Goal: Task Accomplishment & Management: Manage account settings

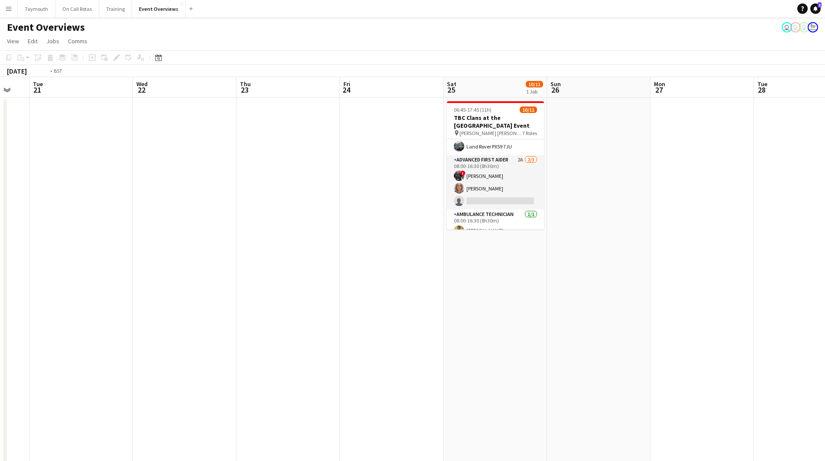
click at [547, 236] on html "Menu Boards Boards Boards All jobs Status Workforce Workforce My Workforce Recr…" at bounding box center [412, 371] width 825 height 743
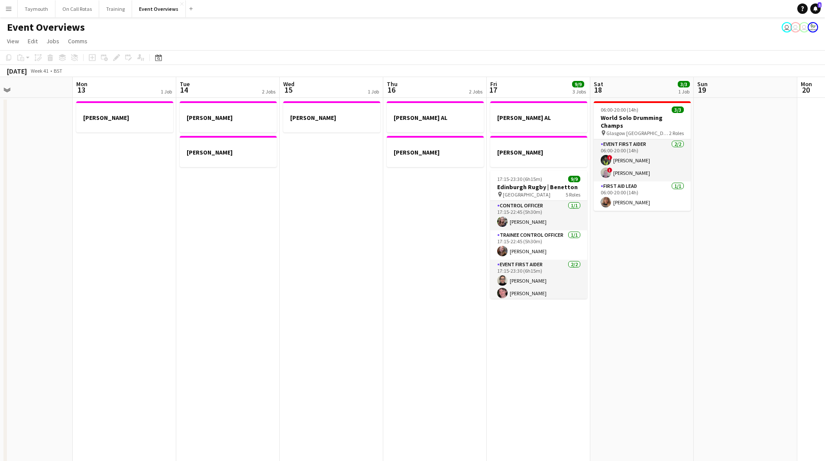
drag, startPoint x: 596, startPoint y: 296, endPoint x: 540, endPoint y: 302, distance: 56.2
click at [547, 294] on app-calendar-viewport "Fri 10 Sat 11 Sun 12 Mon 13 1 Job Tue 14 2 Jobs Wed 15 1 Job Thu 16 2 Jobs Fri …" at bounding box center [412, 410] width 825 height 666
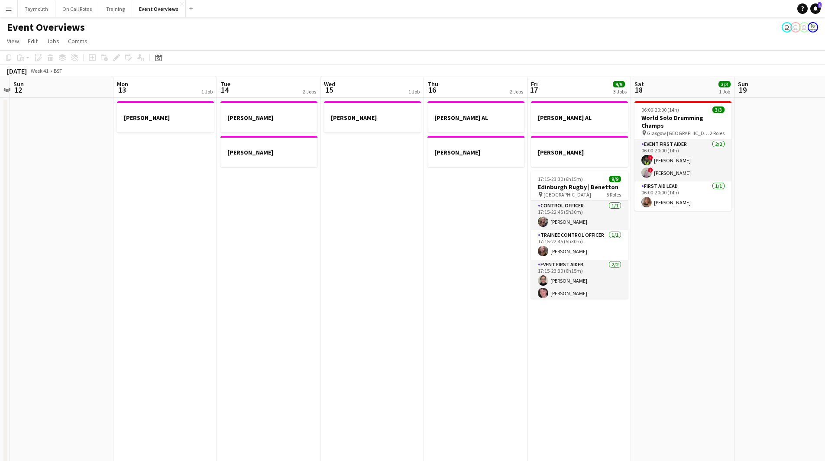
drag, startPoint x: 266, startPoint y: 318, endPoint x: 665, endPoint y: 318, distance: 398.7
click at [547, 294] on app-calendar-viewport "Fri 10 Sat 11 Sun 12 Mon 13 1 Job Tue 14 2 Jobs Wed 15 1 Job Thu 16 2 Jobs Fri …" at bounding box center [412, 410] width 825 height 666
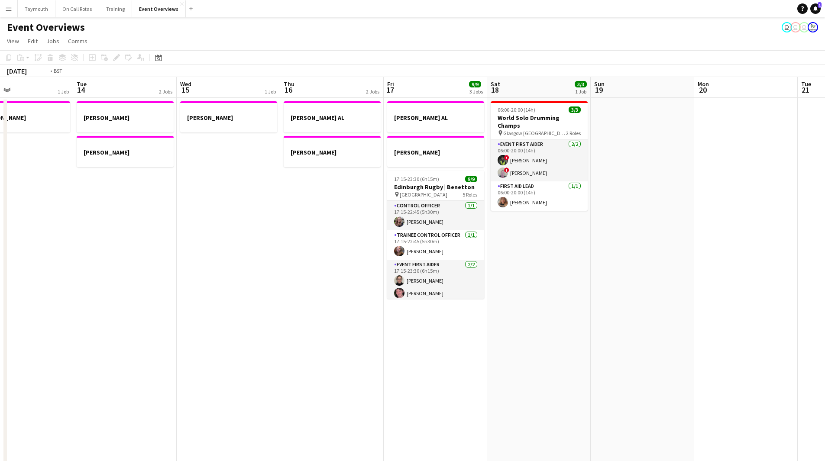
drag, startPoint x: 649, startPoint y: 318, endPoint x: 831, endPoint y: 270, distance: 187.7
click at [547, 270] on html "Menu Boards Boards Boards All jobs Status Workforce Workforce My Workforce Recr…" at bounding box center [412, 371] width 825 height 743
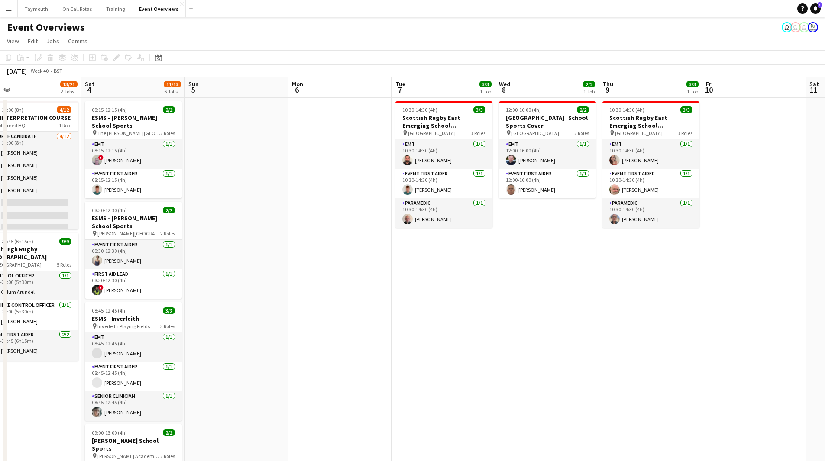
drag, startPoint x: 217, startPoint y: 292, endPoint x: 659, endPoint y: 290, distance: 442.0
click at [547, 290] on app-calendar-viewport "Wed 1 Thu 2 Fri 3 13/21 2 Jobs Sat 4 11/13 6 Jobs Sun 5 Mon 6 Tue 7 3/3 1 Job W…" at bounding box center [412, 410] width 825 height 666
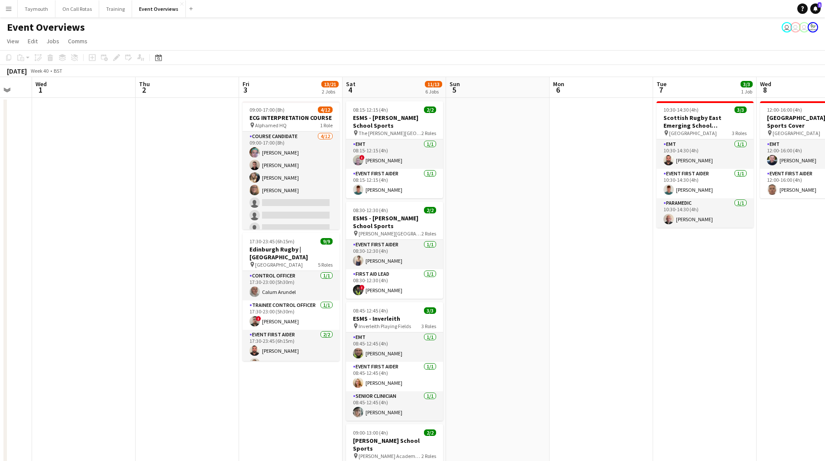
scroll to position [0, 257]
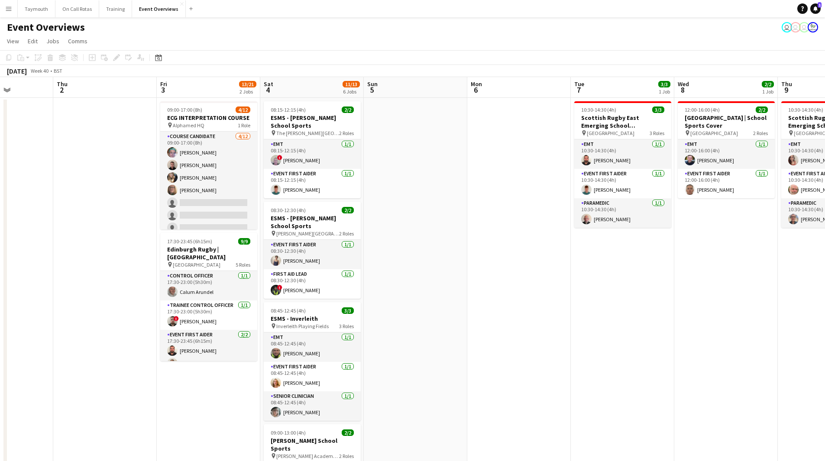
drag, startPoint x: 597, startPoint y: 318, endPoint x: 681, endPoint y: 319, distance: 83.6
click at [547, 294] on app-calendar-viewport "Mon 29 Tue 30 Wed 1 Thu 2 Fri 3 13/21 2 Jobs Sat 4 11/13 6 Jobs Sun 5 Mon 6 Tue…" at bounding box center [412, 410] width 825 height 666
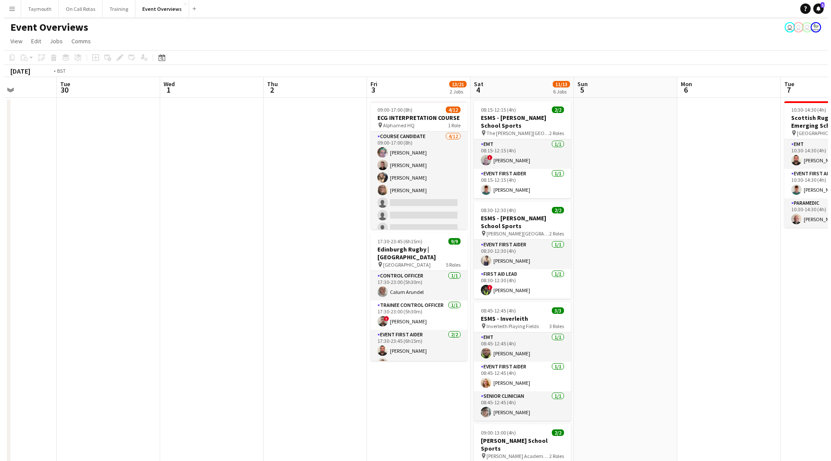
scroll to position [0, 229]
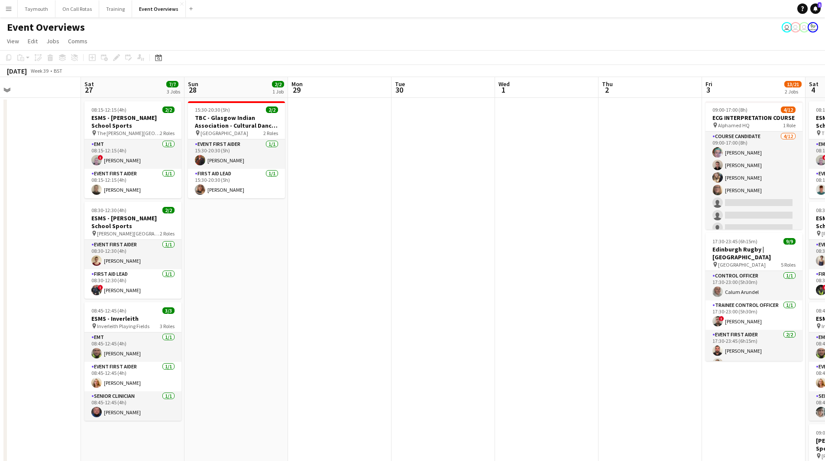
drag, startPoint x: 296, startPoint y: 220, endPoint x: 634, endPoint y: 231, distance: 338.3
click at [547, 231] on app-calendar-viewport "Wed 24 2/2 1 Job Thu 25 Fri 26 Sat 27 7/7 3 Jobs Sun 28 2/2 1 Job Mon 29 Tue 30…" at bounding box center [412, 410] width 825 height 666
drag, startPoint x: 10, startPoint y: 6, endPoint x: 14, endPoint y: 29, distance: 23.6
click at [10, 6] on app-icon "Menu" at bounding box center [8, 8] width 7 height 7
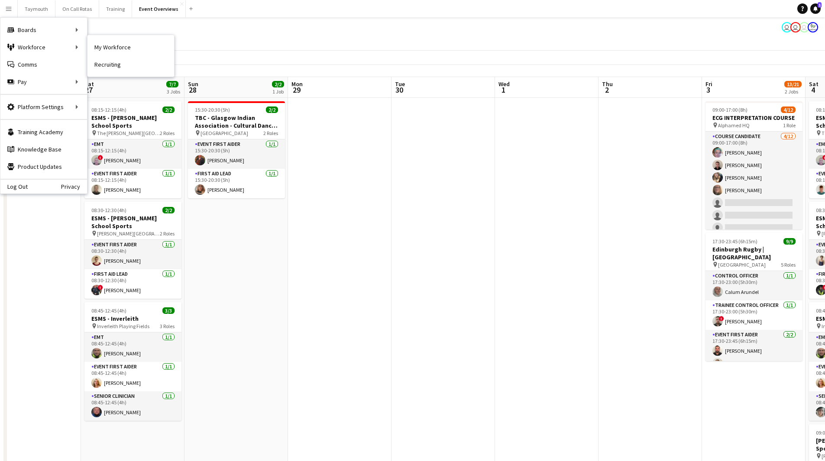
drag, startPoint x: 91, startPoint y: 50, endPoint x: 345, endPoint y: 93, distance: 257.3
click at [91, 50] on link "My Workforce" at bounding box center [130, 47] width 87 height 17
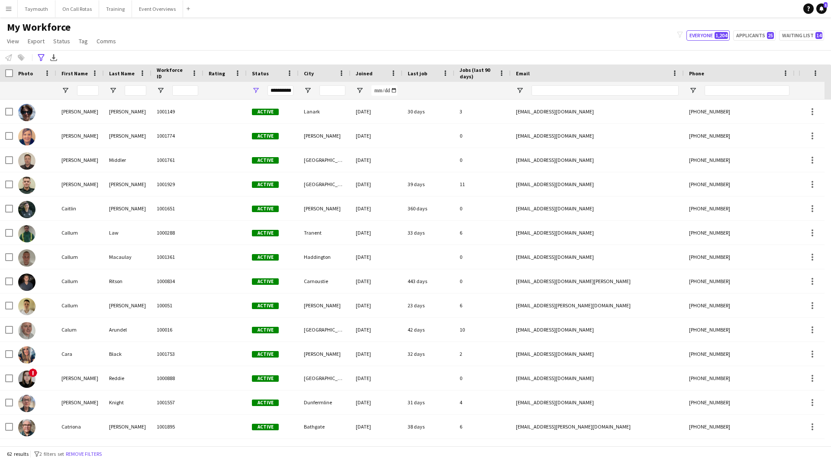
click at [90, 294] on div "62 results filter-1 2 filters set Remove filters" at bounding box center [415, 453] width 831 height 15
click at [87, 294] on button "Remove filters" at bounding box center [83, 454] width 39 height 10
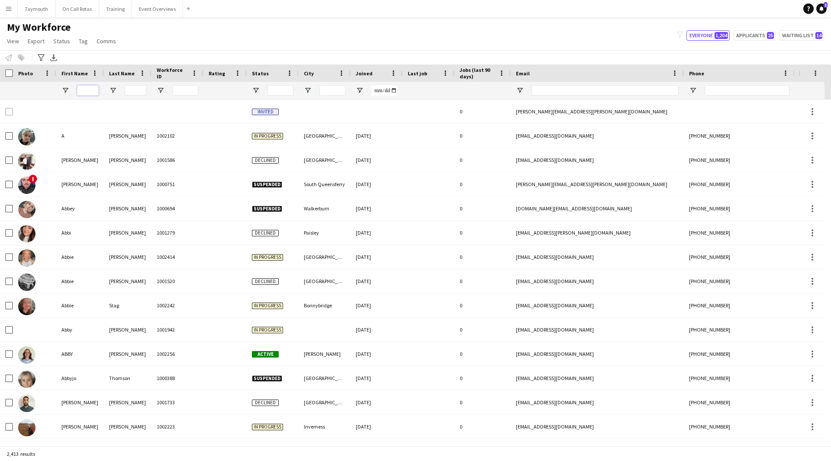
click at [94, 95] on input "First Name Filter Input" at bounding box center [88, 90] width 22 height 10
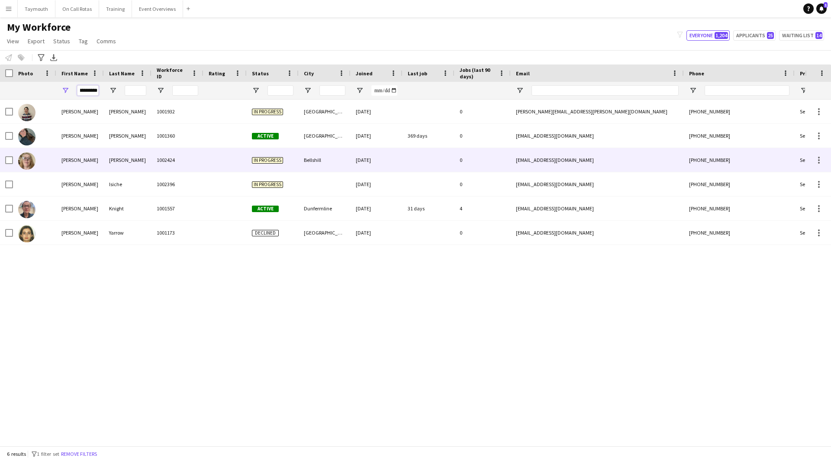
type input "*********"
click at [146, 168] on div "[PERSON_NAME]" at bounding box center [128, 160] width 48 height 24
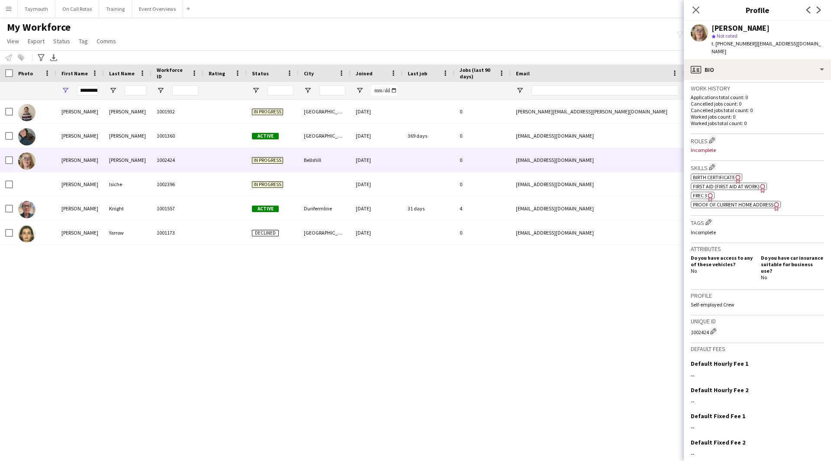
scroll to position [230, 0]
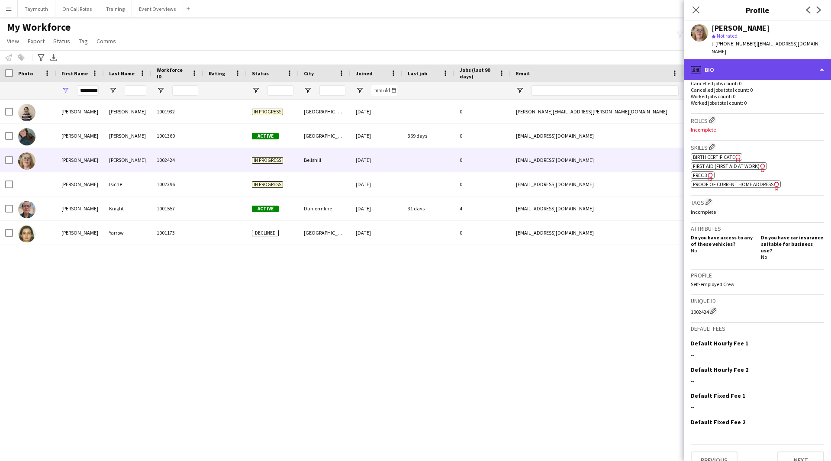
click at [547, 64] on div "profile Bio" at bounding box center [757, 69] width 147 height 21
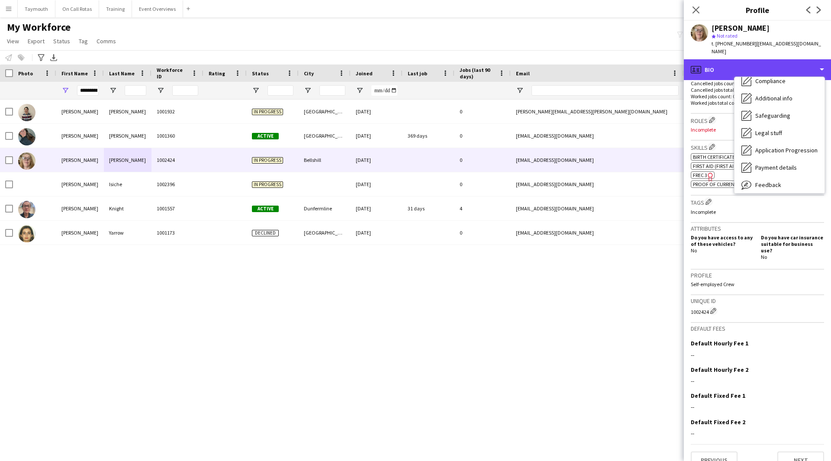
scroll to position [130, 0]
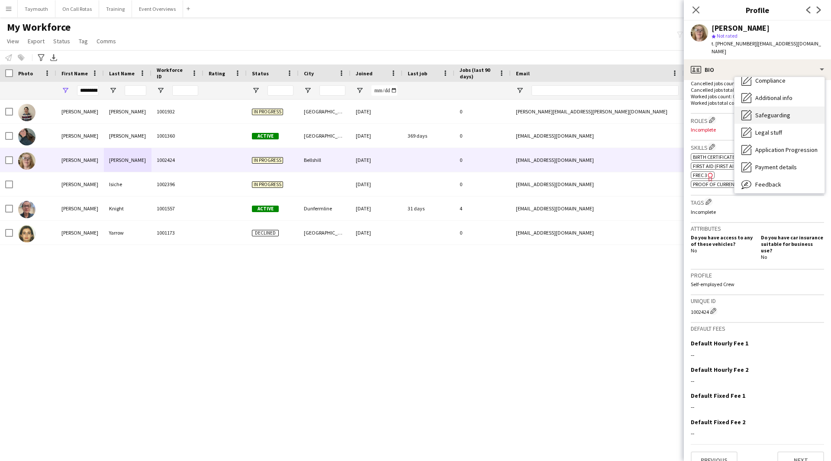
click at [547, 111] on span "Safeguarding" at bounding box center [772, 115] width 35 height 8
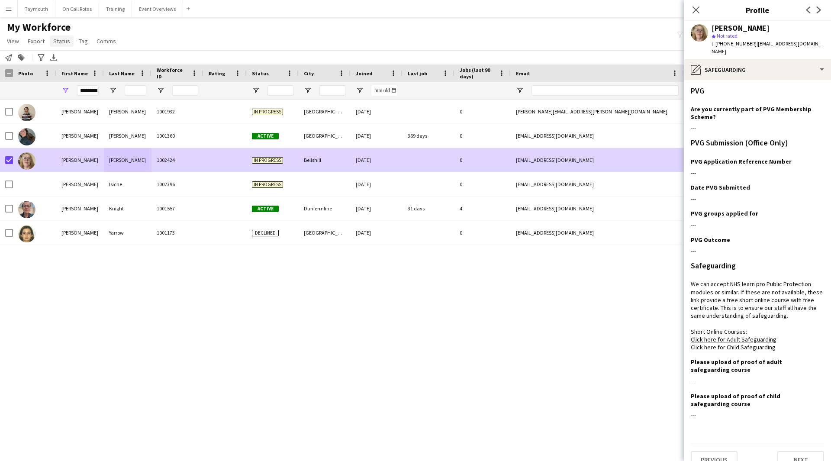
click at [61, 40] on span "Status" at bounding box center [61, 41] width 17 height 8
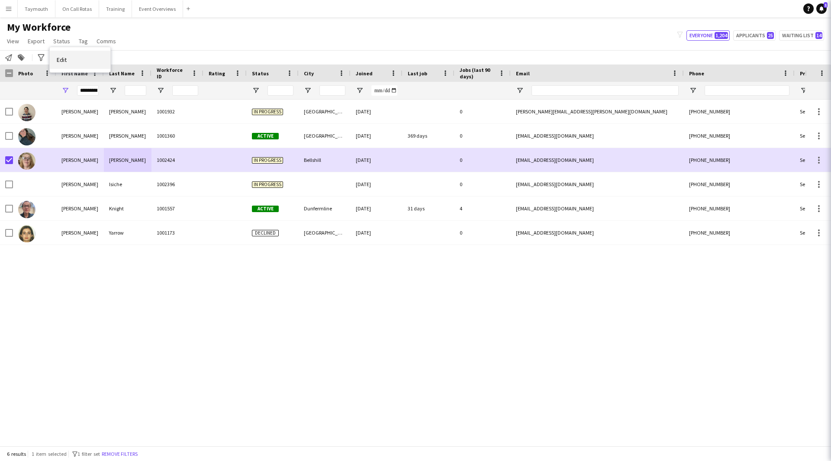
click at [61, 59] on span "Edit" at bounding box center [62, 60] width 10 height 8
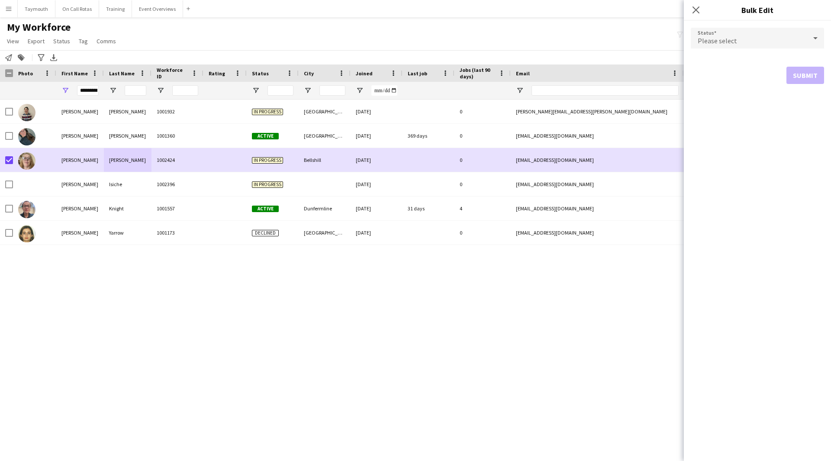
click at [547, 40] on div "Please select" at bounding box center [749, 38] width 116 height 21
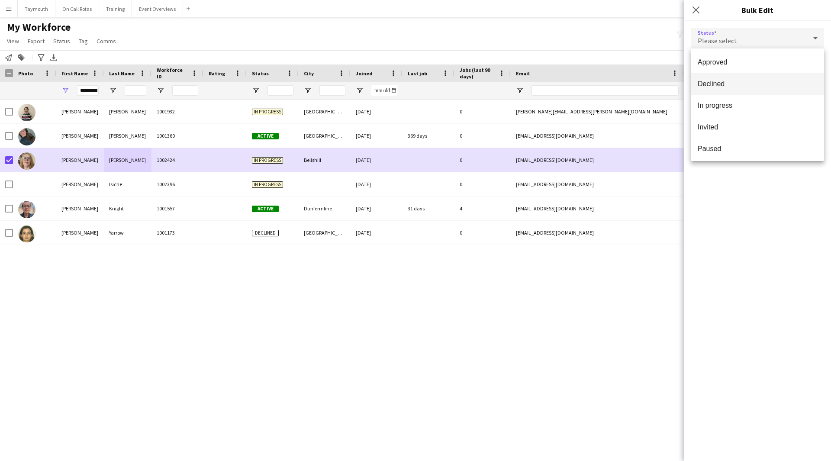
scroll to position [89, 0]
click at [547, 100] on span "Paused" at bounding box center [757, 103] width 119 height 8
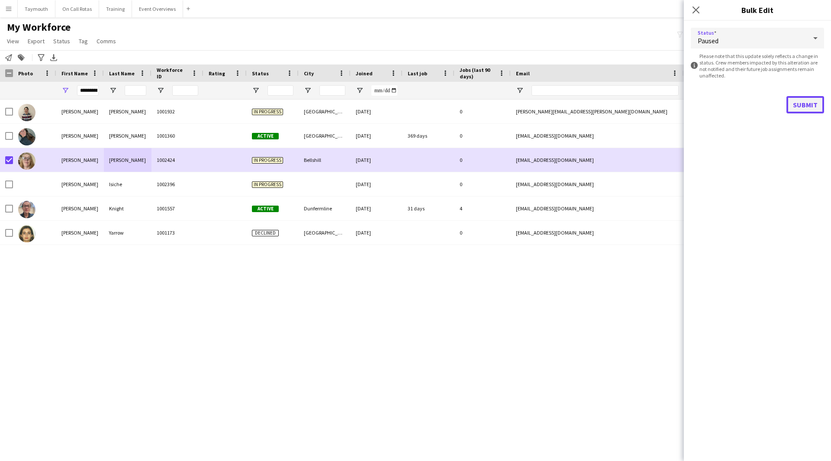
click at [547, 110] on button "Submit" at bounding box center [806, 104] width 38 height 17
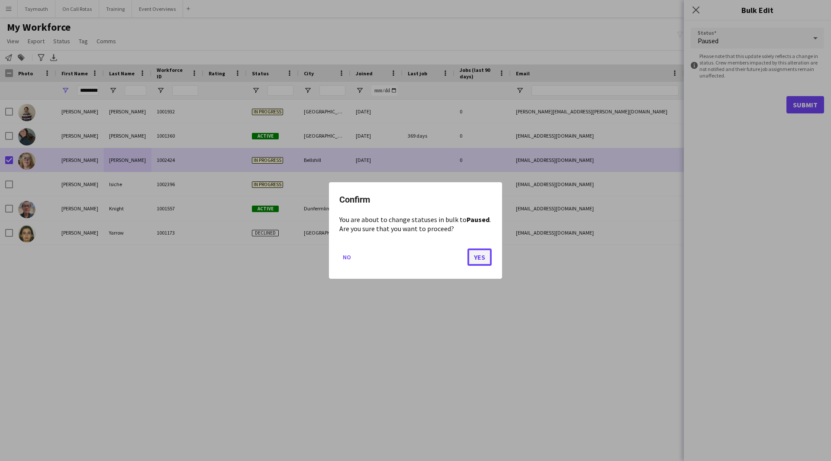
click at [481, 255] on button "Yes" at bounding box center [480, 257] width 24 height 17
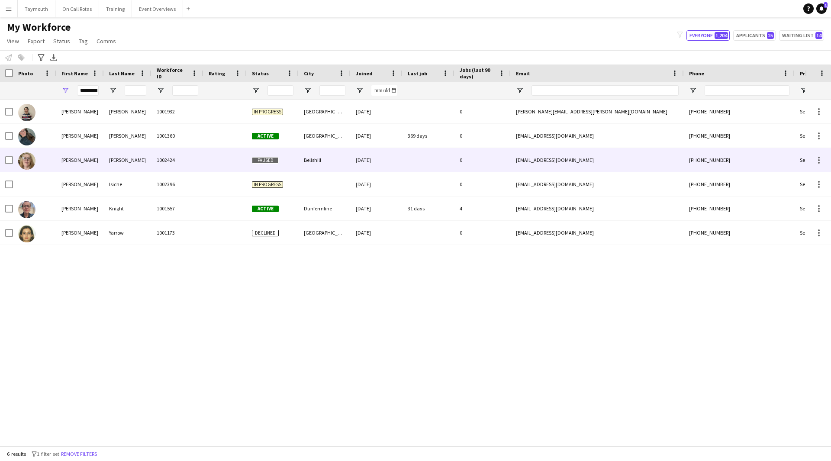
click at [71, 161] on div "[PERSON_NAME]" at bounding box center [80, 160] width 48 height 24
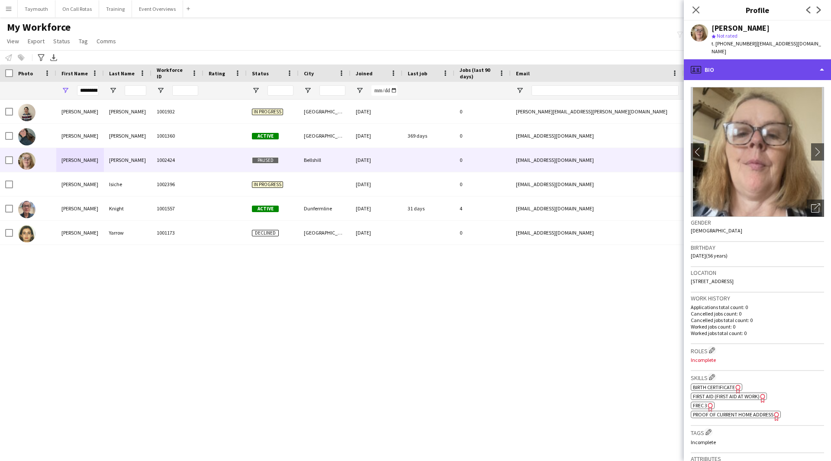
click at [547, 59] on div "profile Bio" at bounding box center [757, 69] width 147 height 21
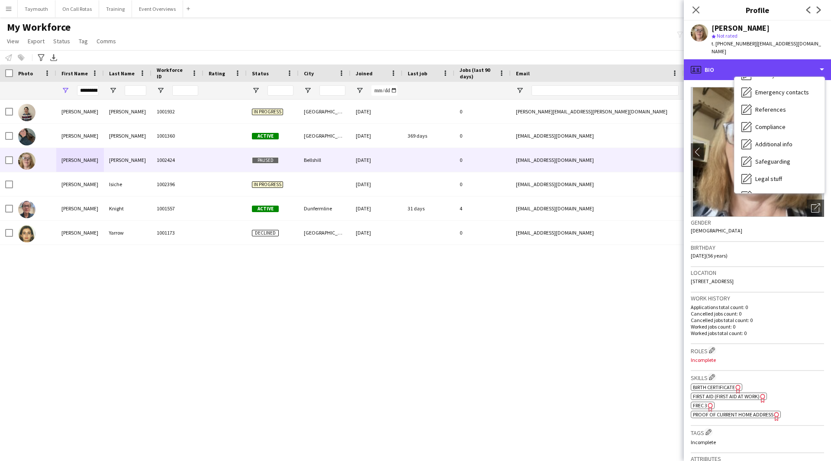
scroll to position [151, 0]
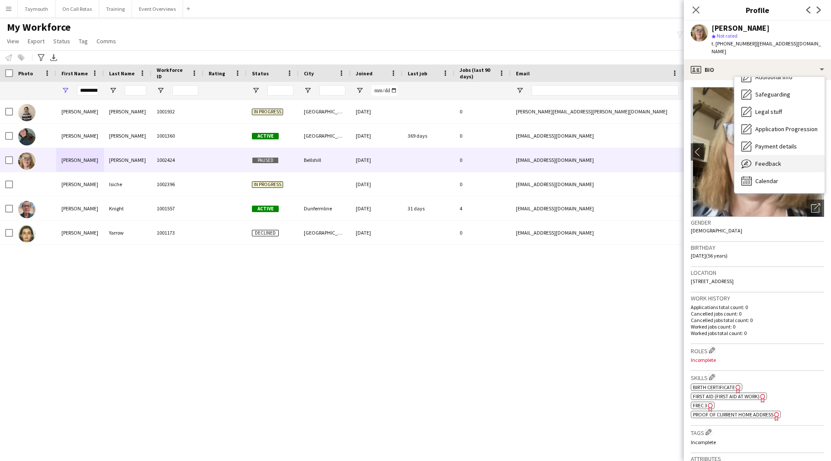
click at [547, 155] on div "Feedback Feedback" at bounding box center [780, 163] width 90 height 17
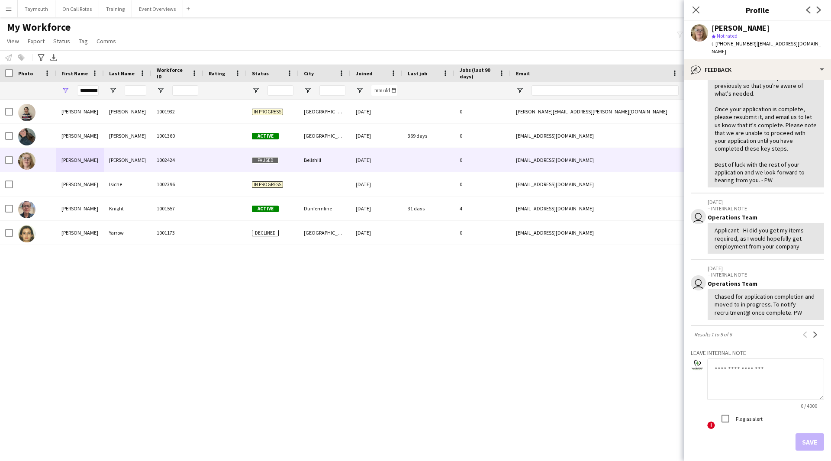
scroll to position [386, 0]
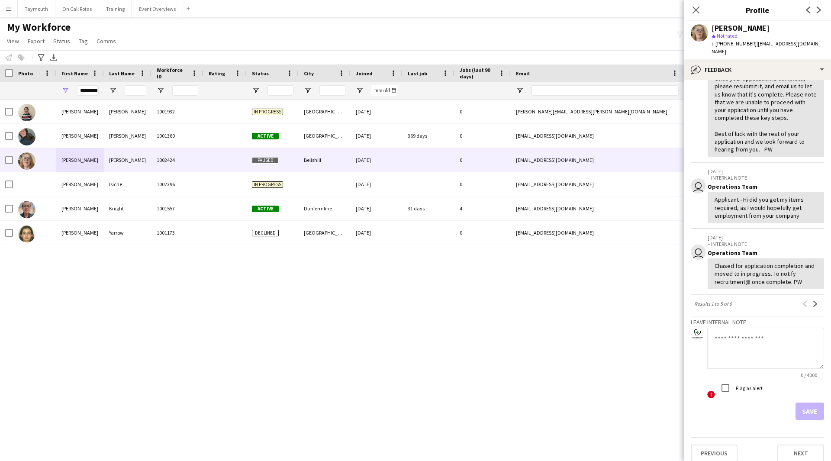
click at [547, 294] on textarea at bounding box center [765, 348] width 117 height 41
type textarea "**********"
click at [547, 294] on button "Save" at bounding box center [810, 411] width 29 height 17
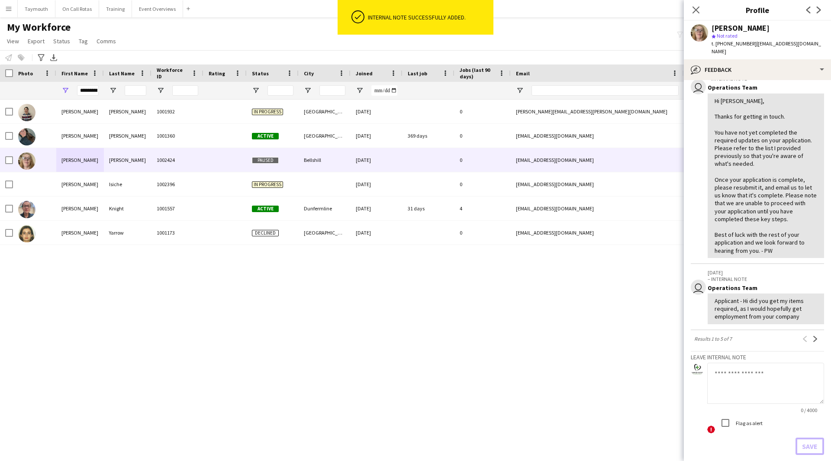
scroll to position [346, 0]
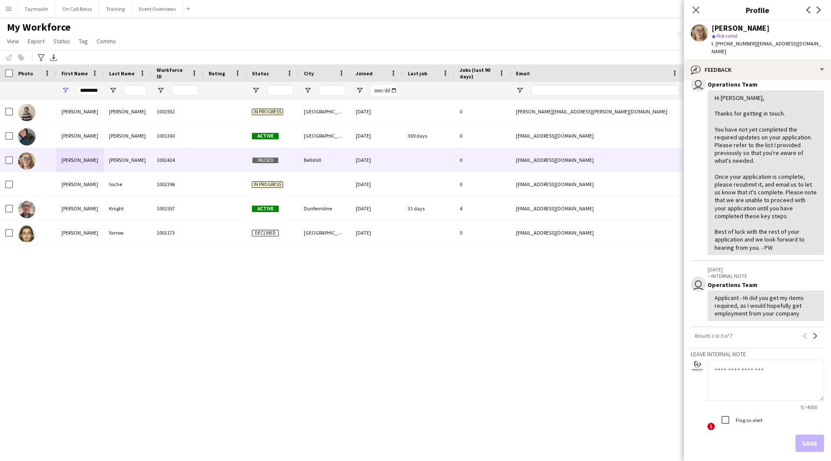
click at [153, 17] on main "My Workforce View Views Default view Active Staff Applications - First Aider Ap…" at bounding box center [415, 233] width 831 height 432
click at [153, 9] on button "Event Overviews Close" at bounding box center [157, 8] width 51 height 17
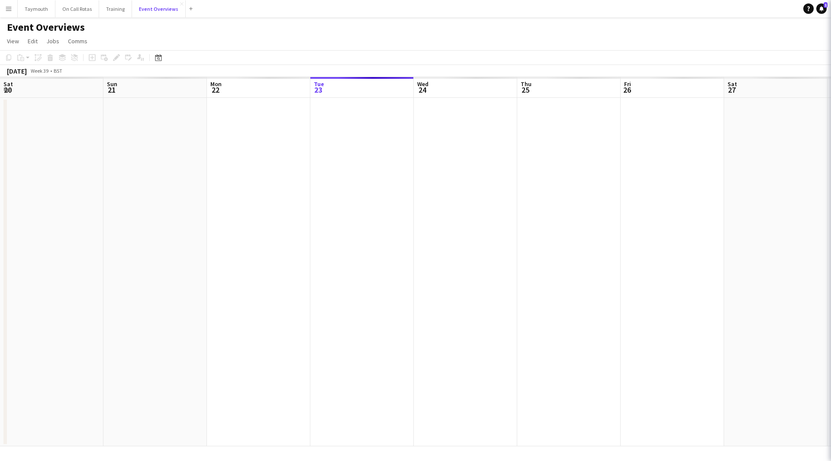
scroll to position [0, 207]
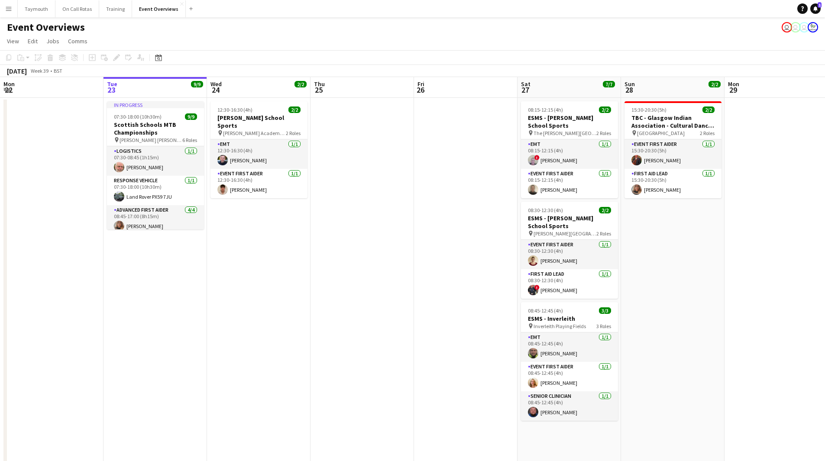
click at [14, 11] on button "Menu" at bounding box center [8, 8] width 17 height 17
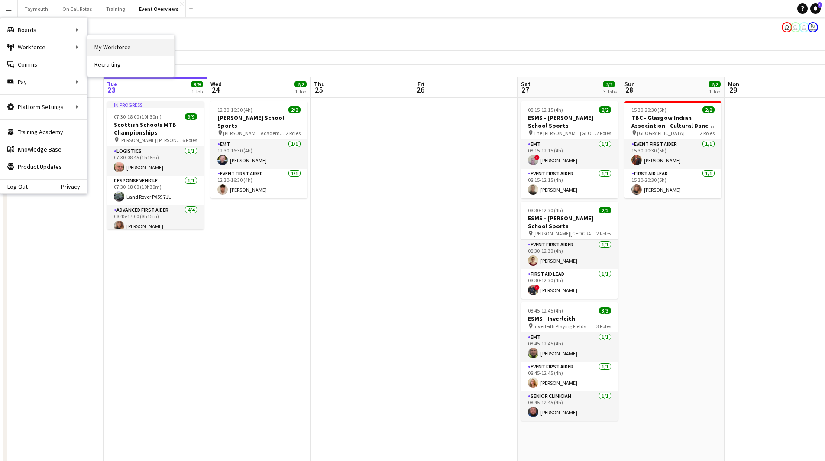
click at [139, 49] on link "My Workforce" at bounding box center [130, 47] width 87 height 17
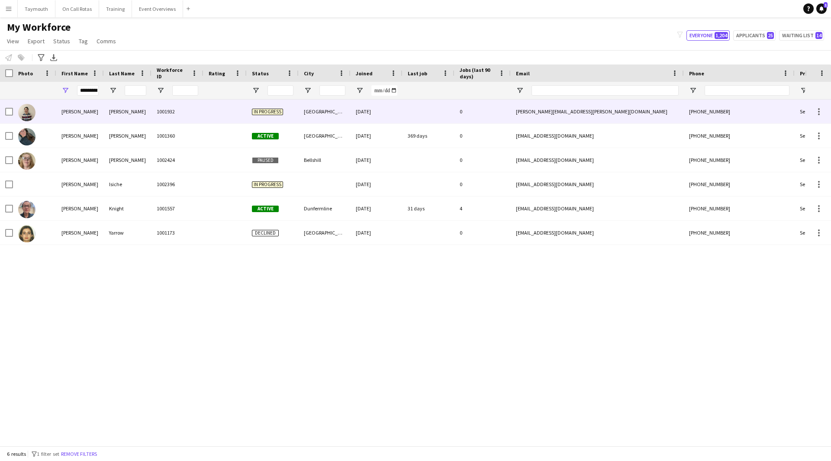
drag, startPoint x: 75, startPoint y: 90, endPoint x: 352, endPoint y: 129, distance: 279.5
click at [352, 129] on div "Workforce Details Photo First Name" at bounding box center [415, 255] width 831 height 381
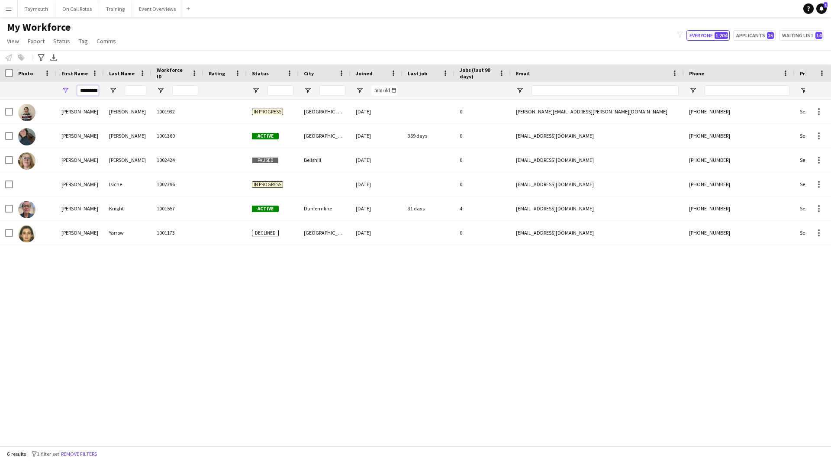
click at [84, 90] on input "*********" at bounding box center [88, 90] width 22 height 10
drag, startPoint x: 78, startPoint y: 90, endPoint x: 223, endPoint y: 99, distance: 145.3
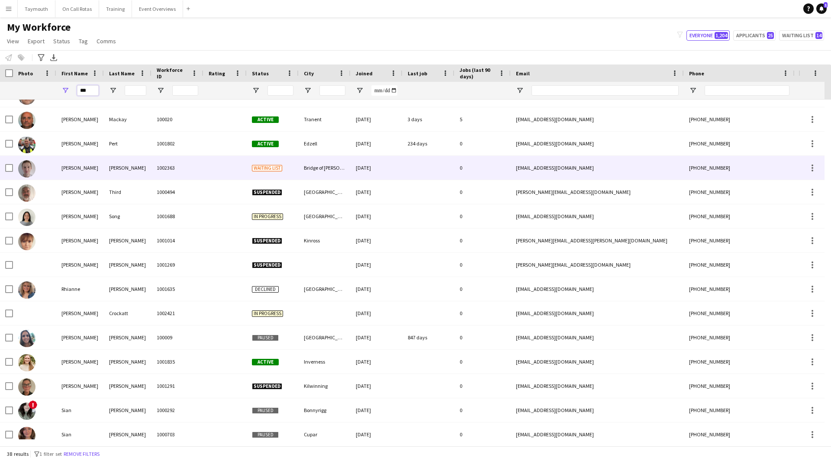
scroll to position [520, 0]
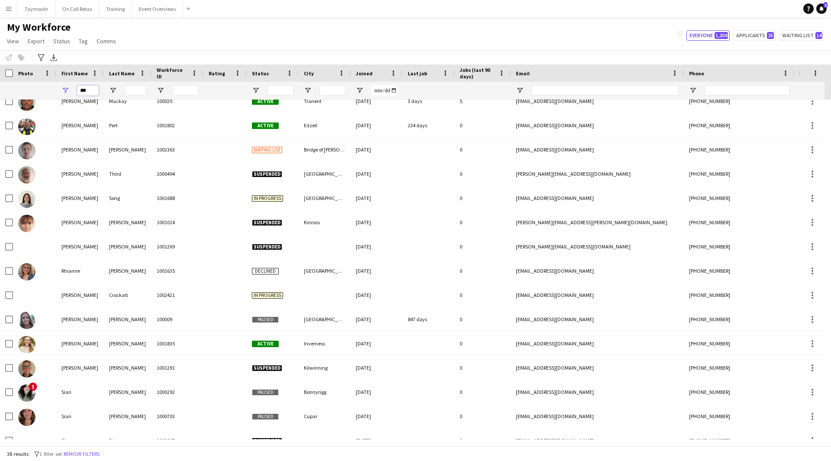
type input "***"
click at [139, 93] on input "Last Name Filter Input" at bounding box center [136, 90] width 22 height 10
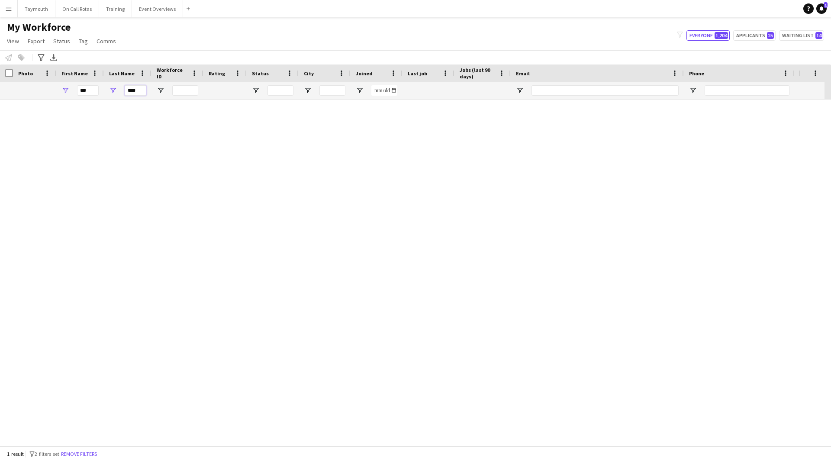
scroll to position [0, 0]
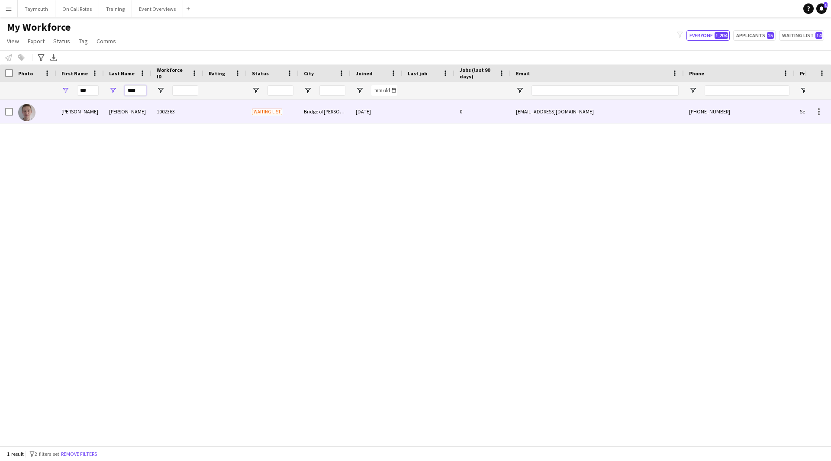
type input "****"
click at [161, 116] on div "1002363" at bounding box center [178, 112] width 52 height 24
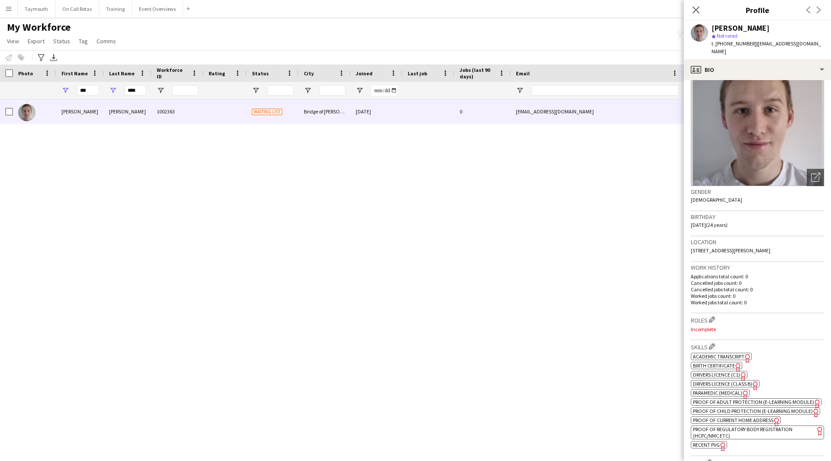
scroll to position [43, 0]
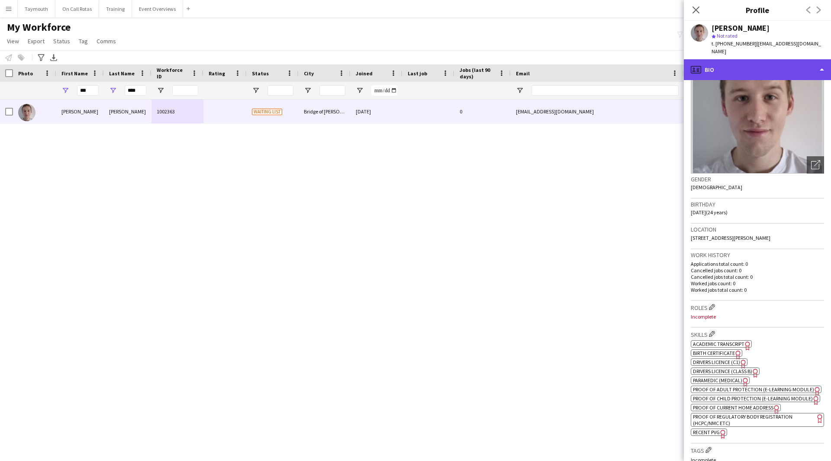
click at [547, 63] on div "profile Bio" at bounding box center [757, 69] width 147 height 21
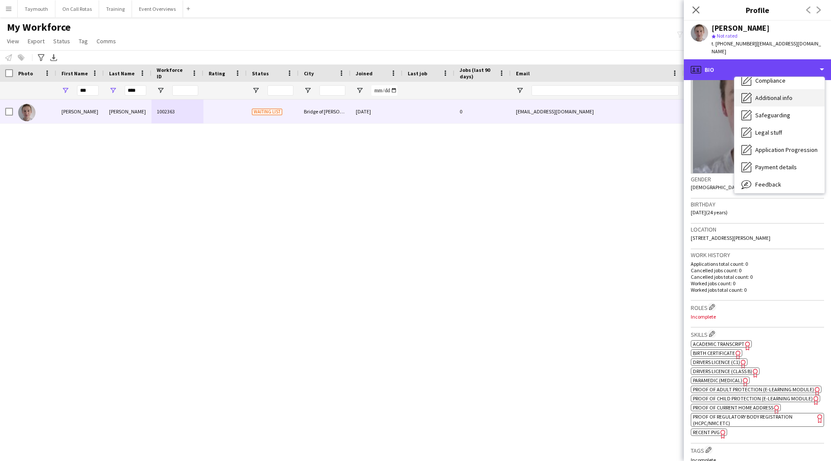
scroll to position [87, 0]
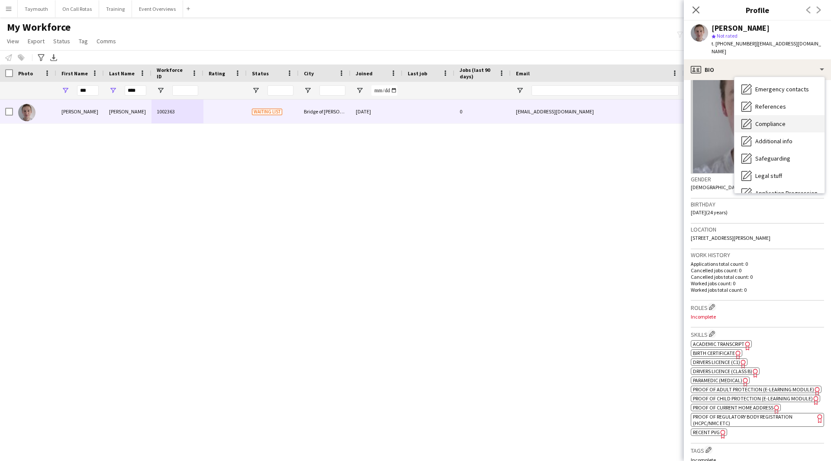
click at [547, 115] on div "Compliance Compliance" at bounding box center [780, 123] width 90 height 17
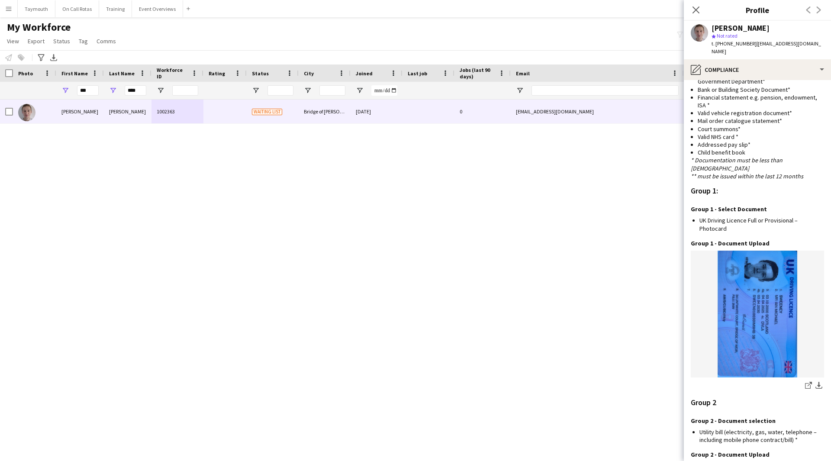
scroll to position [736, 0]
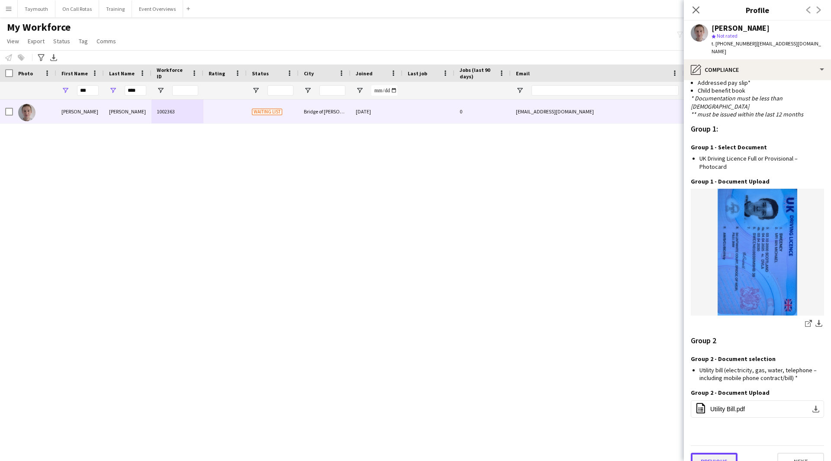
click at [547, 294] on button "Previous" at bounding box center [714, 461] width 47 height 17
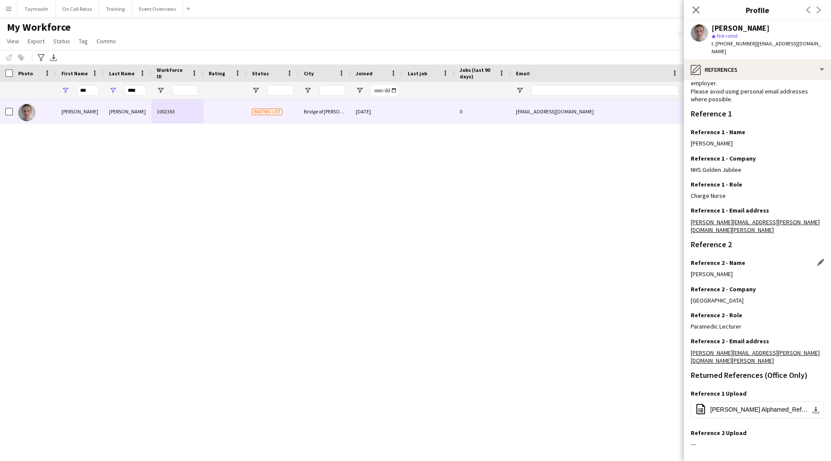
scroll to position [68, 0]
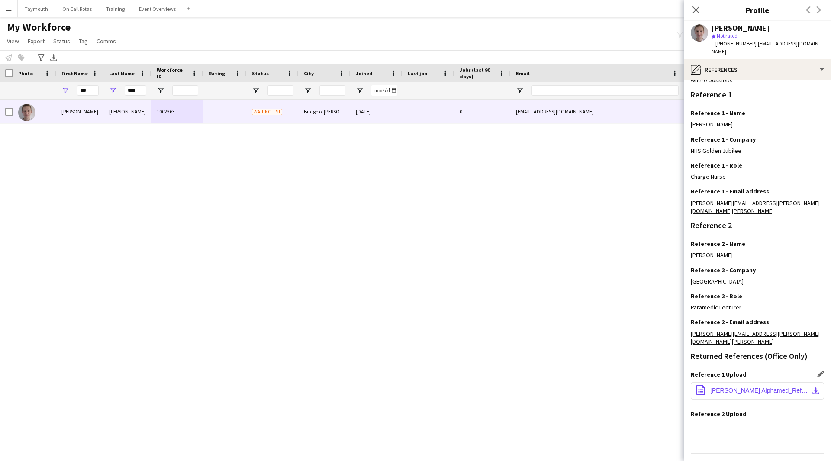
click at [547, 294] on button "office-file-sheet [PERSON_NAME] Alphamed_ReferenceForm.docx download-bottom" at bounding box center [757, 390] width 133 height 17
drag, startPoint x: 144, startPoint y: 90, endPoint x: 37, endPoint y: 91, distance: 106.9
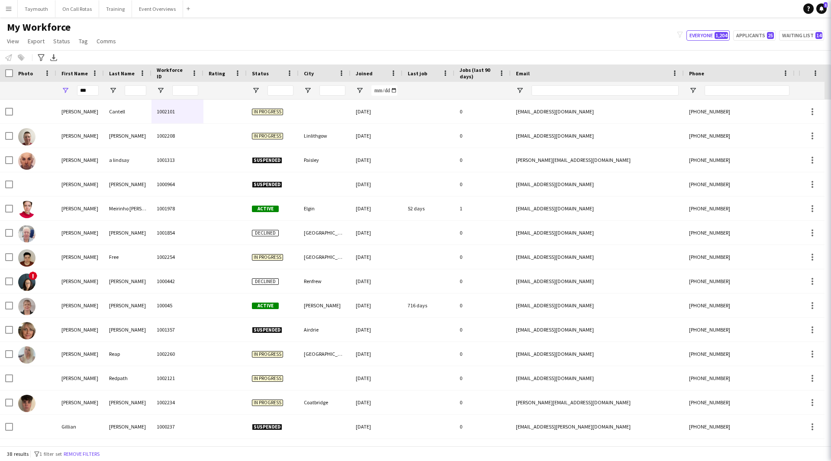
drag, startPoint x: 100, startPoint y: 90, endPoint x: 15, endPoint y: 85, distance: 85.4
drag, startPoint x: 90, startPoint y: 88, endPoint x: -48, endPoint y: 80, distance: 138.8
click at [0, 80] on html "Menu Boards Boards Boards All jobs Status Workforce Workforce My Workforce Recr…" at bounding box center [415, 230] width 831 height 461
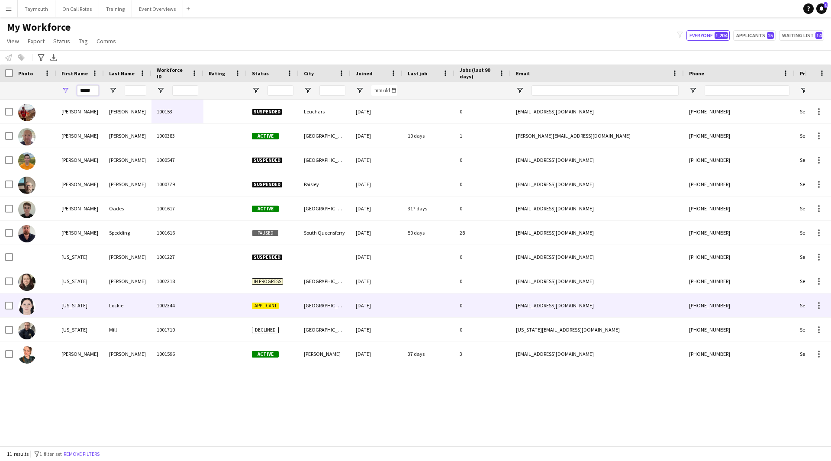
type input "*****"
click at [102, 294] on div "[US_STATE]" at bounding box center [80, 306] width 48 height 24
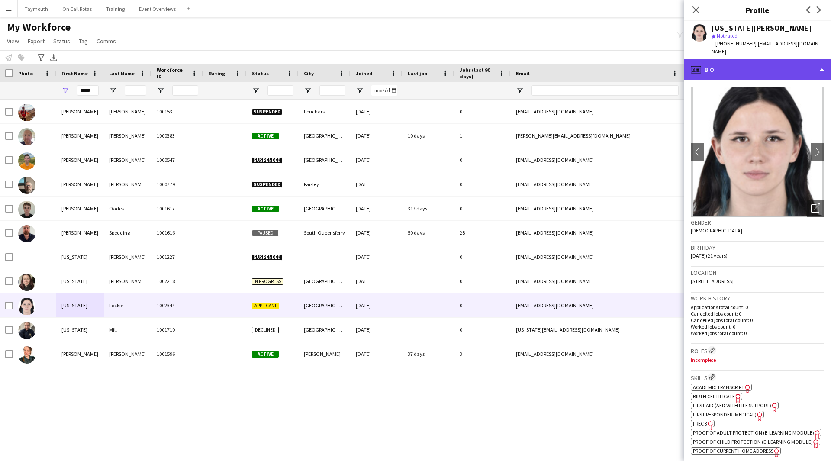
click at [547, 64] on div "profile Bio" at bounding box center [757, 69] width 147 height 21
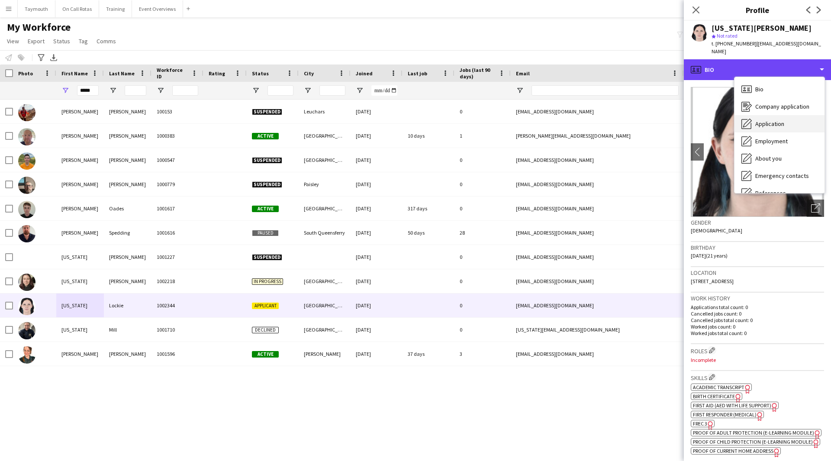
scroll to position [151, 0]
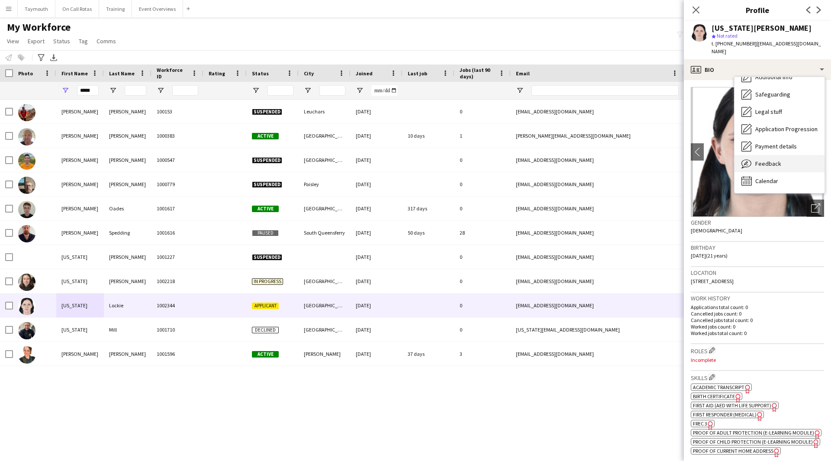
click at [547, 161] on div "Feedback Feedback" at bounding box center [780, 163] width 90 height 17
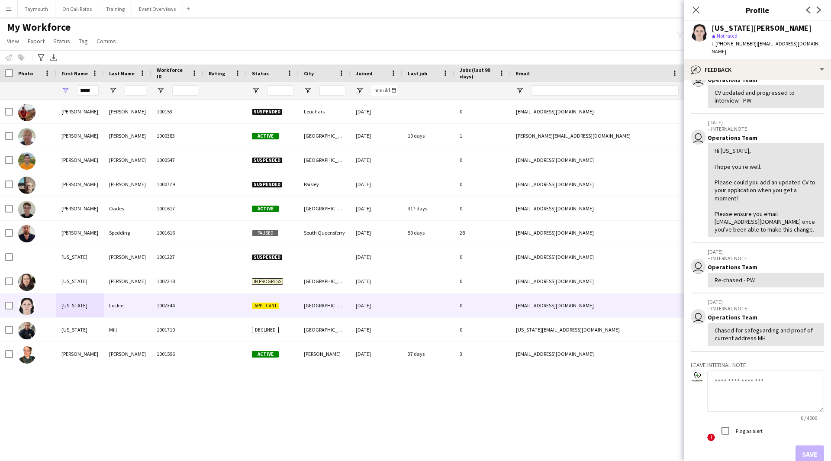
scroll to position [109, 0]
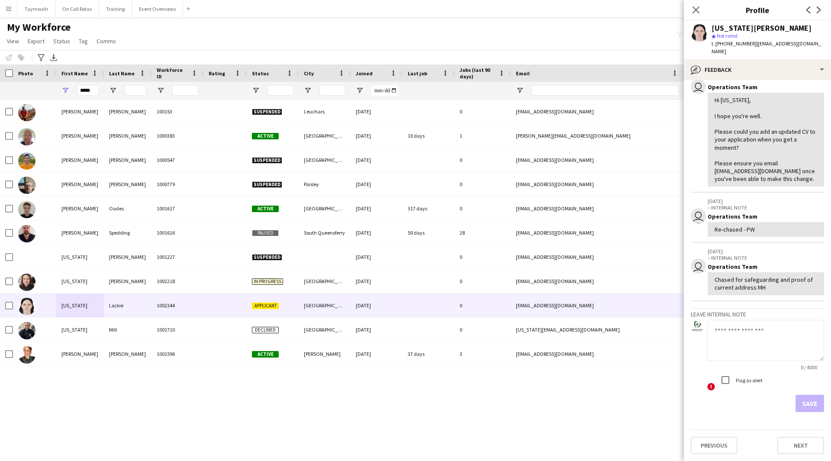
click at [547, 294] on textarea at bounding box center [765, 340] width 117 height 41
type textarea "**********"
click at [547, 294] on button "Save" at bounding box center [810, 403] width 29 height 17
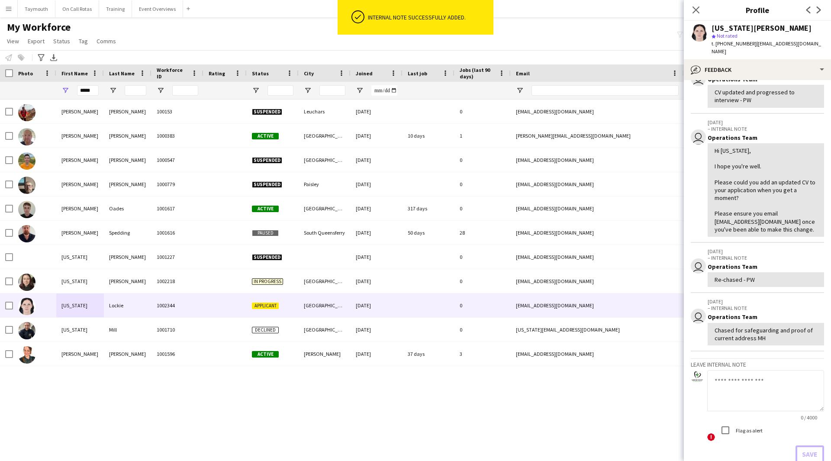
scroll to position [0, 0]
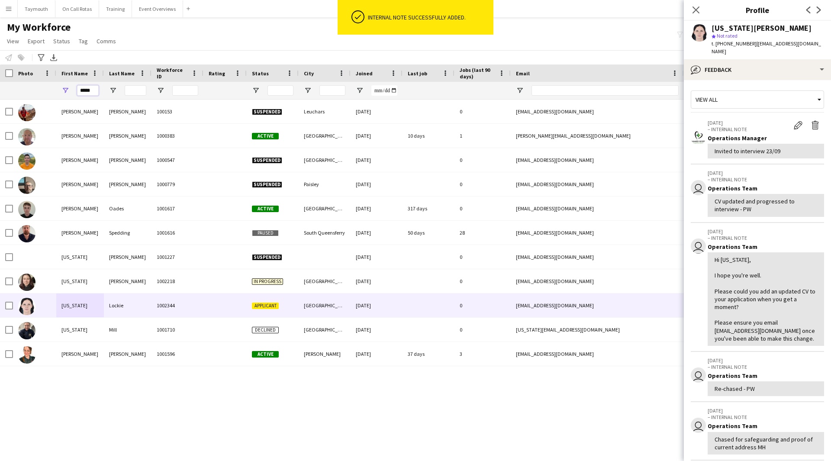
drag, startPoint x: 95, startPoint y: 89, endPoint x: -70, endPoint y: 81, distance: 165.6
click at [0, 81] on html "ok-circled Internal note successfully added. Menu Boards Boards Boards All jobs…" at bounding box center [415, 230] width 831 height 461
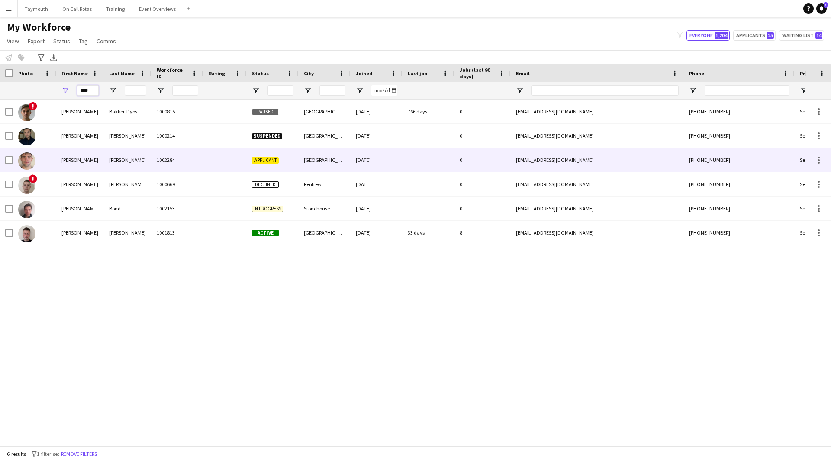
type input "****"
click at [135, 169] on div "[PERSON_NAME]" at bounding box center [128, 160] width 48 height 24
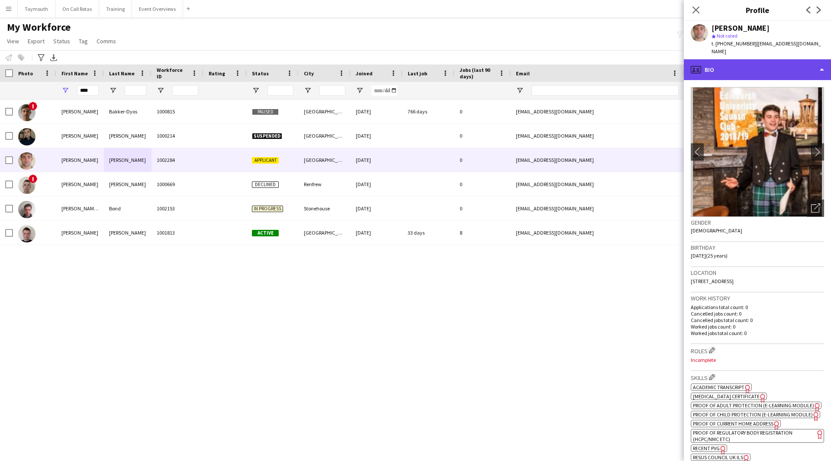
click at [547, 59] on div "profile Bio" at bounding box center [757, 69] width 147 height 21
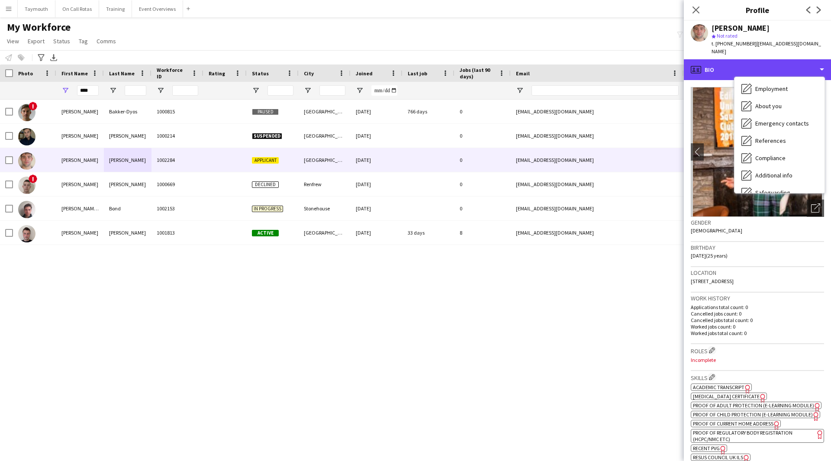
scroll to position [151, 0]
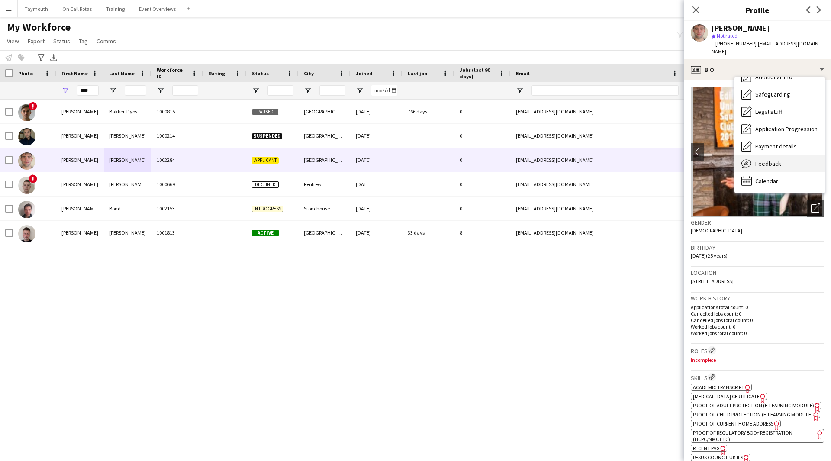
click at [547, 160] on span "Feedback" at bounding box center [768, 164] width 26 height 8
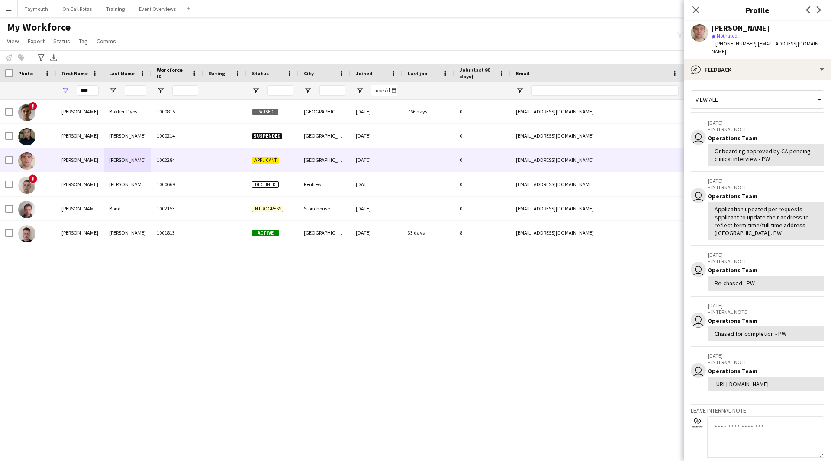
click at [547, 294] on textarea at bounding box center [765, 436] width 117 height 41
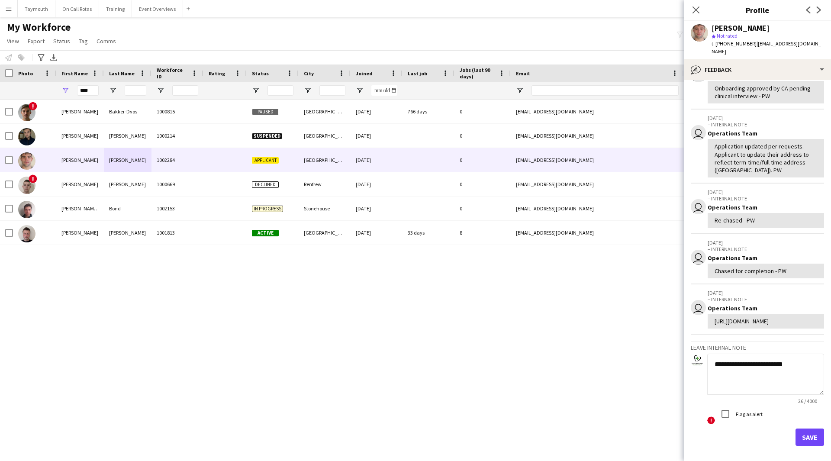
scroll to position [112, 0]
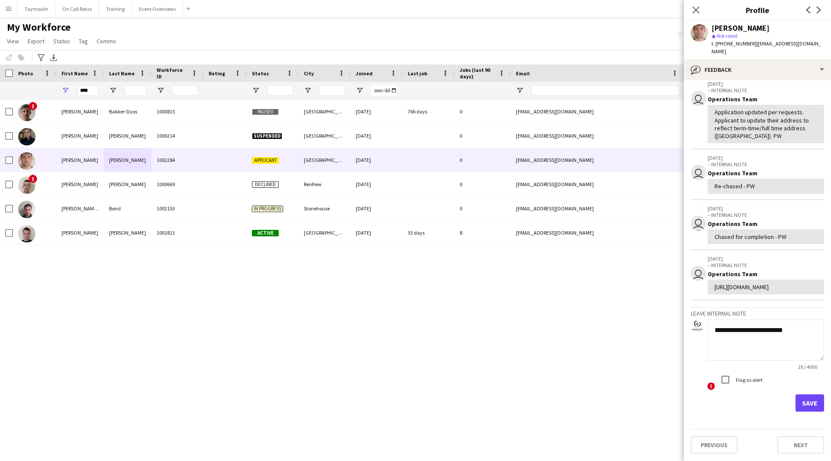
click at [547, 294] on textarea "**********" at bounding box center [765, 340] width 117 height 41
type textarea "**********"
click at [547, 294] on form "**********" at bounding box center [757, 366] width 133 height 93
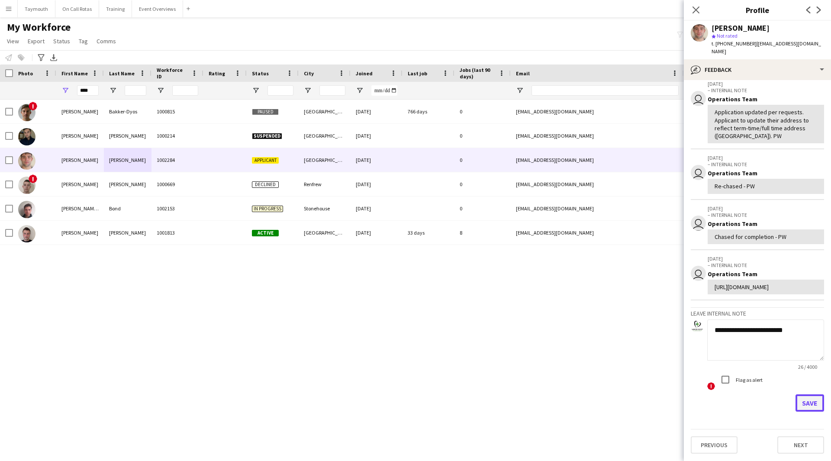
click at [547, 294] on button "Save" at bounding box center [810, 402] width 29 height 17
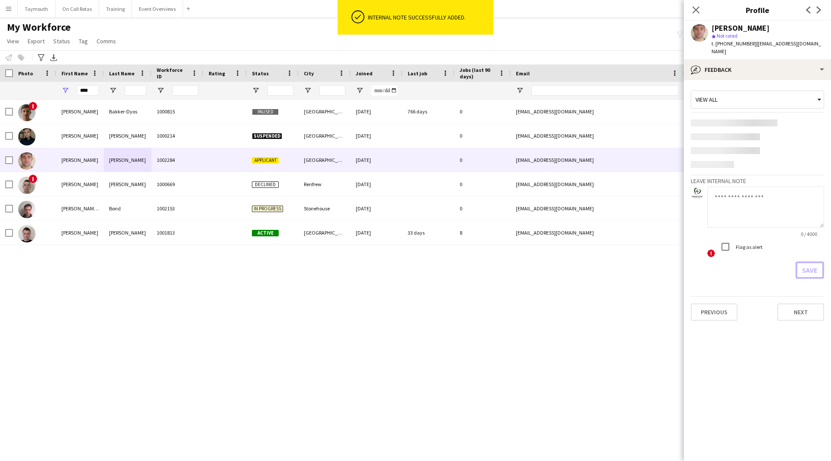
scroll to position [0, 0]
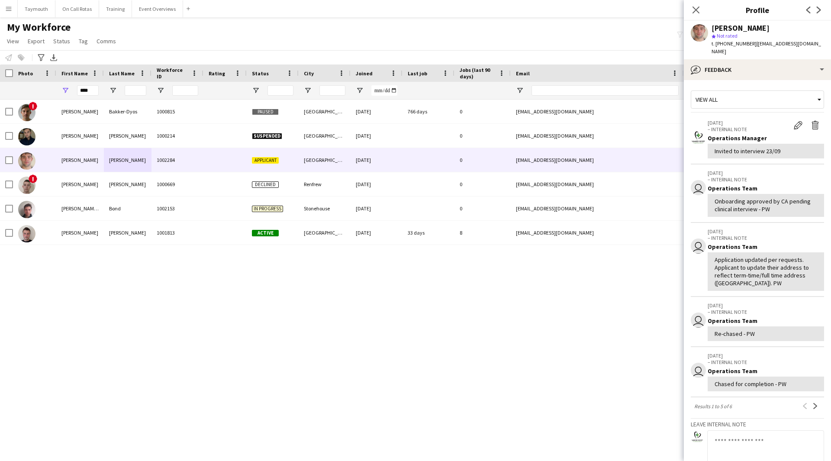
drag, startPoint x: 817, startPoint y: 44, endPoint x: 752, endPoint y: 47, distance: 65.0
click at [547, 47] on app-profile-header "[PERSON_NAME] star Not rated t. [PHONE_NUMBER] | [EMAIL_ADDRESS][DOMAIN_NAME]" at bounding box center [757, 40] width 147 height 39
copy span "[EMAIL_ADDRESS][DOMAIN_NAME]"
click at [547, 121] on app-icon "Edit internal note" at bounding box center [798, 125] width 9 height 9
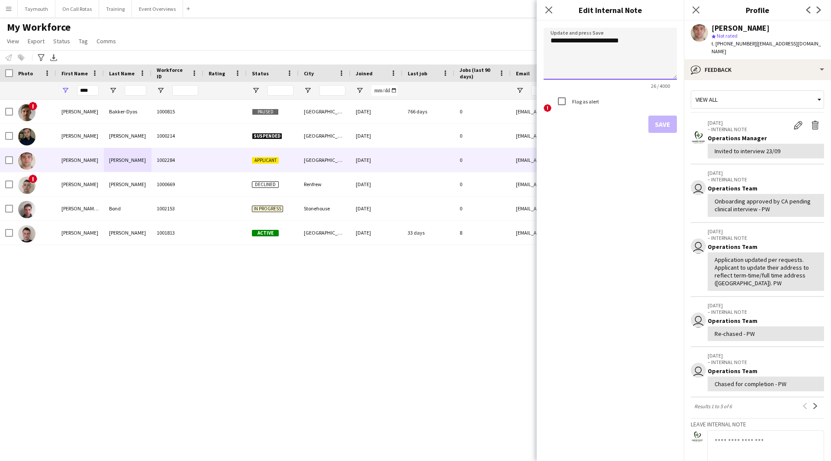
click at [547, 42] on textarea "**********" at bounding box center [610, 54] width 133 height 52
click at [547, 41] on textarea "**********" at bounding box center [610, 54] width 133 height 52
type textarea "**********"
click at [547, 123] on button "Save" at bounding box center [663, 124] width 29 height 17
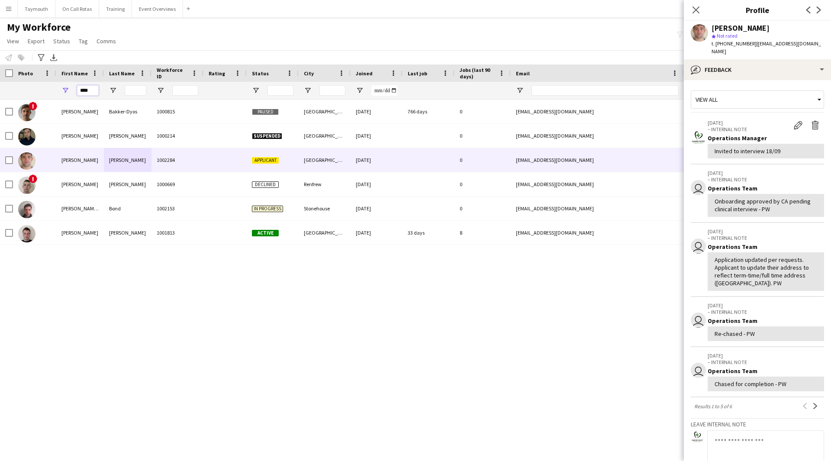
drag, startPoint x: 93, startPoint y: 90, endPoint x: -125, endPoint y: 66, distance: 219.4
click at [0, 66] on html "Menu Boards Boards Boards All jobs Status Workforce Workforce My Workforce Recr…" at bounding box center [415, 230] width 831 height 461
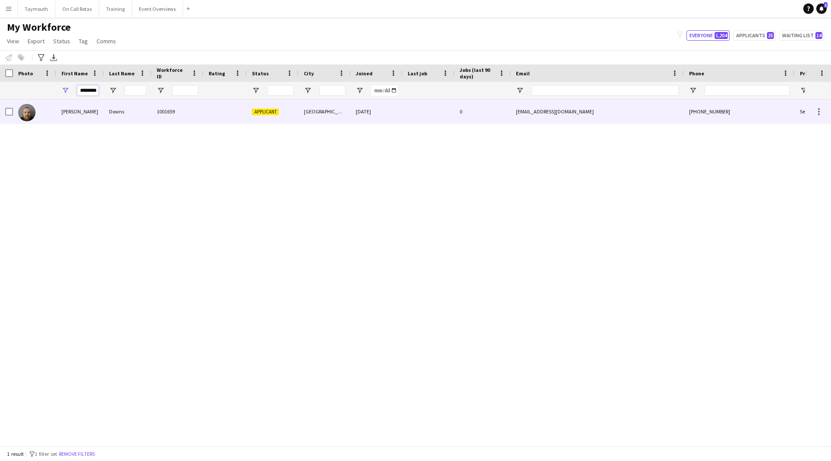
type input "********"
click at [164, 117] on div "1001659" at bounding box center [178, 112] width 52 height 24
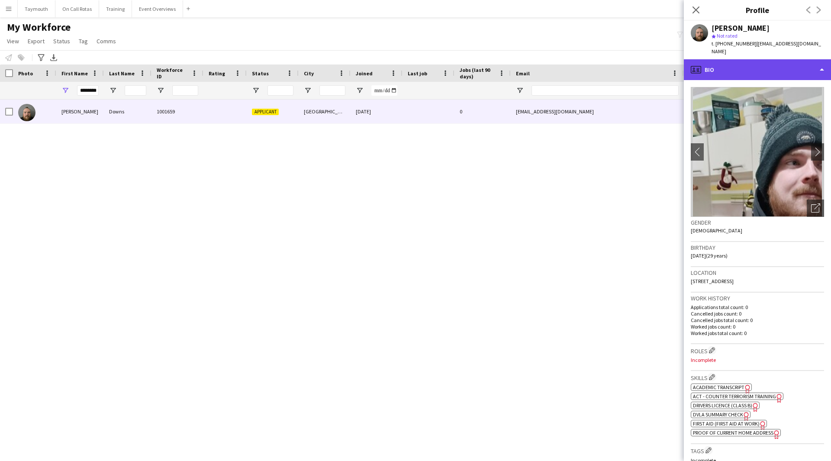
click at [547, 65] on div "profile Bio" at bounding box center [757, 69] width 147 height 21
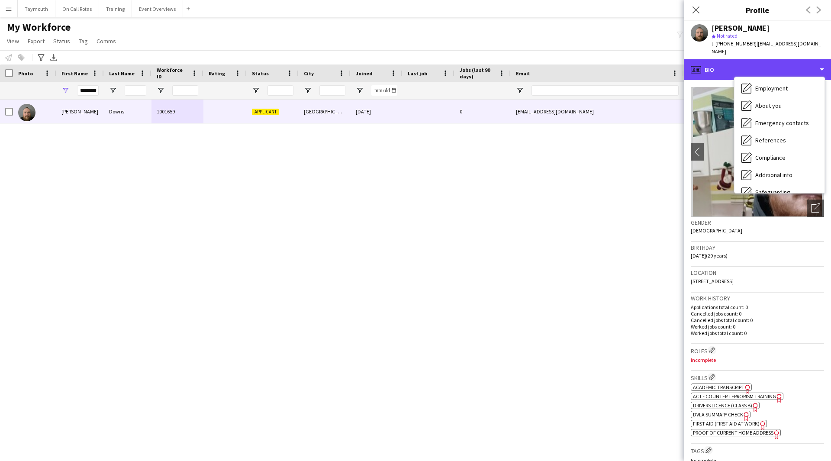
scroll to position [151, 0]
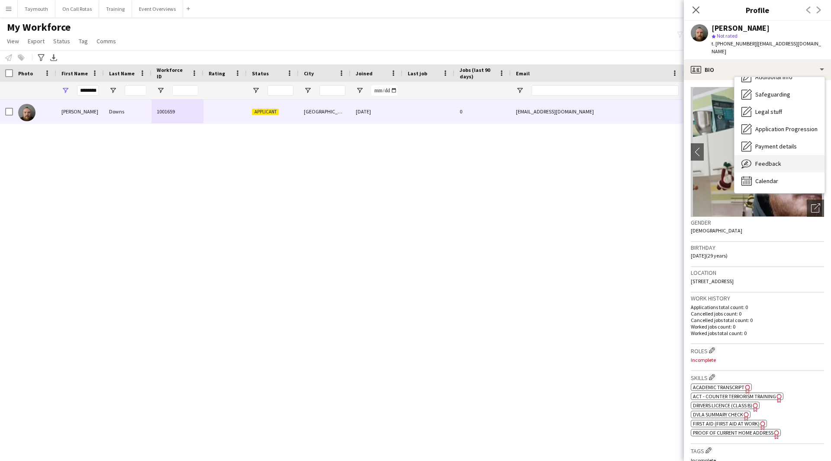
click at [547, 160] on div "Feedback Feedback" at bounding box center [780, 163] width 90 height 17
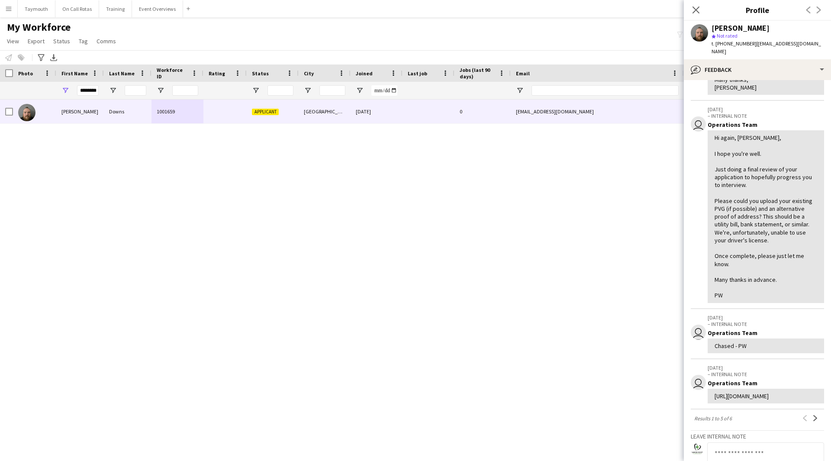
scroll to position [315, 0]
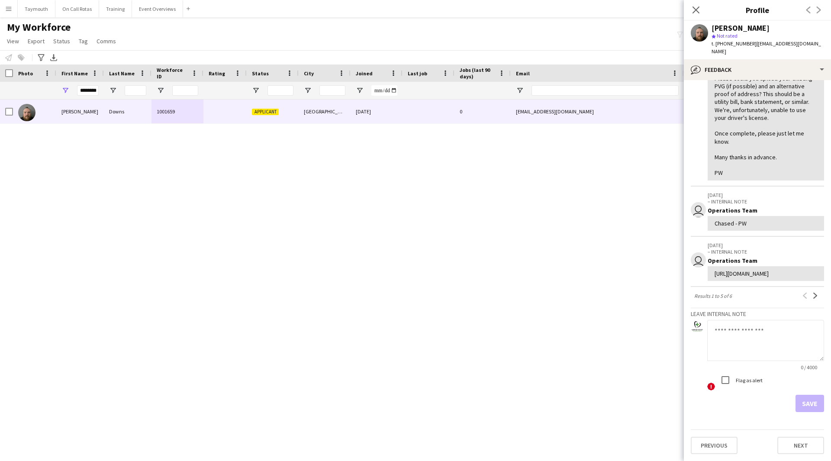
click at [547, 294] on textarea at bounding box center [765, 340] width 117 height 41
type textarea "**********"
click at [547, 294] on button "Save" at bounding box center [810, 403] width 29 height 17
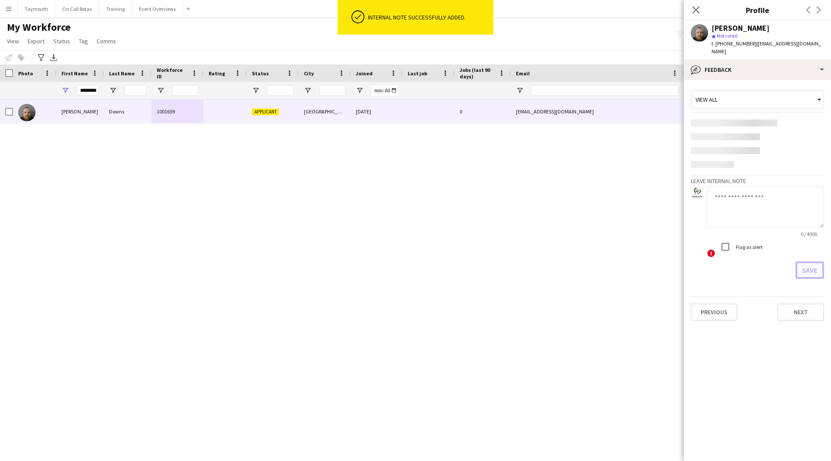
scroll to position [0, 0]
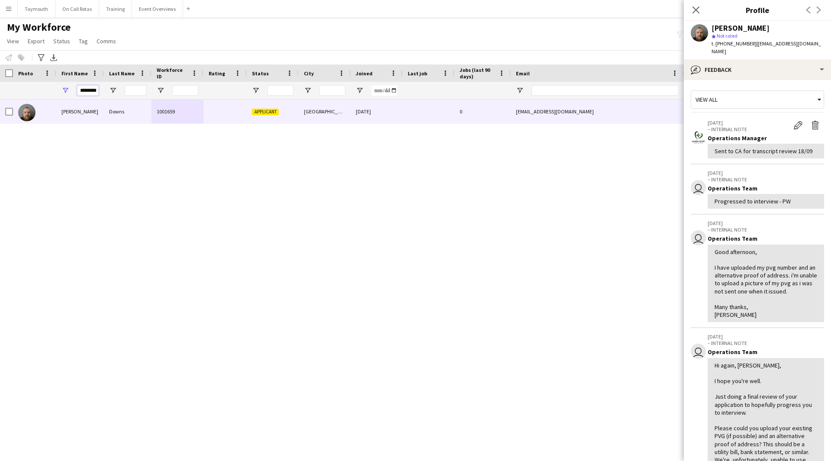
click at [79, 89] on input "********" at bounding box center [88, 90] width 22 height 10
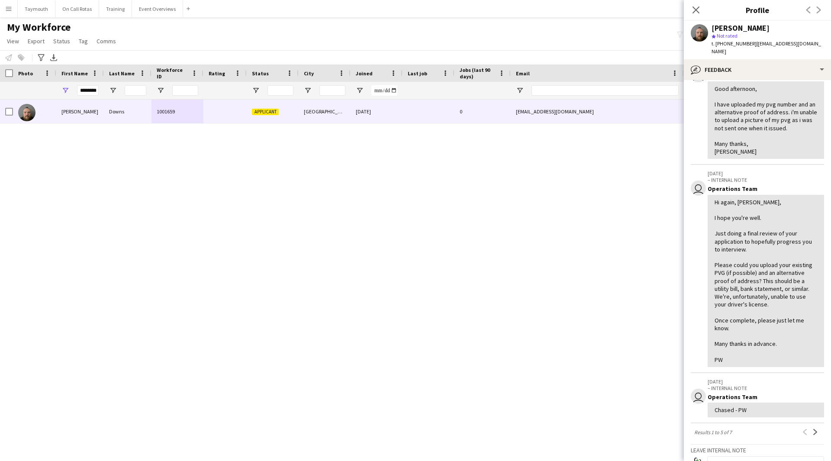
scroll to position [43, 0]
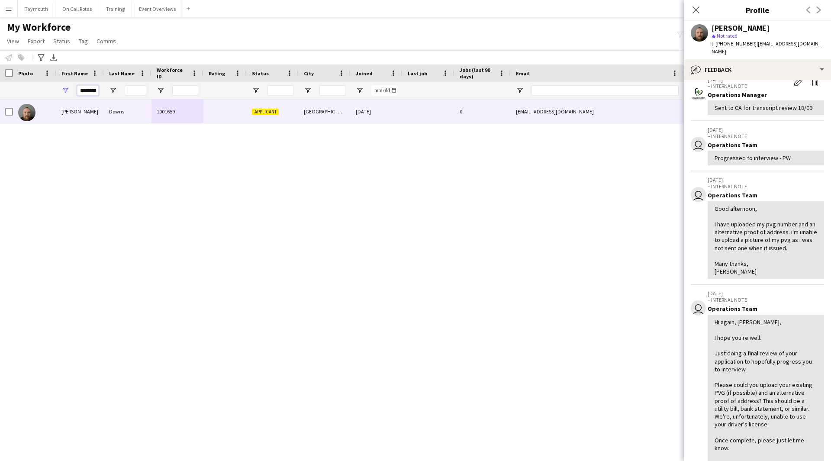
drag, startPoint x: 81, startPoint y: 91, endPoint x: 240, endPoint y: 94, distance: 159.3
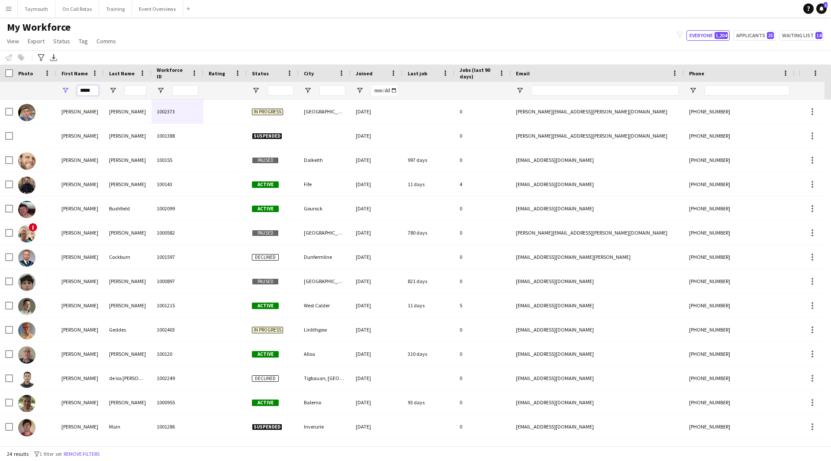
type input "*****"
click at [140, 93] on input "Last Name Filter Input" at bounding box center [136, 90] width 22 height 10
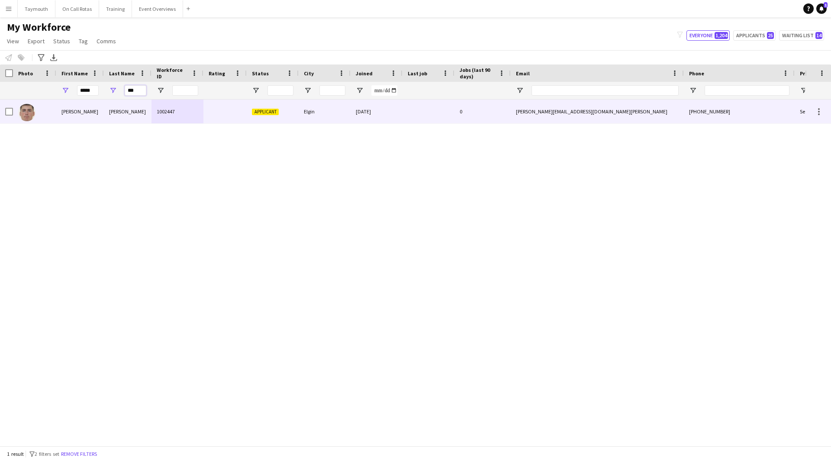
type input "***"
click at [113, 110] on div "[PERSON_NAME]" at bounding box center [128, 112] width 48 height 24
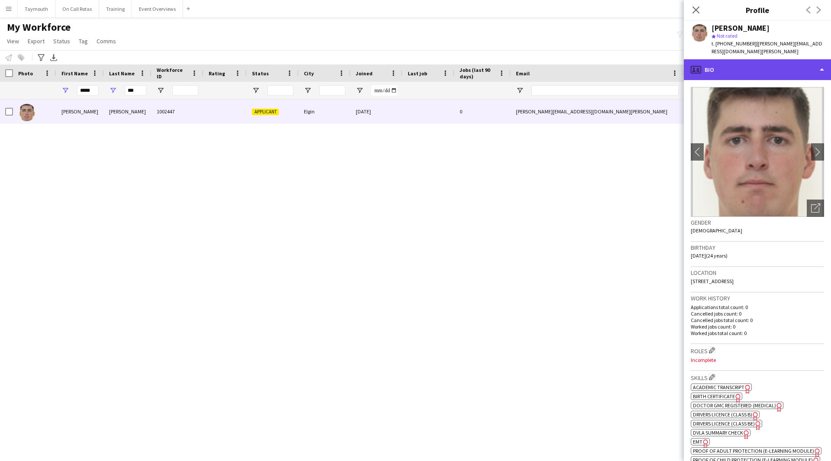
click at [547, 68] on div "profile Bio" at bounding box center [757, 69] width 147 height 21
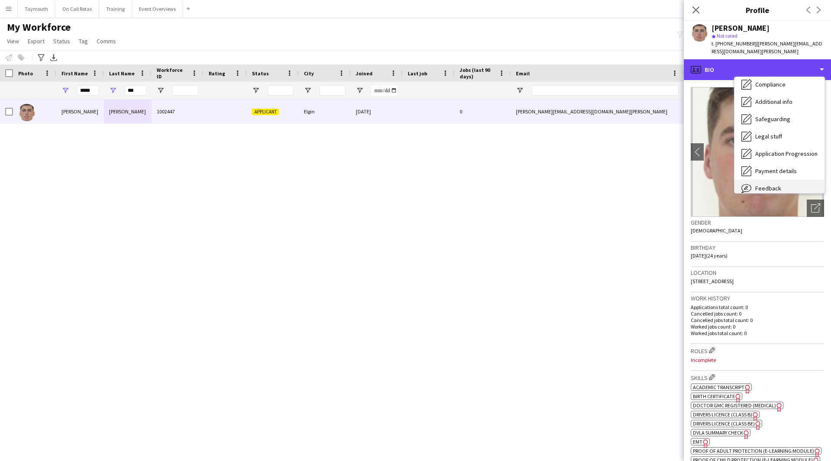
scroll to position [151, 0]
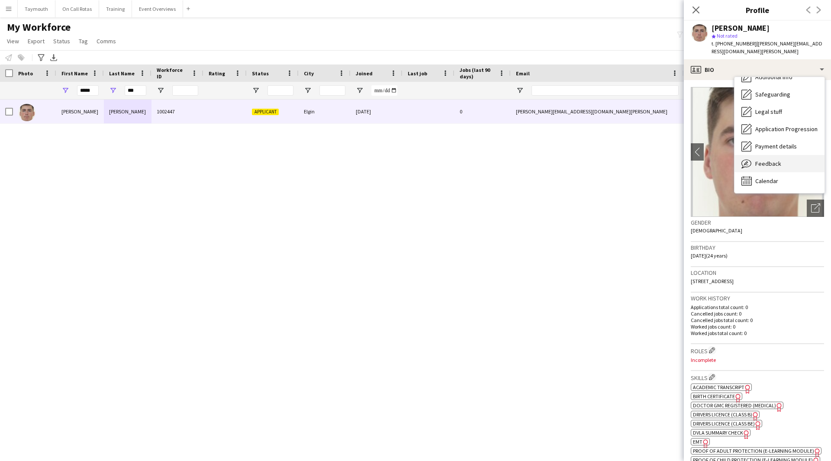
click at [547, 162] on div "Feedback Feedback" at bounding box center [780, 163] width 90 height 17
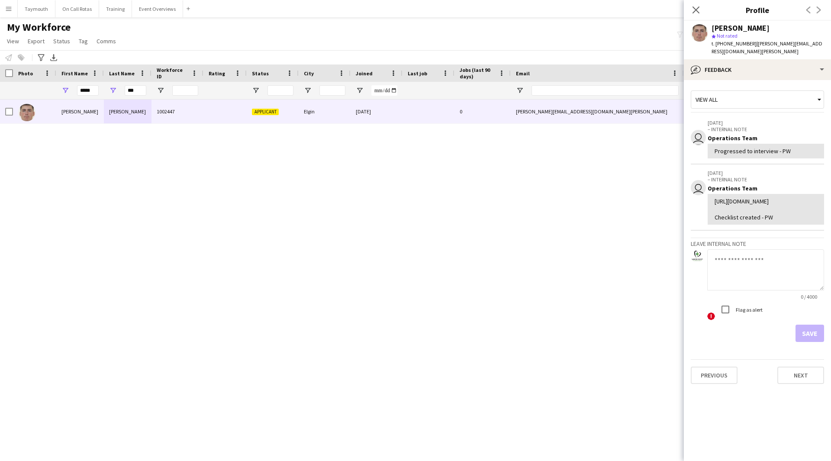
click at [547, 281] on textarea at bounding box center [765, 269] width 117 height 41
type textarea "**********"
click at [547, 294] on button "Save" at bounding box center [810, 333] width 29 height 17
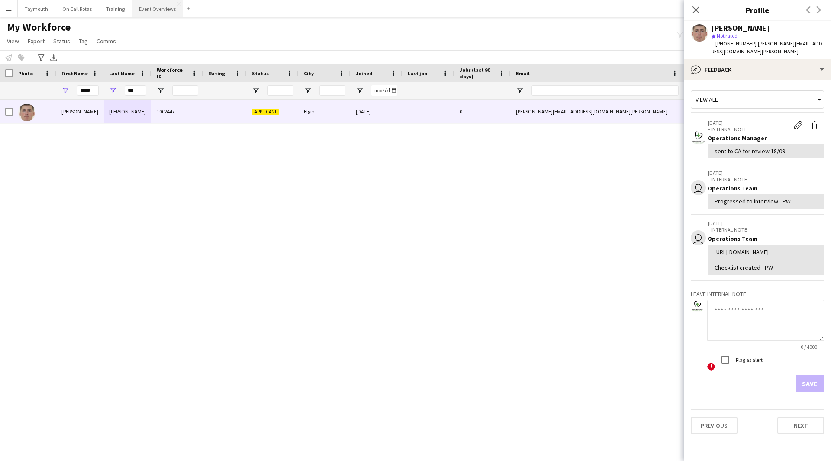
click at [157, 16] on button "Event Overviews Close" at bounding box center [157, 8] width 51 height 17
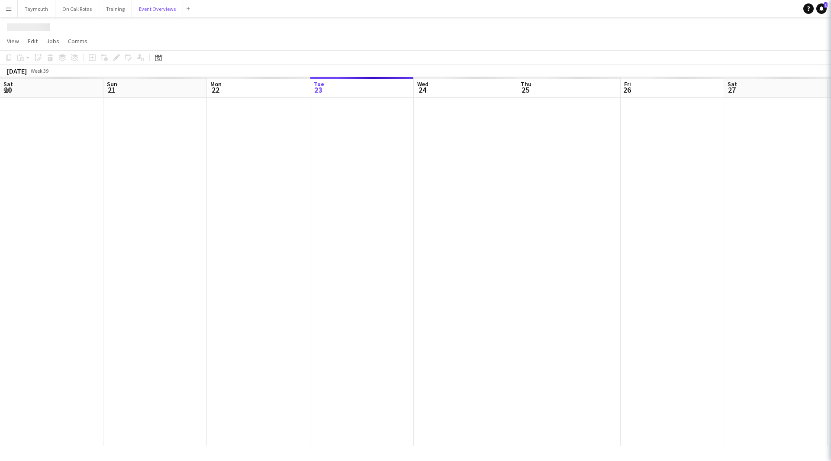
scroll to position [0, 207]
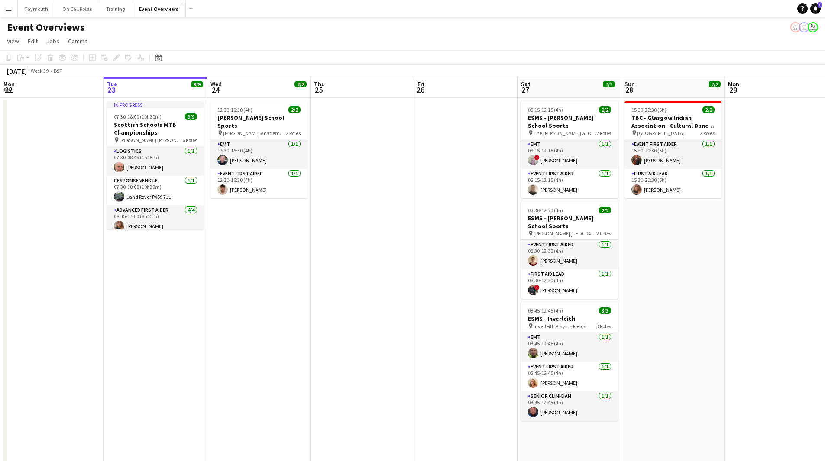
click at [12, 4] on button "Menu" at bounding box center [8, 8] width 17 height 17
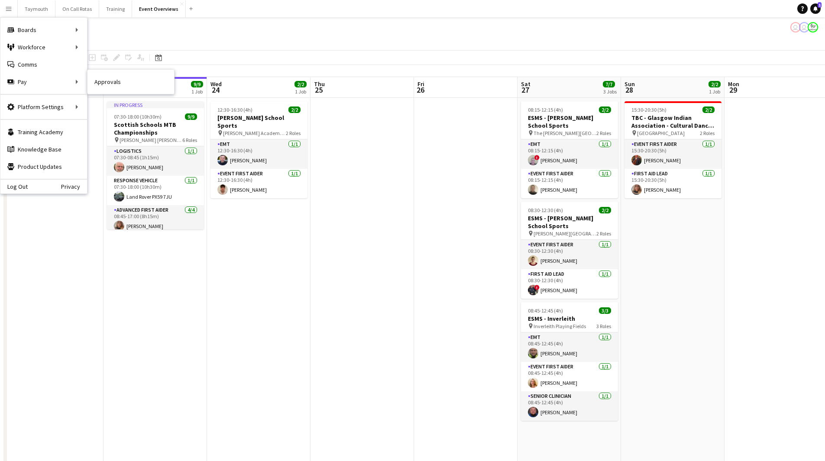
click at [97, 84] on link "Approvals" at bounding box center [130, 81] width 87 height 17
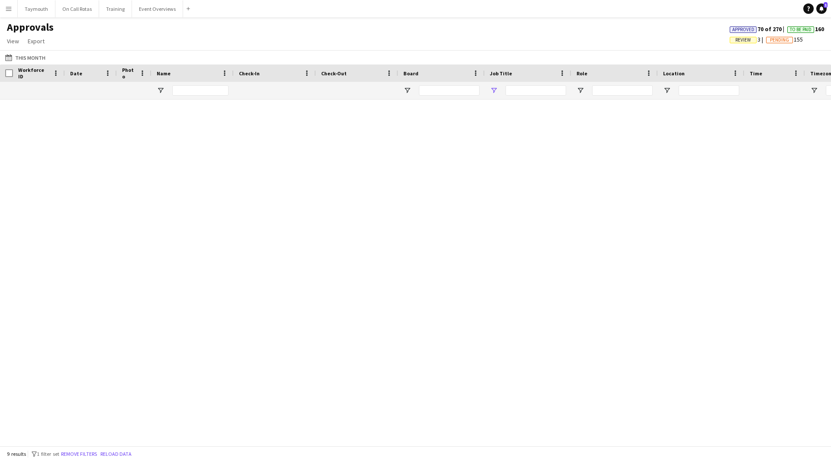
type input "********"
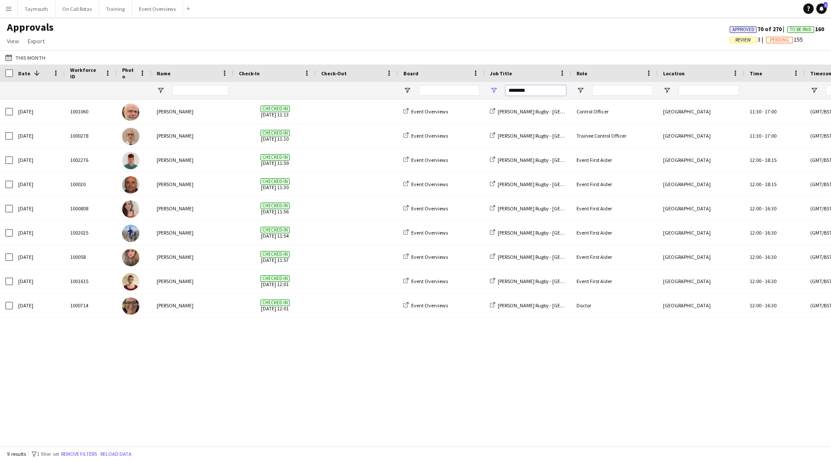
drag, startPoint x: 545, startPoint y: 91, endPoint x: 361, endPoint y: 91, distance: 184.0
click at [361, 91] on div "********" at bounding box center [786, 90] width 1572 height 17
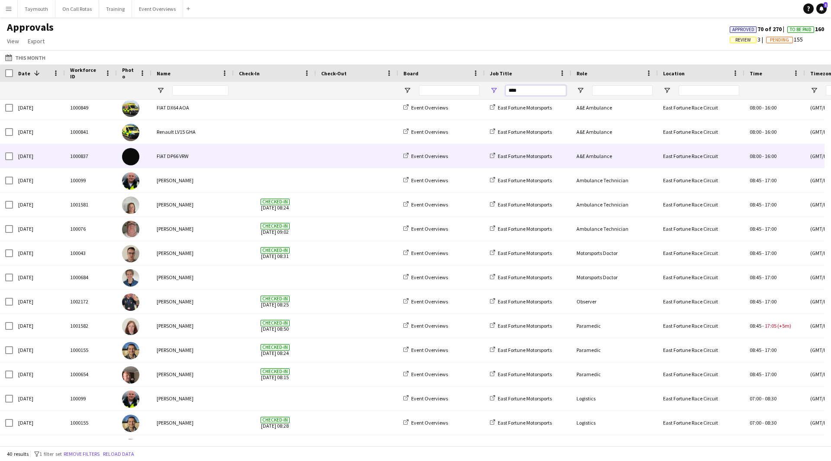
scroll to position [130, 0]
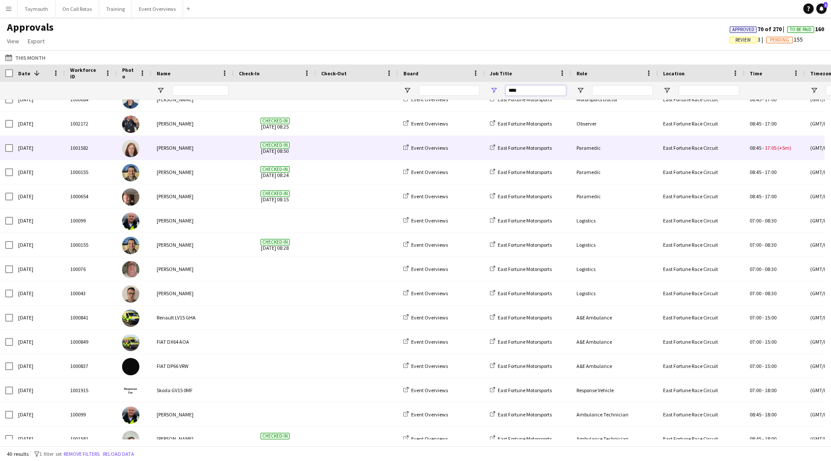
type input "****"
click at [223, 155] on div "[PERSON_NAME]" at bounding box center [193, 148] width 82 height 24
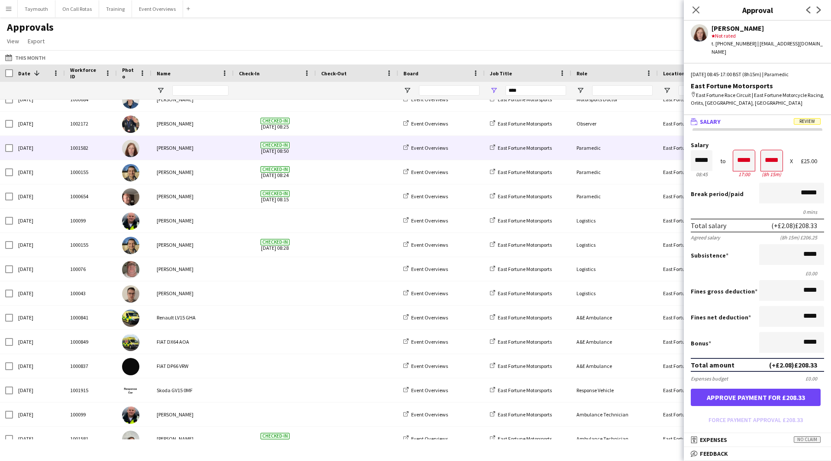
click at [547, 10] on div "Close pop-in" at bounding box center [696, 10] width 24 height 20
click at [547, 12] on app-icon "Close pop-in" at bounding box center [696, 10] width 13 height 13
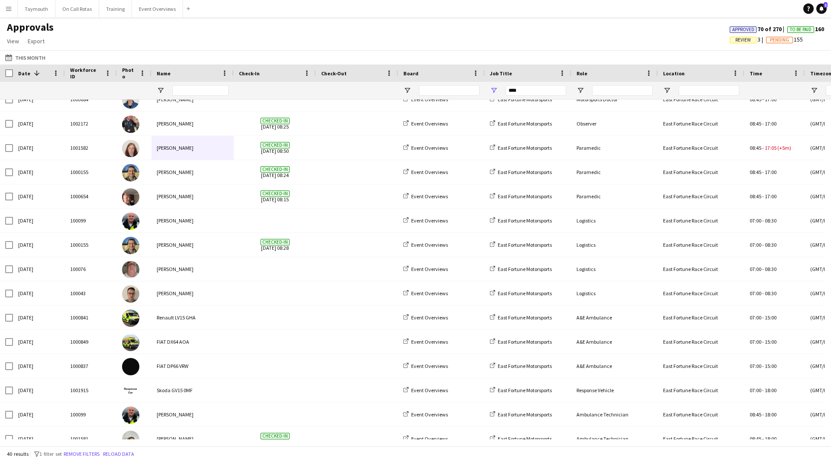
click at [547, 42] on span "Review" at bounding box center [744, 40] width 16 height 6
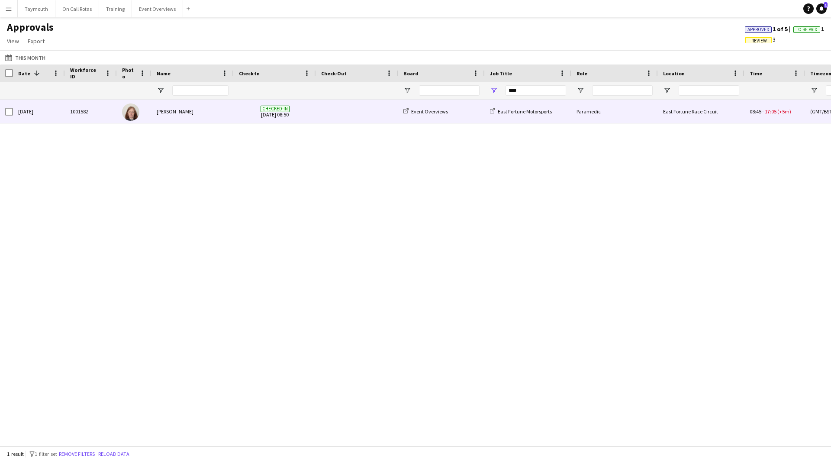
click at [338, 117] on span at bounding box center [357, 112] width 72 height 24
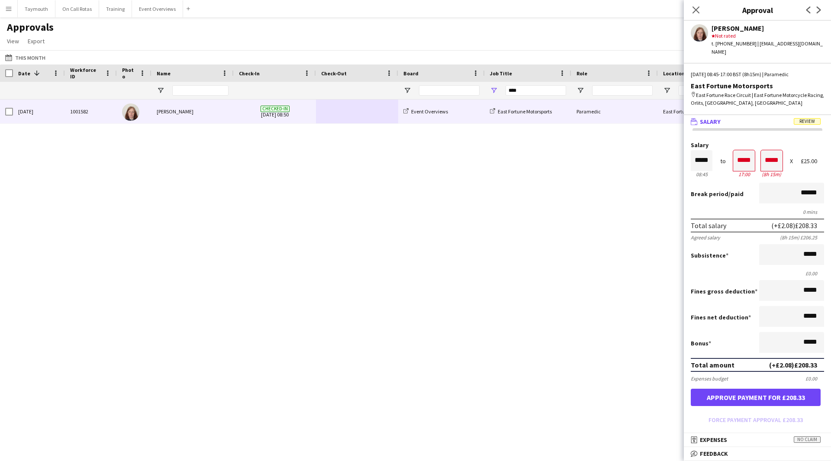
click at [497, 292] on div "[DATE] 1001582 [PERSON_NAME] Checked-in [DATE] 08:50 Event Overviews East Fortu…" at bounding box center [415, 270] width 831 height 340
click at [547, 10] on icon "Close pop-in" at bounding box center [696, 10] width 8 height 8
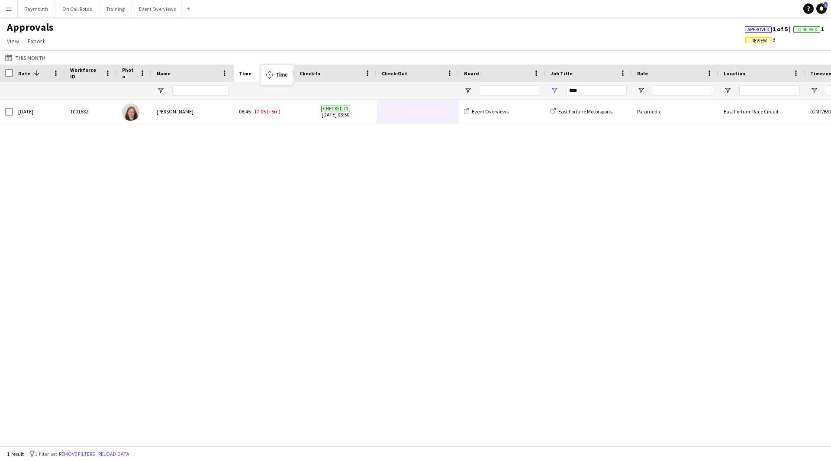
drag, startPoint x: 776, startPoint y: 74, endPoint x: 265, endPoint y: 70, distance: 511.7
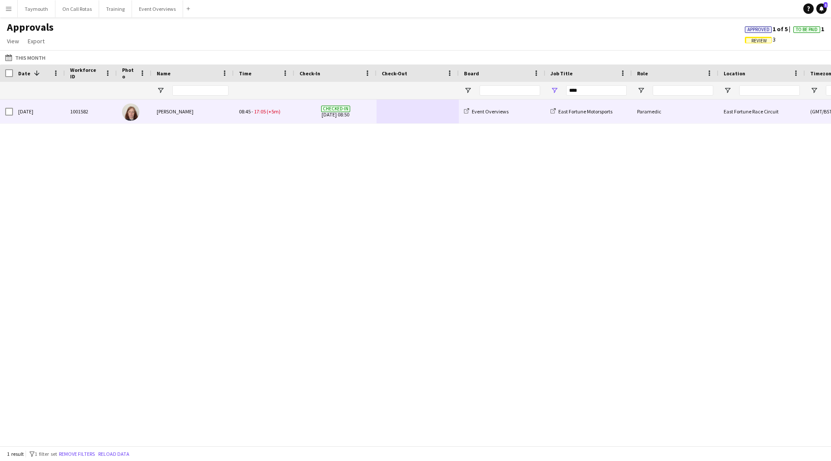
click at [252, 126] on div "[DATE] 1001582 [PERSON_NAME] Checked-in [DATE] 08:50 Event Overviews East Fortu…" at bounding box center [415, 270] width 831 height 340
click at [252, 117] on div "08:45 - 17:05 (+5m)" at bounding box center [264, 112] width 61 height 24
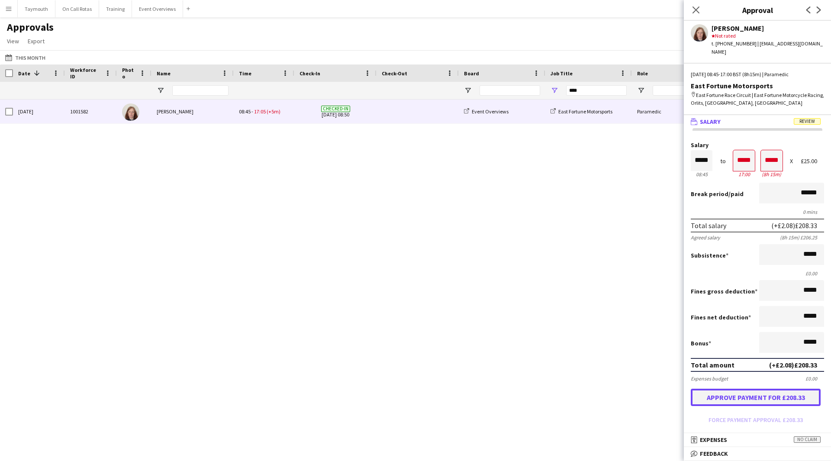
click at [547, 294] on button "Approve payment for £208.33" at bounding box center [756, 397] width 130 height 17
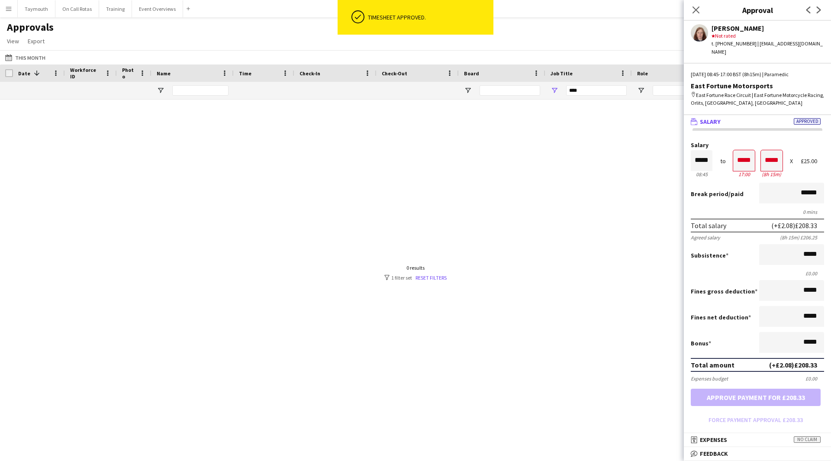
click at [547, 249] on div at bounding box center [415, 270] width 831 height 340
drag, startPoint x: 598, startPoint y: 93, endPoint x: 272, endPoint y: 59, distance: 327.7
click at [288, 66] on div "Workforce ID Date 1 Photo" at bounding box center [786, 82] width 1572 height 35
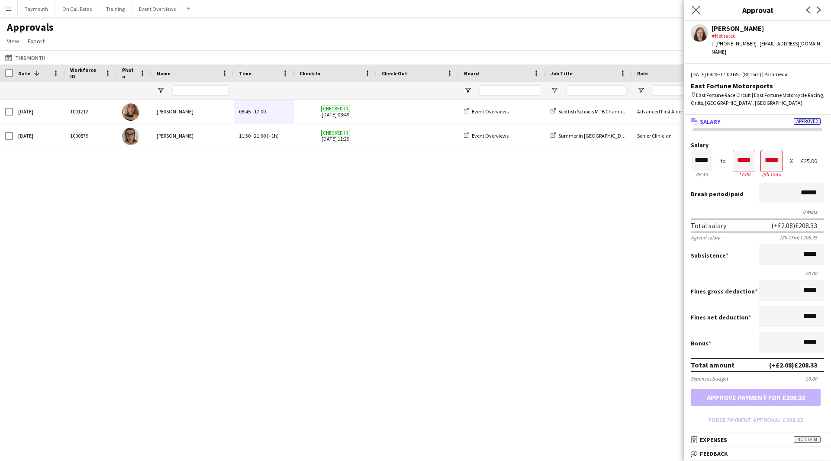
click at [547, 10] on app-icon "Close pop-in" at bounding box center [696, 10] width 13 height 13
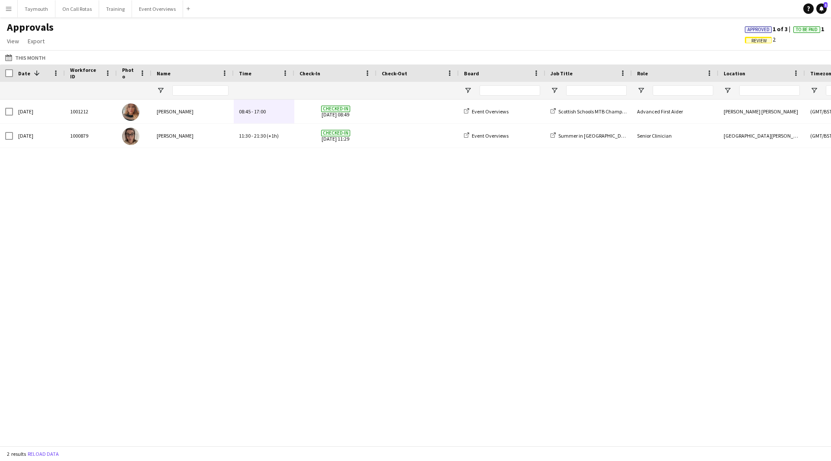
click at [547, 42] on span "Review" at bounding box center [760, 41] width 16 height 6
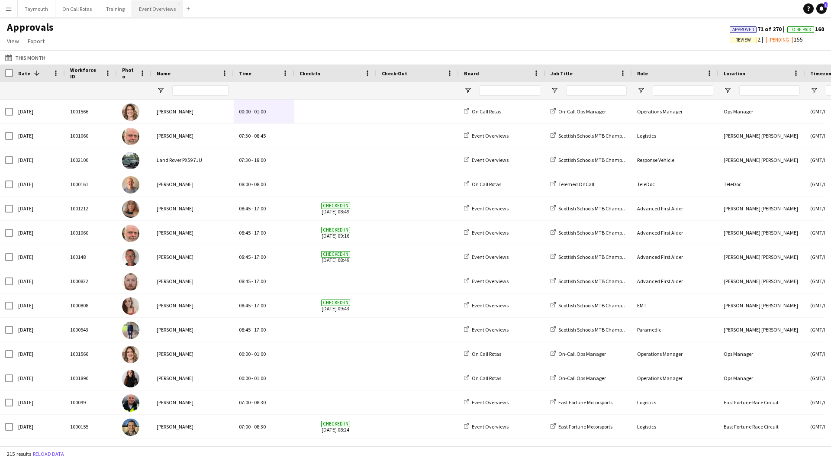
click at [171, 11] on button "Event Overviews Close" at bounding box center [157, 8] width 51 height 17
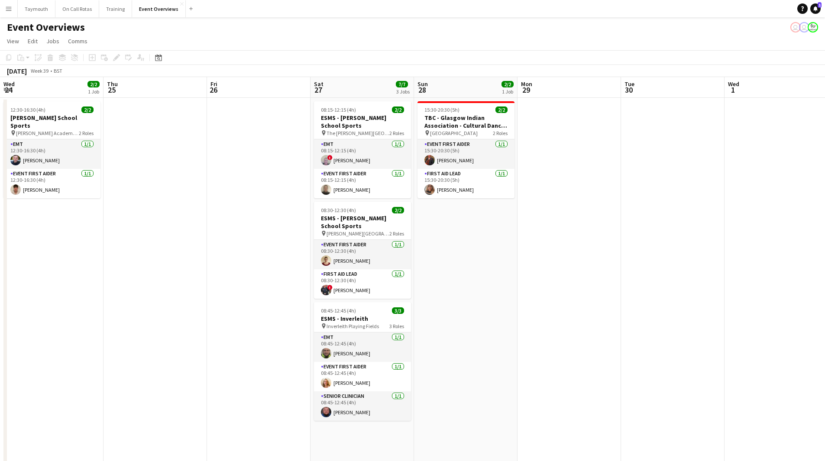
drag, startPoint x: 340, startPoint y: 264, endPoint x: 222, endPoint y: 261, distance: 118.2
click at [224, 262] on app-calendar-viewport "Mon 22 Tue 23 9/9 1 Job Wed 24 2/2 1 Job Thu 25 Fri 26 Sat 27 7/7 3 Jobs Sun 28…" at bounding box center [412, 329] width 825 height 504
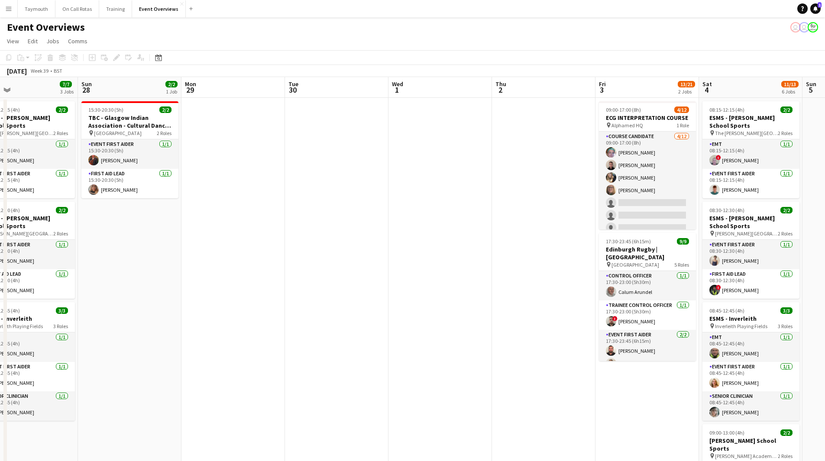
drag, startPoint x: 594, startPoint y: 252, endPoint x: 168, endPoint y: 250, distance: 425.6
click at [199, 253] on app-calendar-viewport "Wed 24 2/2 1 Job Thu 25 Fri 26 Sat 27 7/7 3 Jobs Sun 28 2/2 1 Job Mon 29 Tue 30…" at bounding box center [412, 410] width 825 height 666
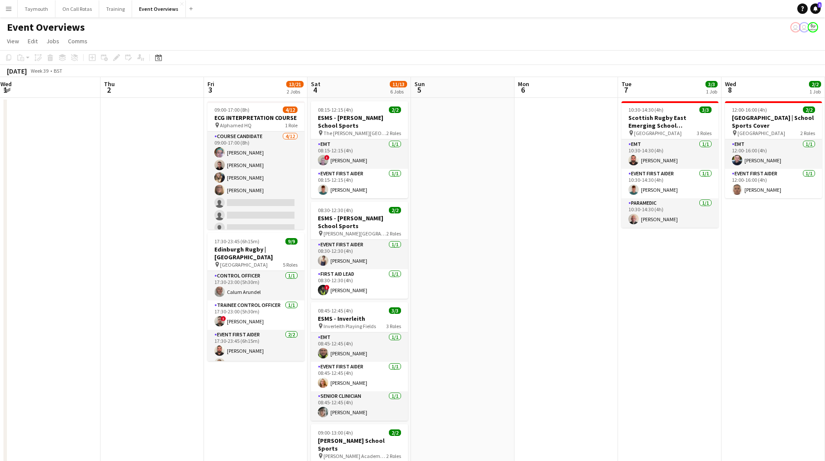
drag, startPoint x: 630, startPoint y: 277, endPoint x: 341, endPoint y: 285, distance: 289.8
click at [333, 287] on app-calendar-viewport "Mon 29 Tue 30 Wed 1 Thu 2 Fri 3 13/21 2 Jobs Sat 4 11/13 6 Jobs Sun 5 Mon 6 Tue…" at bounding box center [412, 410] width 825 height 666
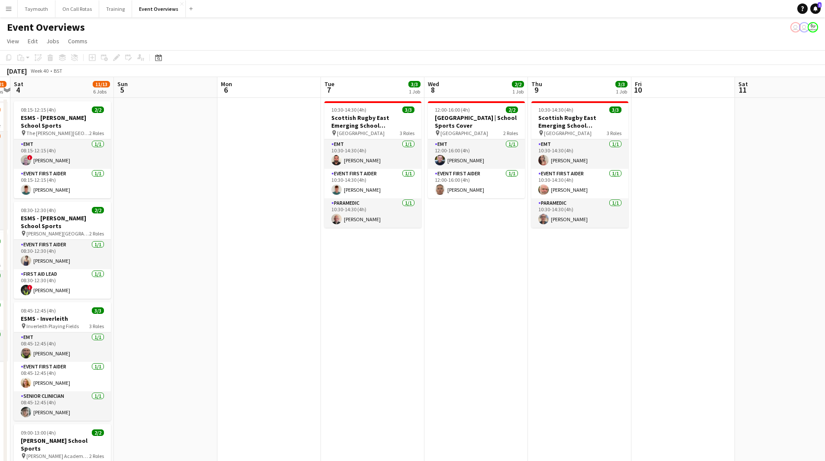
drag, startPoint x: 530, startPoint y: 295, endPoint x: 342, endPoint y: 297, distance: 188.3
click at [338, 294] on app-calendar-viewport "Wed 1 Thu 2 Fri 3 13/21 2 Jobs Sat 4 11/13 6 Jobs Sun 5 Mon 6 Tue 7 3/3 1 Job W…" at bounding box center [412, 410] width 825 height 666
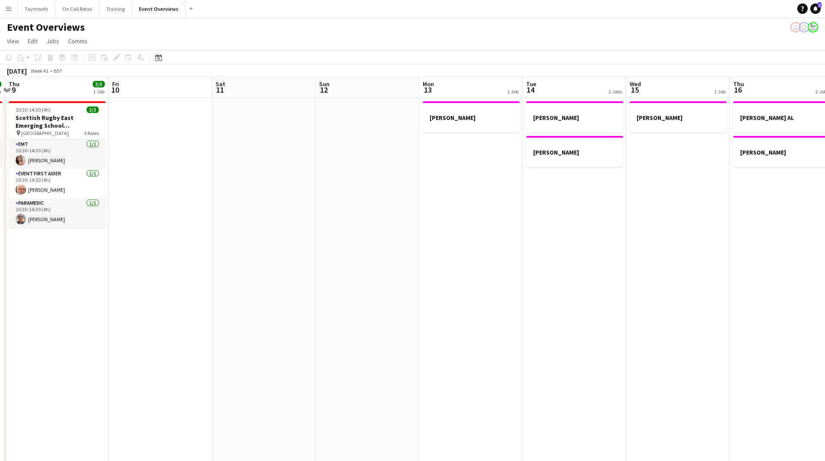
drag, startPoint x: 365, startPoint y: 325, endPoint x: 512, endPoint y: 322, distance: 146.4
click at [284, 294] on app-calendar-viewport "Mon 6 Tue 7 3/3 1 Job Wed 8 2/2 1 Job Thu 9 3/3 1 Job Fri 10 Sat 11 Sun 12 Mon …" at bounding box center [412, 410] width 825 height 666
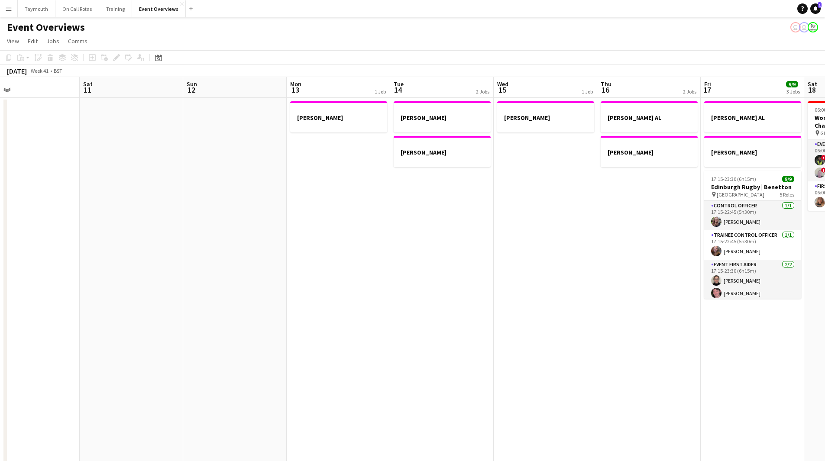
drag, startPoint x: 461, startPoint y: 331, endPoint x: 510, endPoint y: 307, distance: 54.2
click at [242, 294] on app-calendar-viewport "Tue 7 3/3 1 Job Wed 8 2/2 1 Job Thu 9 3/3 1 Job Fri 10 Sat 11 Sun 12 Mon 13 1 J…" at bounding box center [412, 410] width 825 height 666
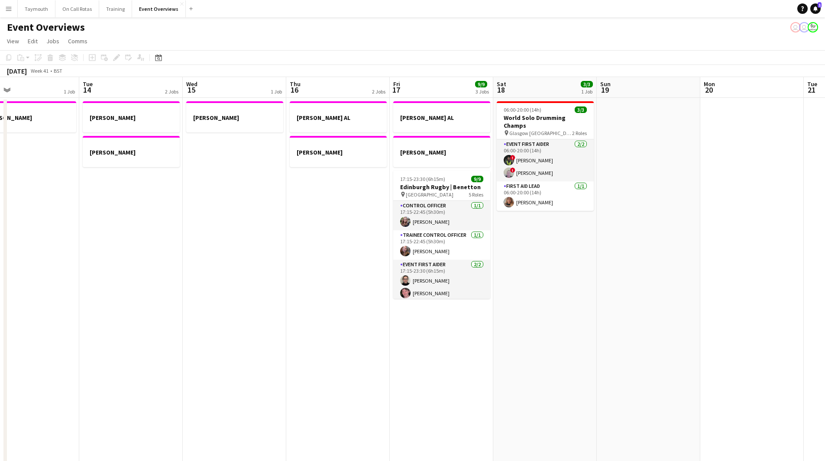
drag, startPoint x: 525, startPoint y: 309, endPoint x: 449, endPoint y: 292, distance: 78.6
click at [144, 294] on app-calendar-viewport "Fri 10 Sat 11 Sun 12 Mon 13 1 Job Tue 14 2 Jobs Wed 15 1 Job Thu 16 2 Jobs Fri …" at bounding box center [412, 410] width 825 height 666
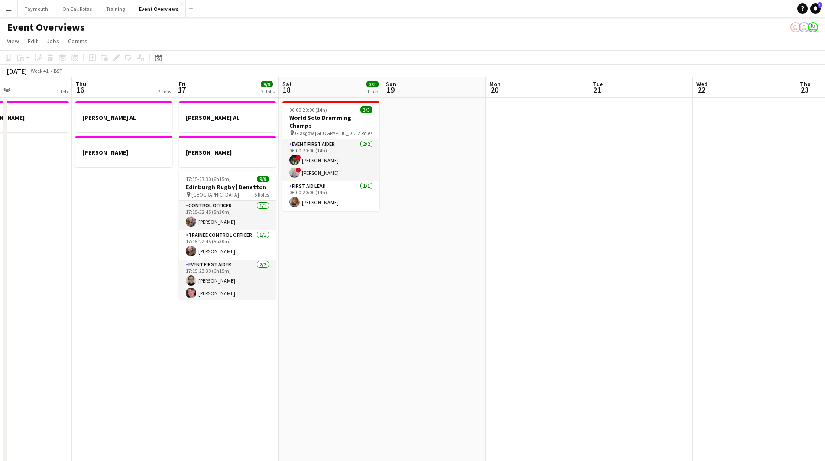
drag, startPoint x: 225, startPoint y: 304, endPoint x: 163, endPoint y: 297, distance: 61.8
click at [162, 294] on app-calendar-viewport "Mon 13 1 Job Tue 14 2 Jobs Wed 15 1 Job Thu 16 2 Jobs Fri 17 9/9 3 Jobs Sat 18 …" at bounding box center [412, 410] width 825 height 666
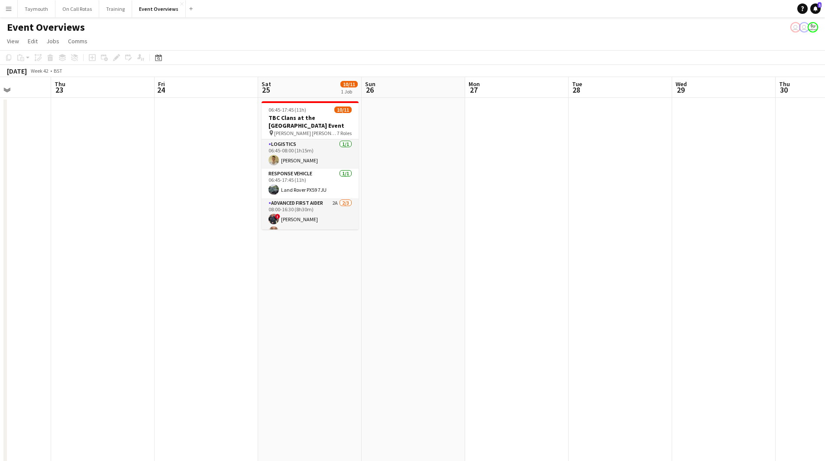
drag, startPoint x: 107, startPoint y: 275, endPoint x: 200, endPoint y: 250, distance: 95.6
click at [107, 275] on app-calendar-viewport "Mon 20 Tue 21 Wed 22 Thu 23 Fri 24 Sat 25 10/11 1 Job Sun 26 Mon 27 Tue 28 Wed …" at bounding box center [412, 410] width 825 height 666
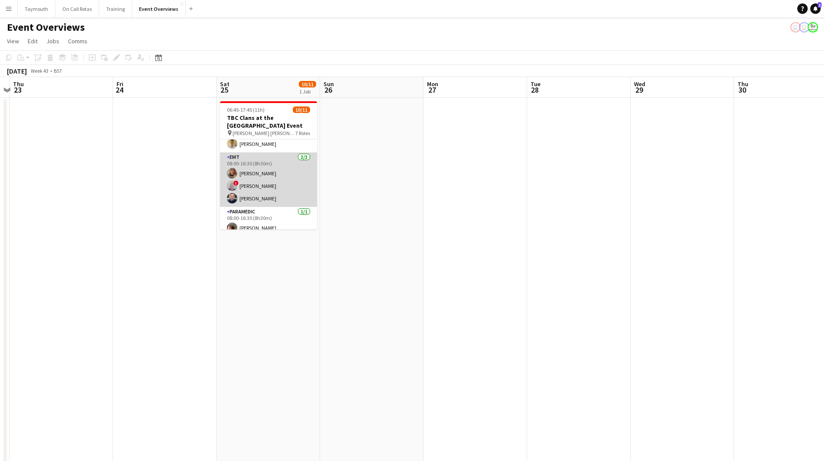
click at [270, 184] on app-card-role "EMT [DATE] 08:00-16:30 (8h30m) [PERSON_NAME] ! [PERSON_NAME] [PERSON_NAME]" at bounding box center [268, 179] width 97 height 55
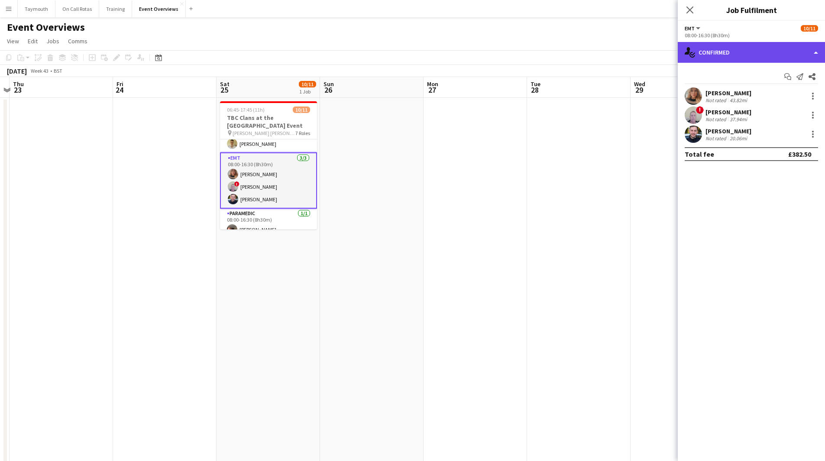
click at [547, 49] on div "single-neutral-actions-check-2 Confirmed" at bounding box center [751, 52] width 147 height 21
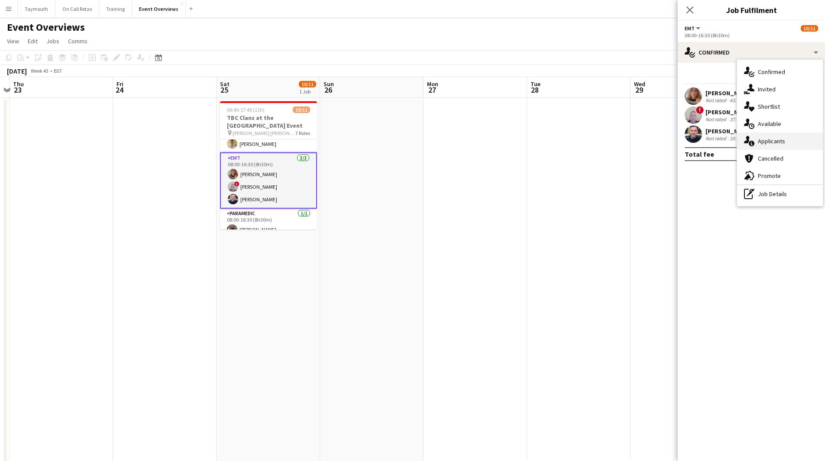
click at [547, 145] on span "Applicants" at bounding box center [771, 141] width 27 height 8
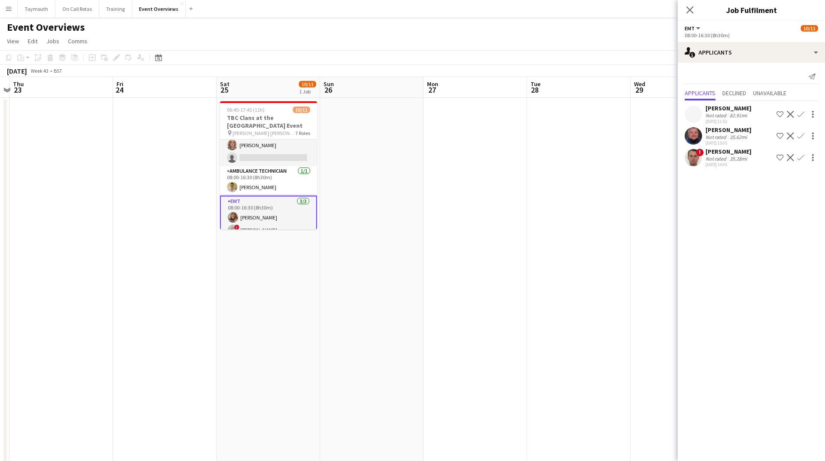
click at [547, 110] on div "[PERSON_NAME]" at bounding box center [728, 108] width 46 height 8
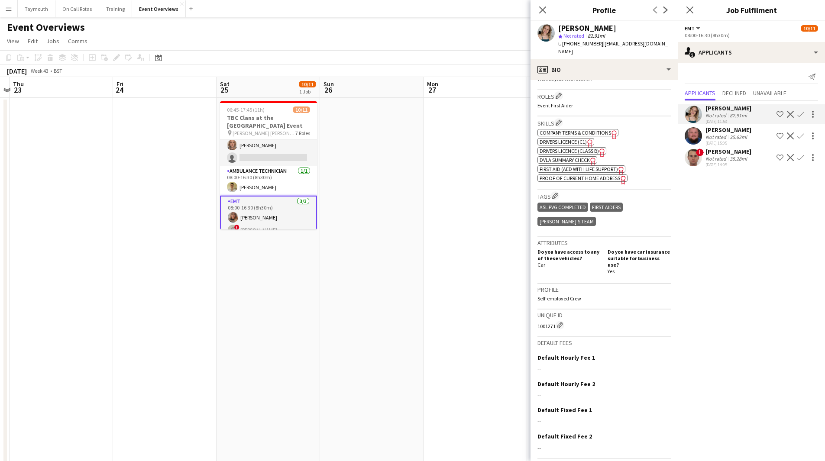
click at [547, 113] on app-icon "Decline" at bounding box center [790, 114] width 7 height 7
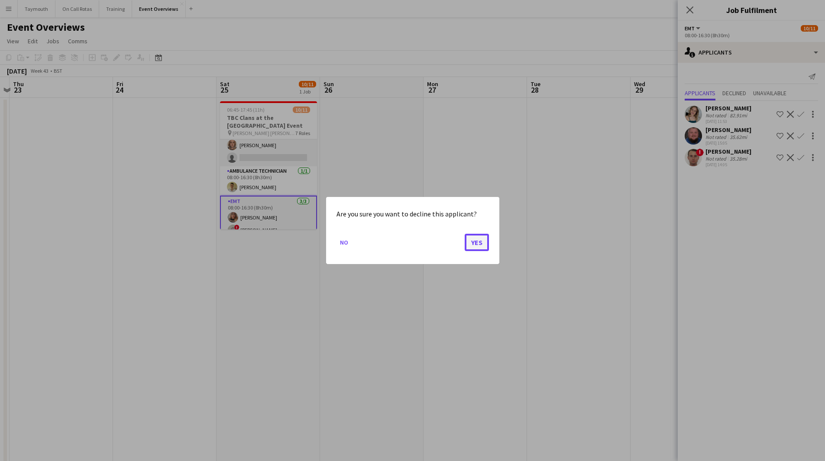
click at [483, 241] on button "Yes" at bounding box center [477, 242] width 24 height 17
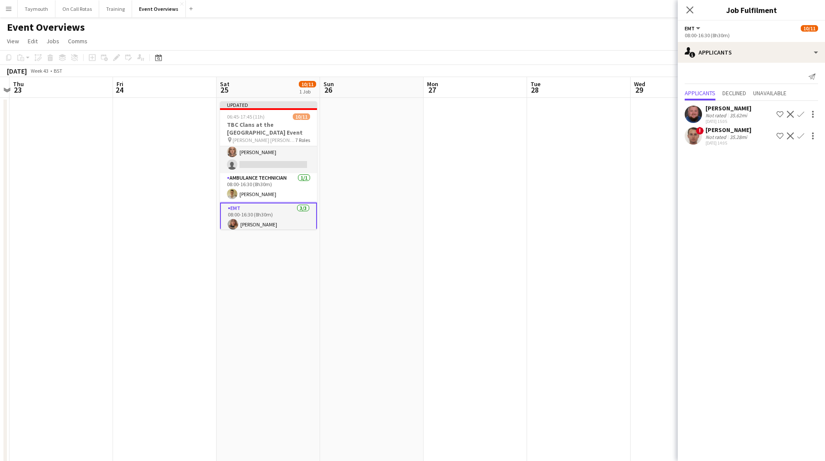
click at [547, 134] on app-icon "Decline" at bounding box center [790, 135] width 7 height 7
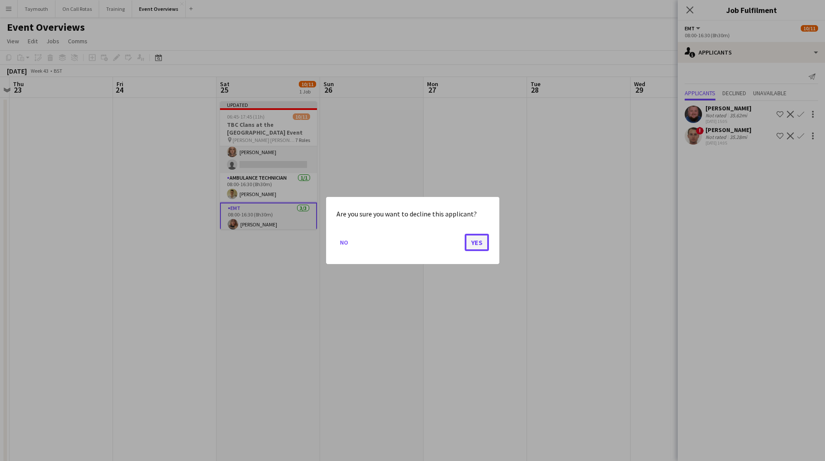
click at [479, 243] on button "Yes" at bounding box center [477, 242] width 24 height 17
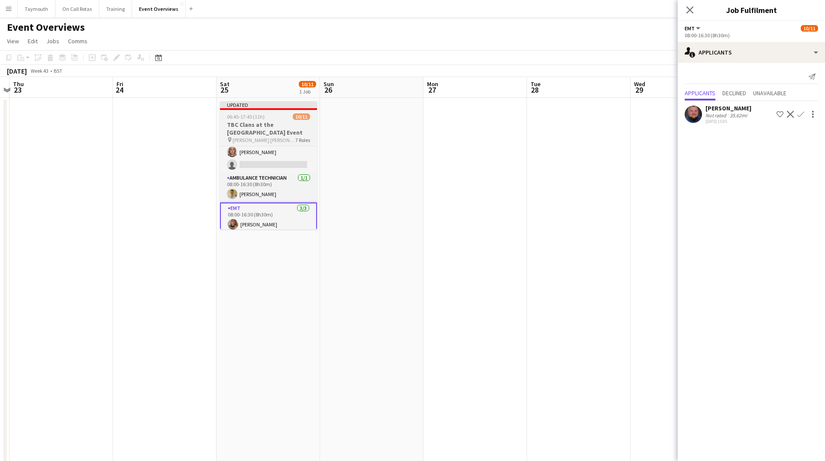
click at [261, 146] on div "Logistics [DATE] 06:45-08:00 (1h15m) [PERSON_NAME] Response Vehicle [DATE] 06:4…" at bounding box center [268, 188] width 97 height 84
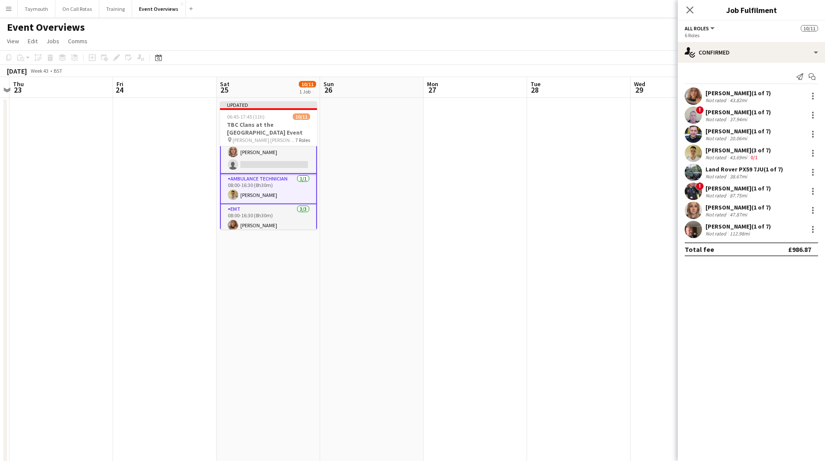
click at [284, 150] on app-card-role "Advanced First Aider 2A [DATE] 08:00-16:30 (8h30m) ! [PERSON_NAME] [PERSON_NAME…" at bounding box center [268, 146] width 97 height 55
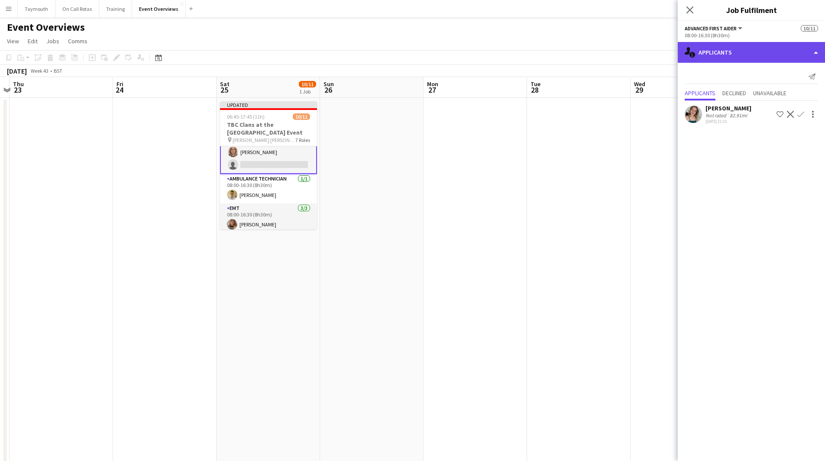
click at [547, 56] on div "single-neutral-actions-information Applicants" at bounding box center [751, 52] width 147 height 21
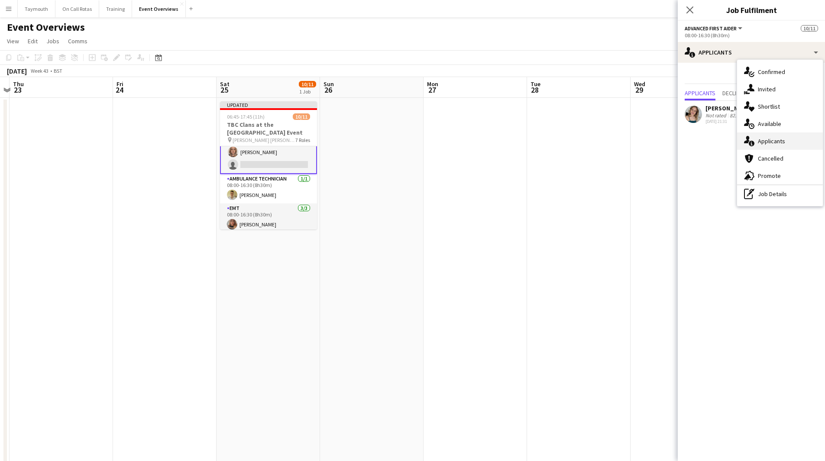
click at [547, 141] on span "Applicants" at bounding box center [771, 141] width 27 height 8
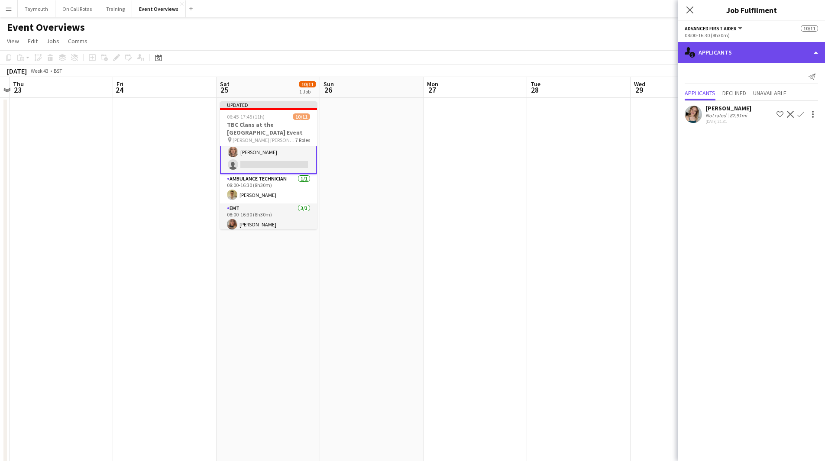
click at [547, 50] on div "single-neutral-actions-information Applicants" at bounding box center [751, 52] width 147 height 21
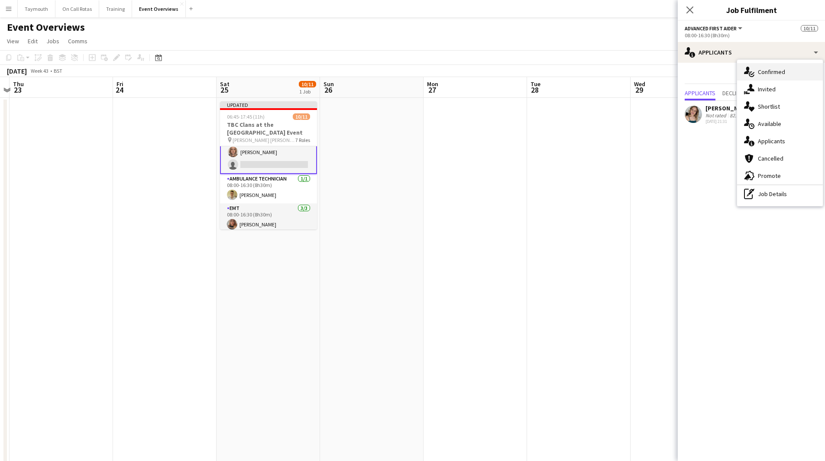
click at [547, 75] on span "Confirmed" at bounding box center [771, 72] width 27 height 8
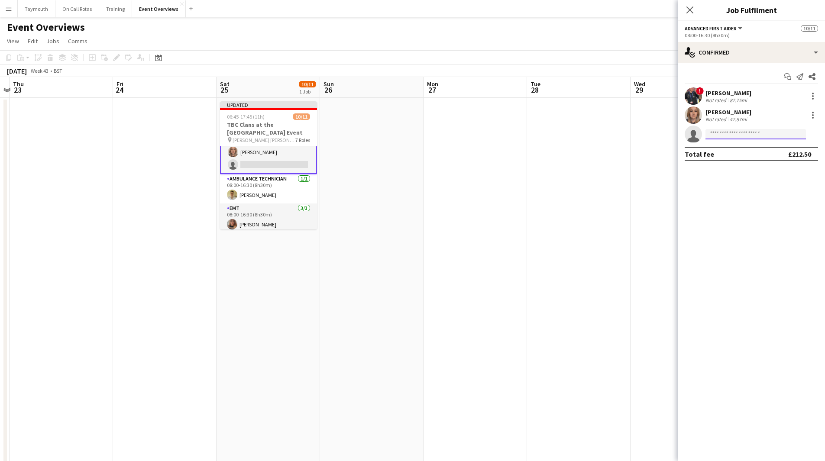
click at [547, 136] on input at bounding box center [755, 134] width 100 height 10
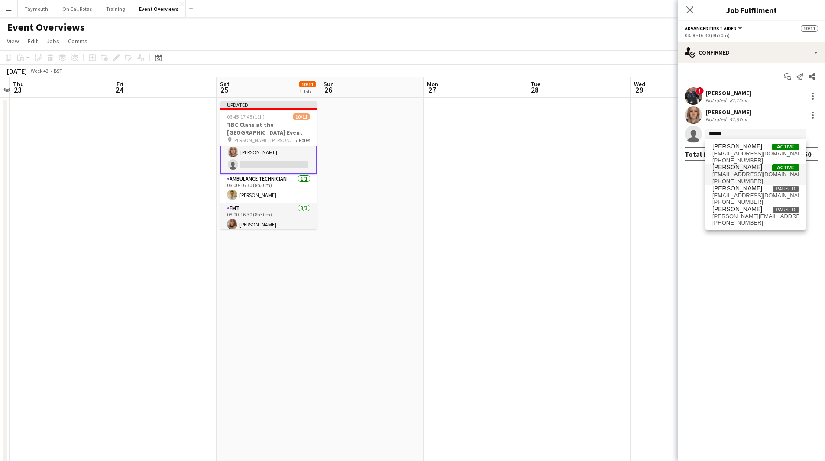
type input "******"
click at [547, 170] on span "[PERSON_NAME] Active" at bounding box center [755, 167] width 87 height 7
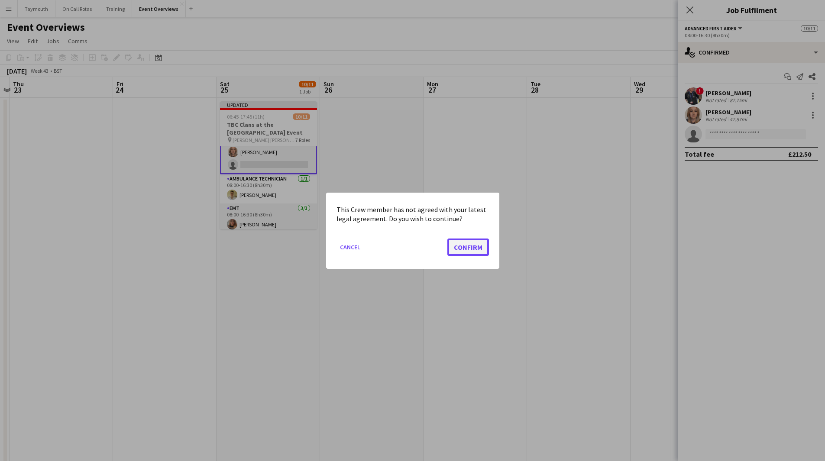
click at [467, 245] on button "Confirm" at bounding box center [468, 246] width 42 height 17
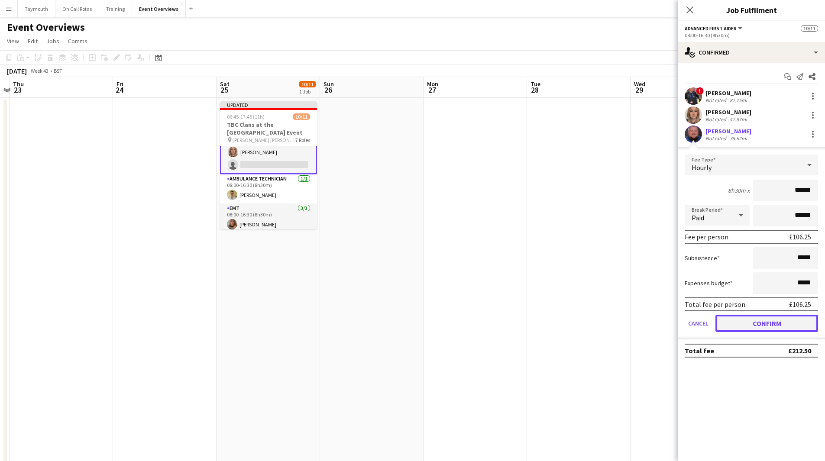
click at [547, 294] on button "Confirm" at bounding box center [766, 323] width 103 height 17
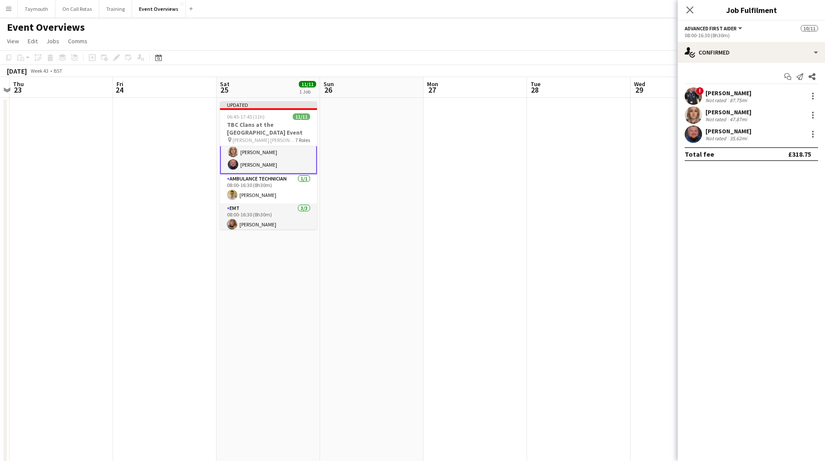
click at [526, 276] on app-date-cell at bounding box center [474, 447] width 103 height 699
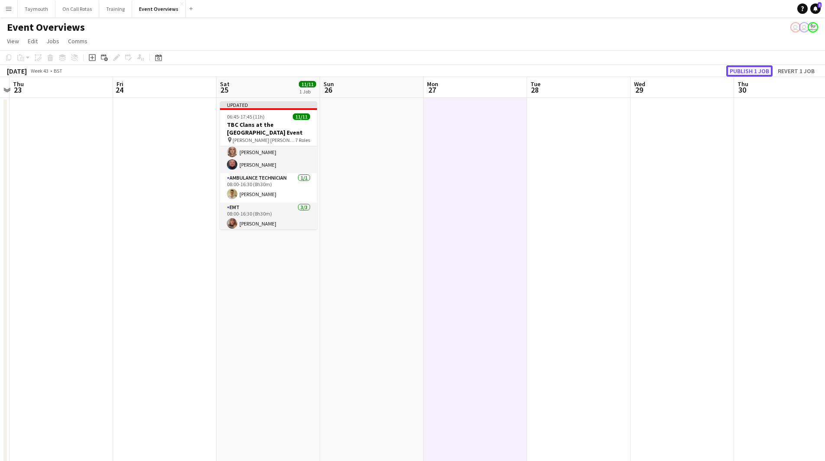
click at [547, 72] on button "Publish 1 job" at bounding box center [749, 70] width 46 height 11
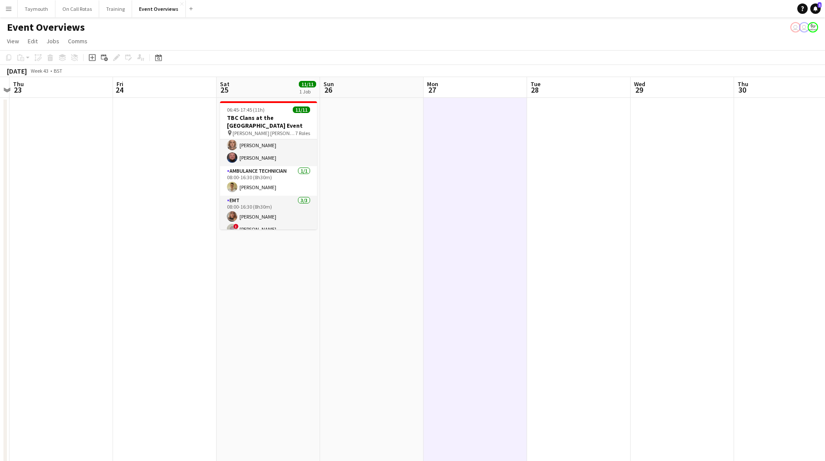
drag, startPoint x: 7, startPoint y: 12, endPoint x: 10, endPoint y: 18, distance: 6.2
click at [7, 12] on button "Menu" at bounding box center [8, 8] width 17 height 17
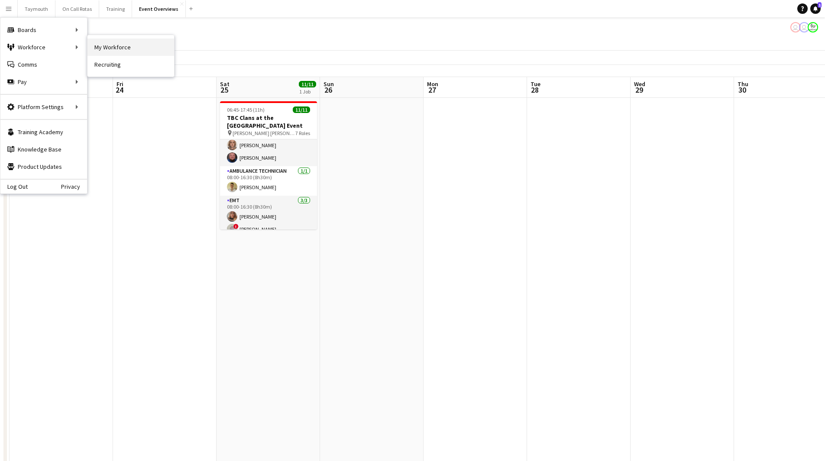
click at [112, 48] on link "My Workforce" at bounding box center [130, 47] width 87 height 17
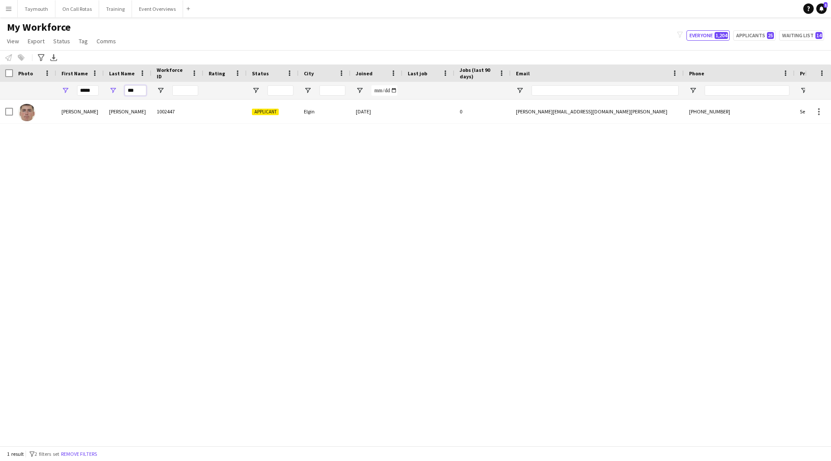
drag, startPoint x: 143, startPoint y: 91, endPoint x: 53, endPoint y: 90, distance: 90.5
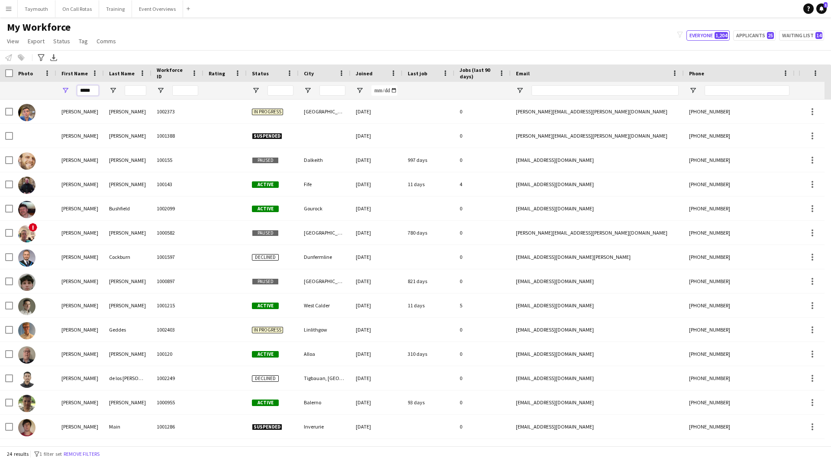
drag, startPoint x: 92, startPoint y: 91, endPoint x: -30, endPoint y: 89, distance: 122.5
click at [0, 89] on html "Menu Boards Boards Boards All jobs Status Workforce Workforce My Workforce Recr…" at bounding box center [415, 230] width 831 height 461
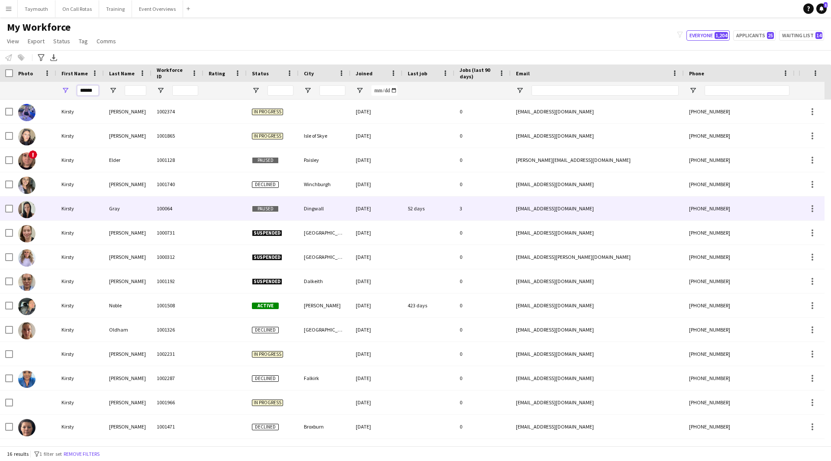
type input "******"
click at [134, 208] on div "Gray" at bounding box center [128, 209] width 48 height 24
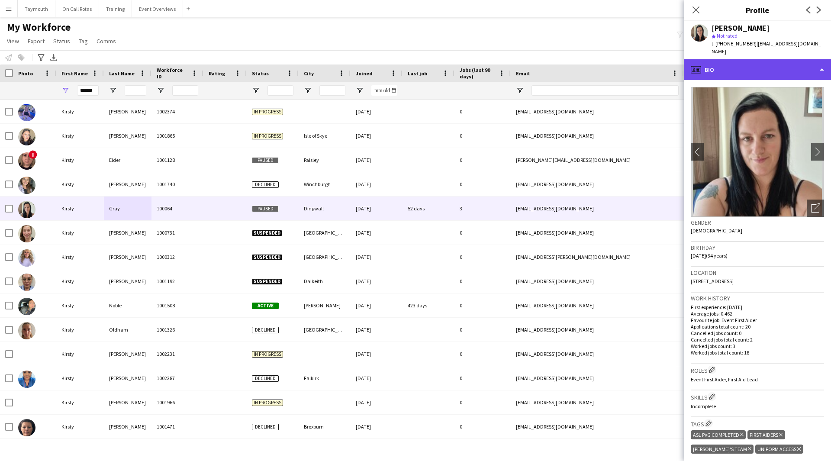
click at [547, 63] on div "profile Bio" at bounding box center [757, 69] width 147 height 21
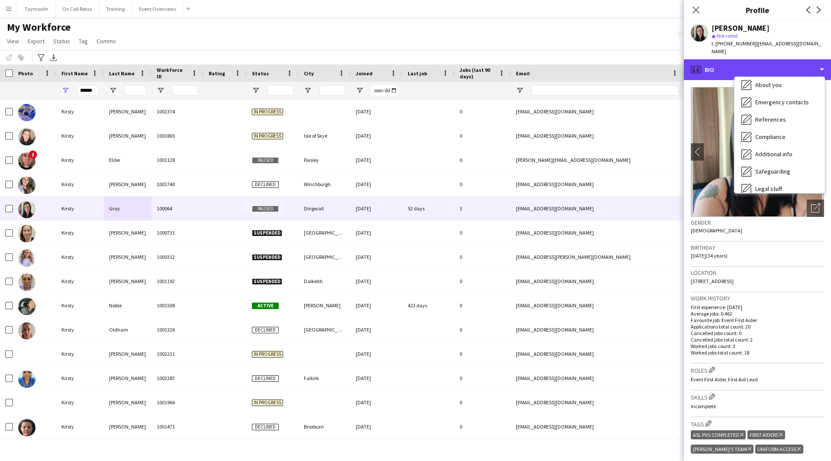
scroll to position [151, 0]
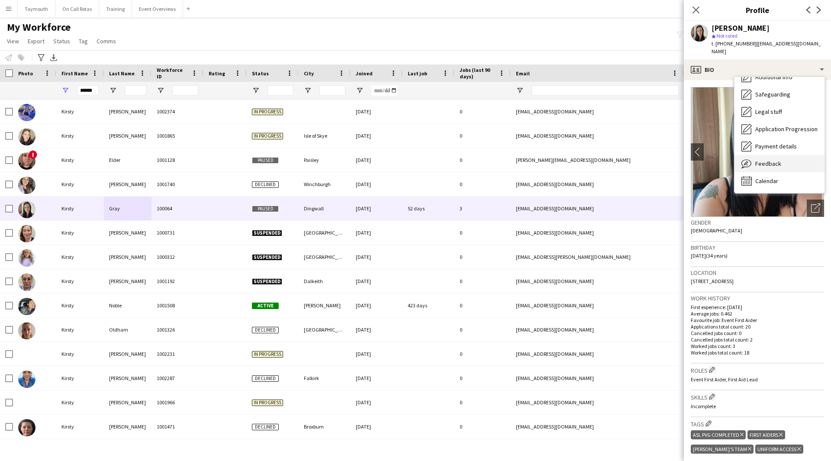
click at [547, 159] on div "Feedback Feedback" at bounding box center [780, 163] width 90 height 17
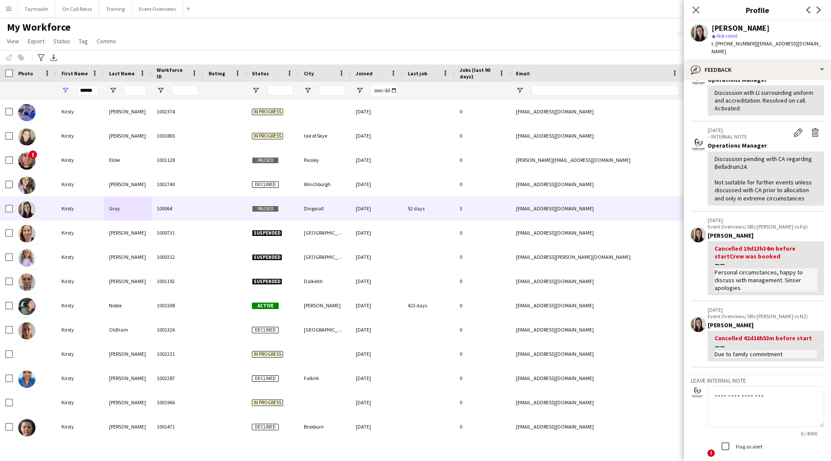
scroll to position [433, 0]
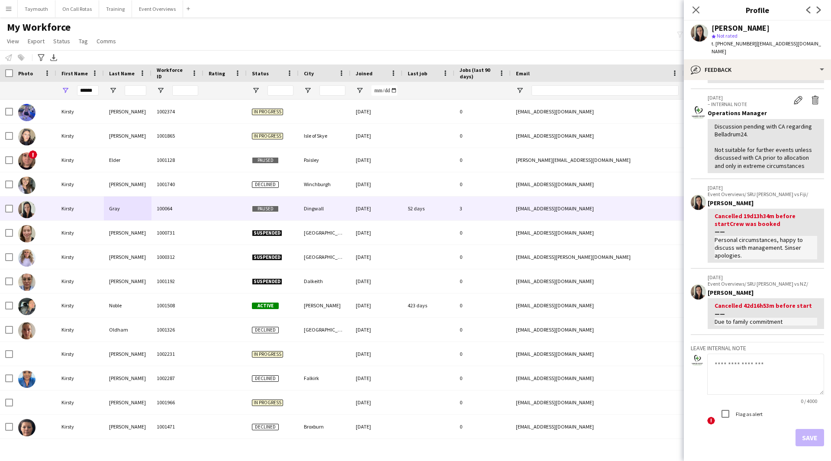
click at [547, 294] on textarea at bounding box center [765, 374] width 117 height 41
paste textarea "**********"
type textarea "**********"
click at [547, 294] on button "Save" at bounding box center [810, 437] width 29 height 17
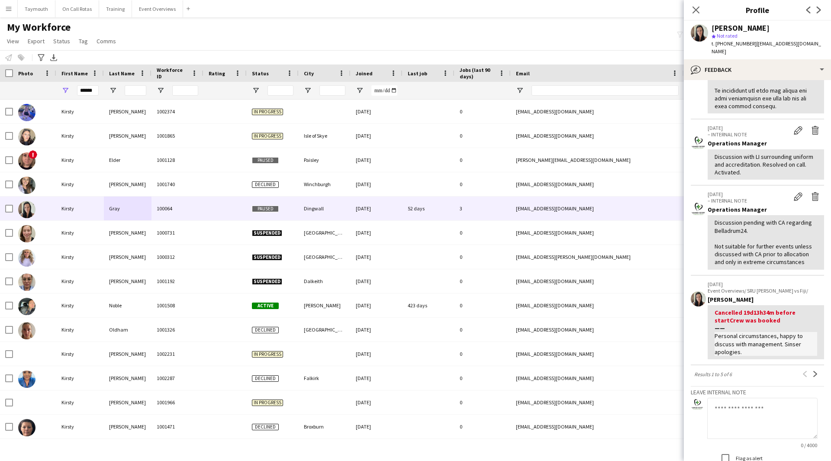
scroll to position [599, 0]
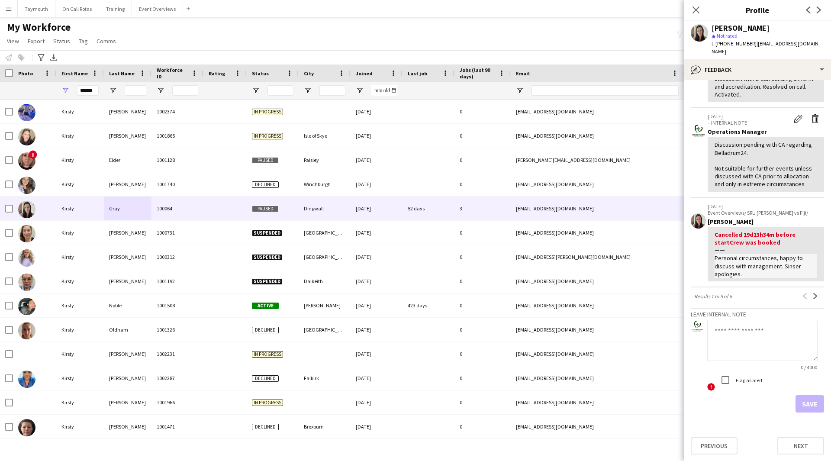
drag, startPoint x: 749, startPoint y: 339, endPoint x: 735, endPoint y: 328, distance: 17.3
click at [547, 294] on textarea at bounding box center [762, 340] width 110 height 41
paste textarea "**********"
click at [547, 294] on textarea "**********" at bounding box center [762, 340] width 110 height 41
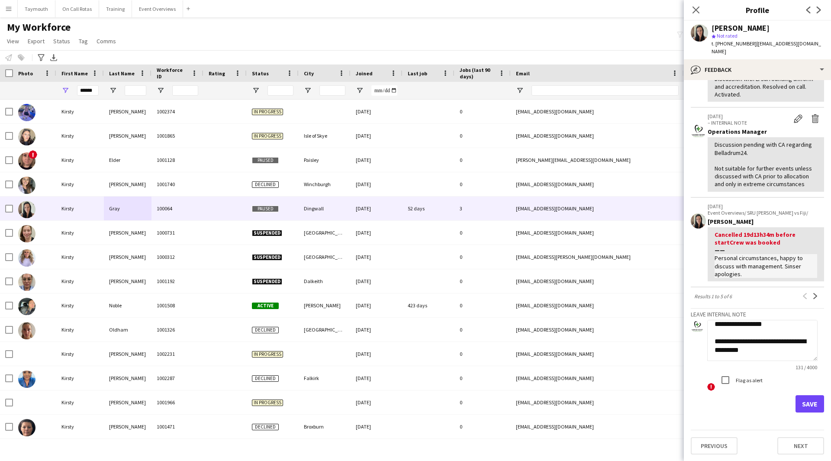
scroll to position [61, 0]
click at [547, 294] on textarea "**********" at bounding box center [762, 340] width 110 height 41
type textarea "**********"
click at [547, 294] on button "Save" at bounding box center [810, 403] width 29 height 17
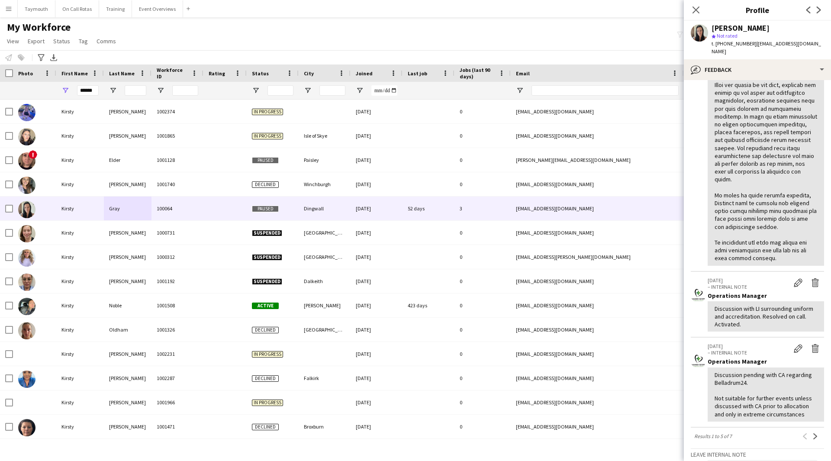
scroll to position [638, 0]
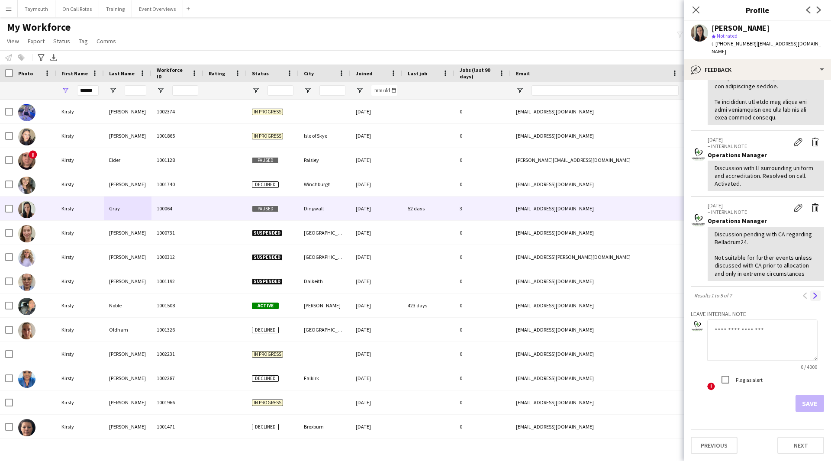
click at [547, 294] on app-icon "Next" at bounding box center [816, 296] width 6 height 6
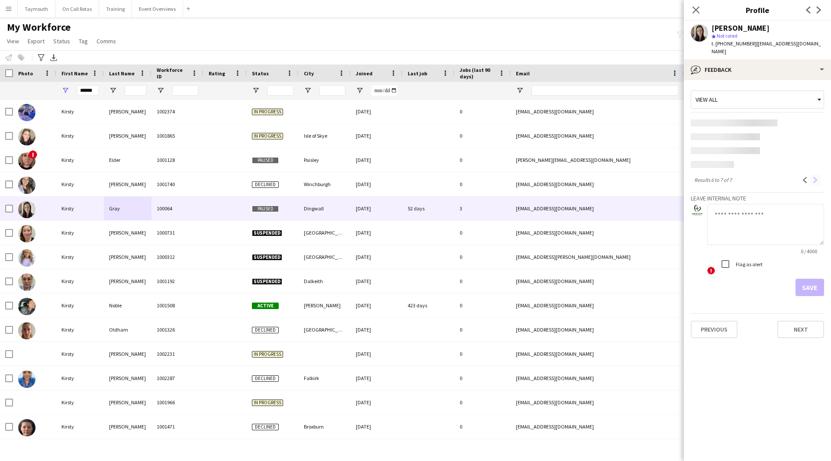
scroll to position [0, 0]
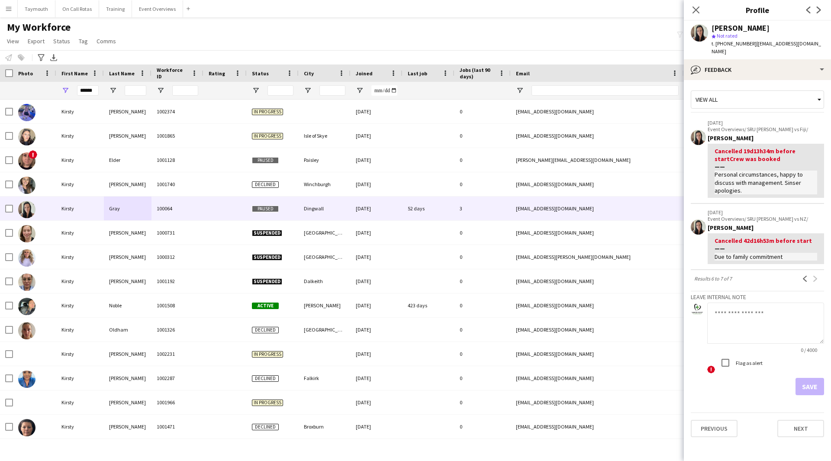
click at [547, 274] on div "Previous Next" at bounding box center [811, 279] width 28 height 10
click at [547, 276] on app-icon "Previous" at bounding box center [805, 279] width 6 height 6
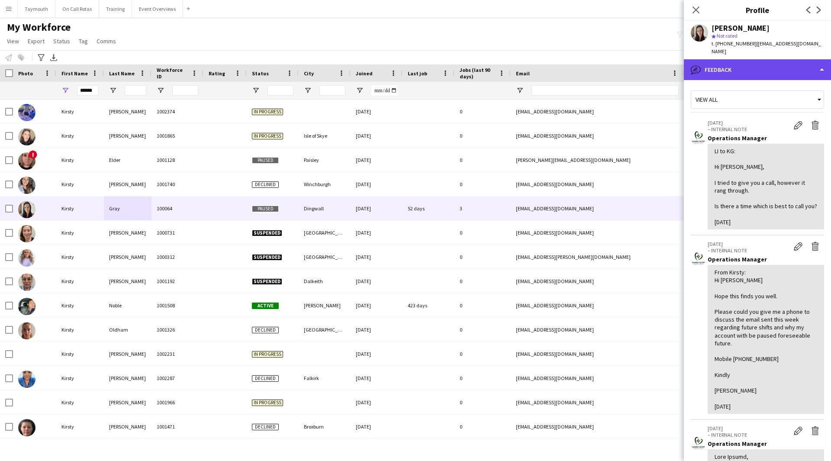
click at [547, 59] on div "bubble-pencil Feedback" at bounding box center [757, 69] width 147 height 21
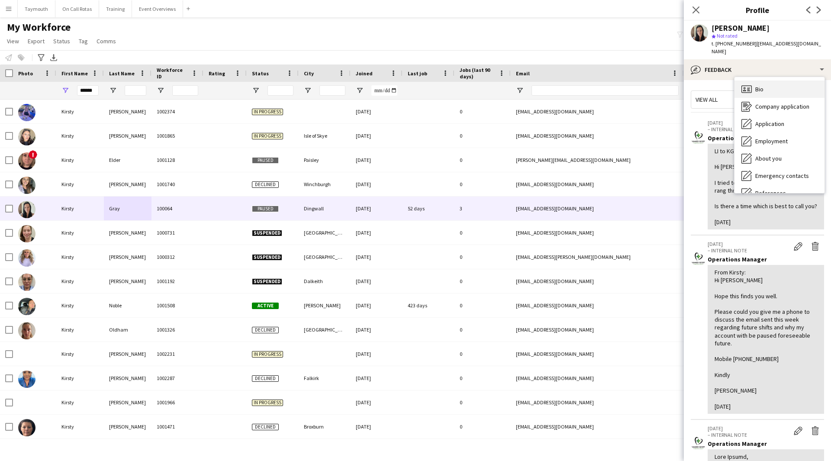
click at [547, 83] on div "Bio Bio" at bounding box center [780, 89] width 90 height 17
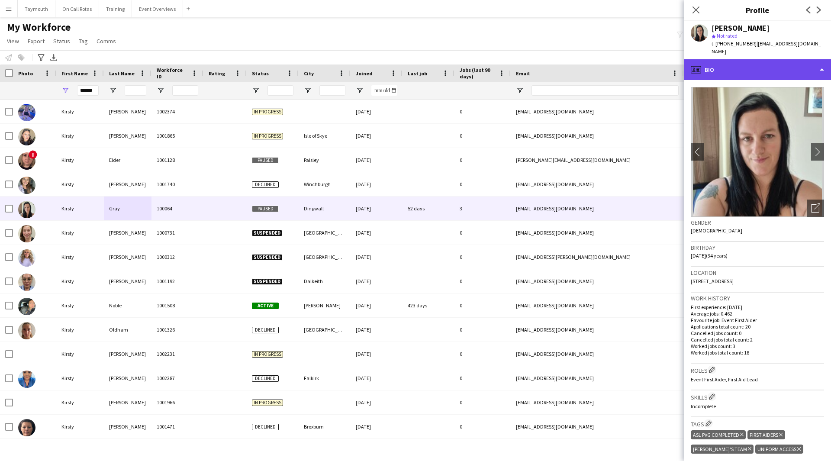
click at [547, 59] on div "profile Bio" at bounding box center [757, 69] width 147 height 21
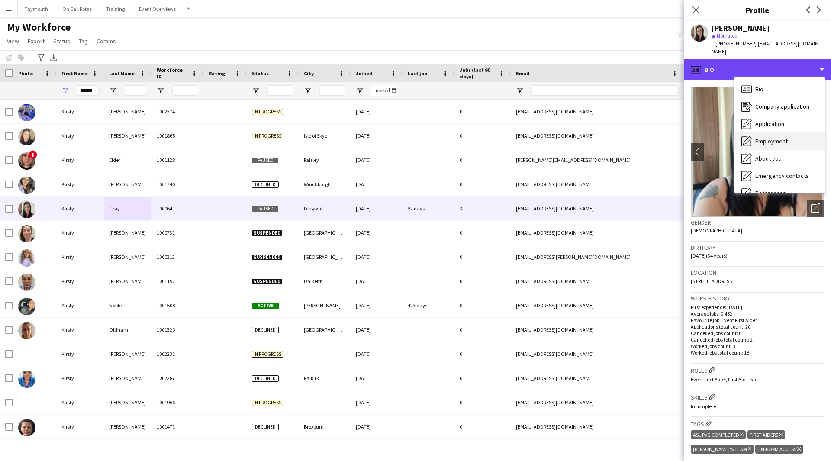
scroll to position [151, 0]
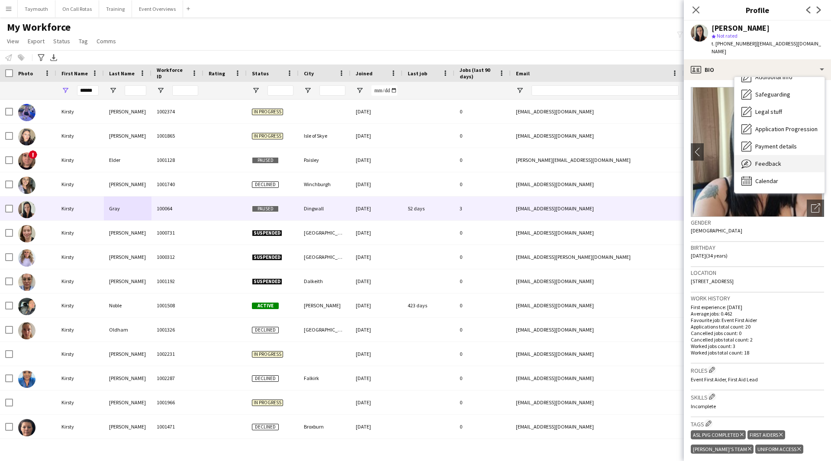
click at [547, 155] on div "Feedback Feedback" at bounding box center [780, 163] width 90 height 17
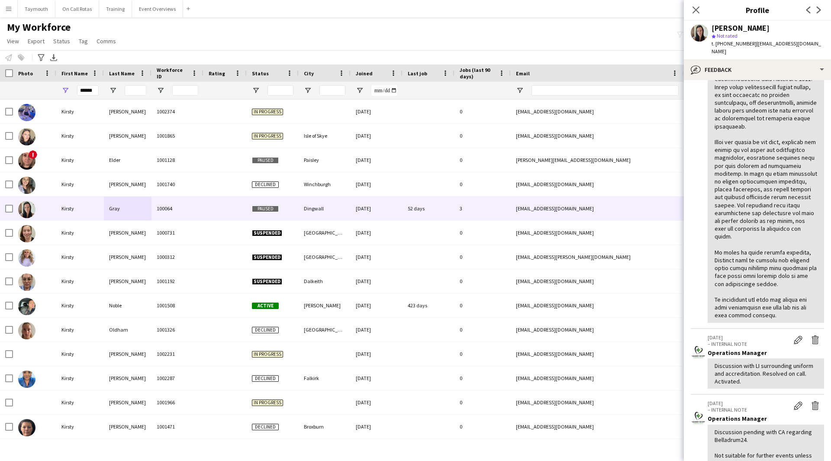
scroll to position [638, 0]
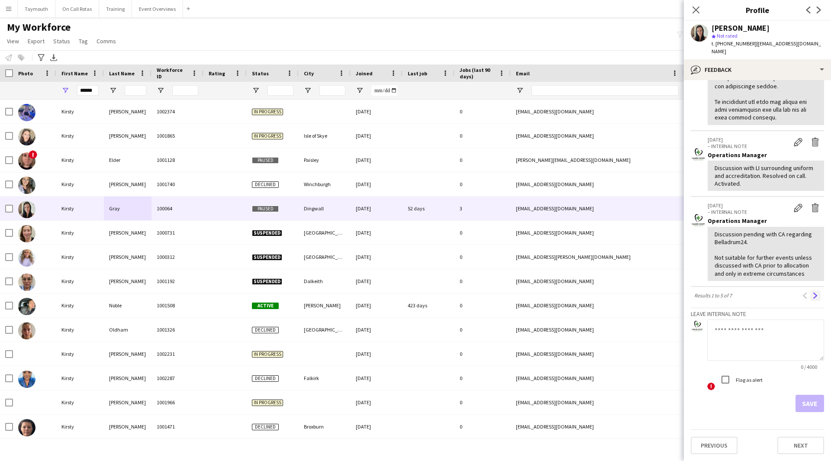
click at [547, 292] on button "Next" at bounding box center [815, 295] width 10 height 10
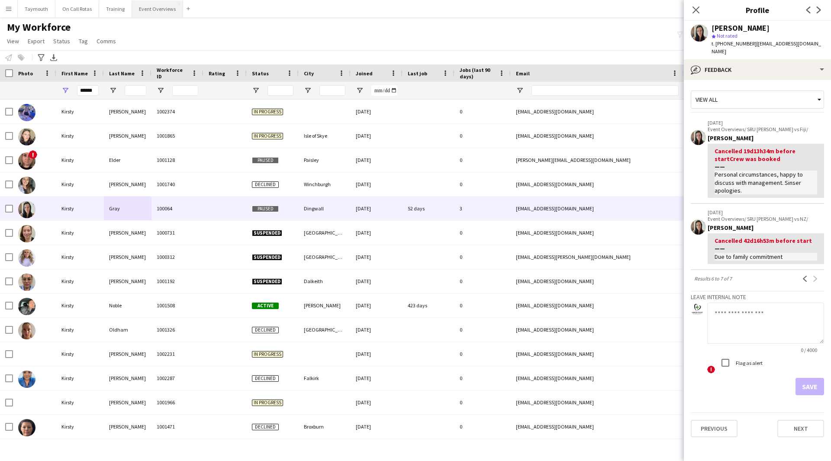
click at [161, 13] on button "Event Overviews Close" at bounding box center [157, 8] width 51 height 17
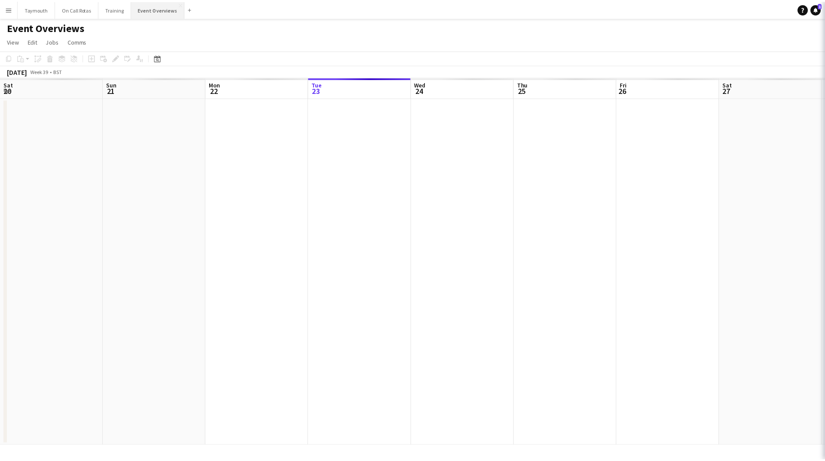
scroll to position [0, 207]
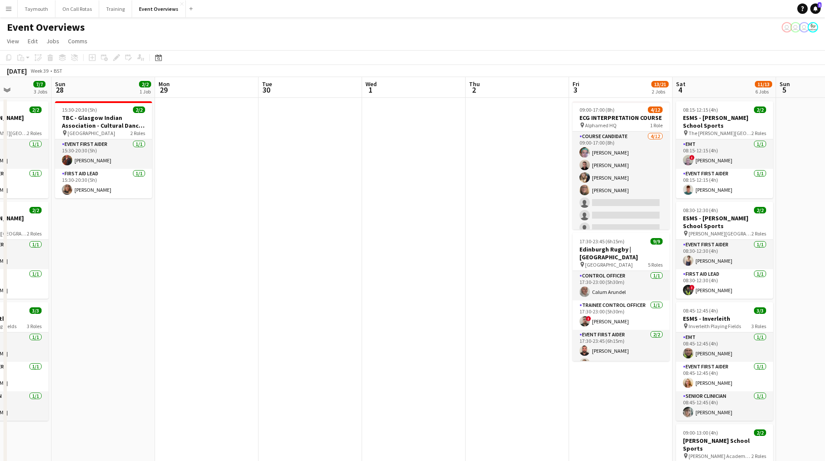
drag, startPoint x: 693, startPoint y: 307, endPoint x: 10, endPoint y: 352, distance: 683.8
click at [12, 294] on app-calendar-viewport "Thu 25 Fri 26 Sat 27 7/7 3 Jobs Sun 28 2/2 1 Job Mon 29 Tue 30 Wed 1 Thu 2 Fri …" at bounding box center [412, 410] width 825 height 666
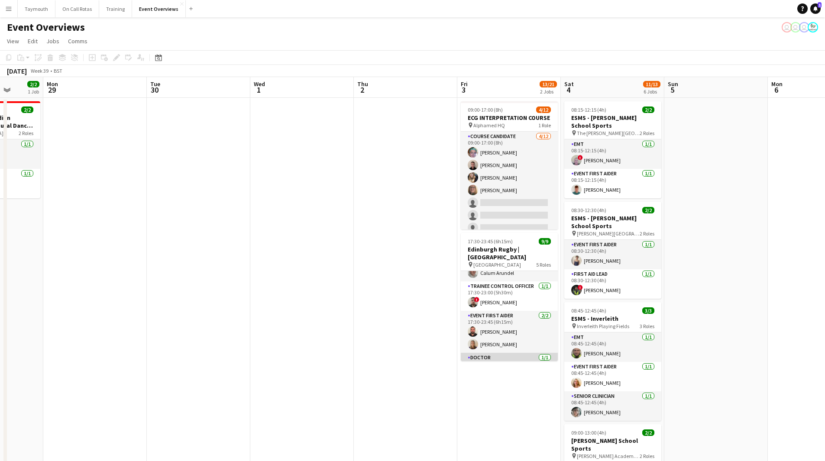
scroll to position [0, 0]
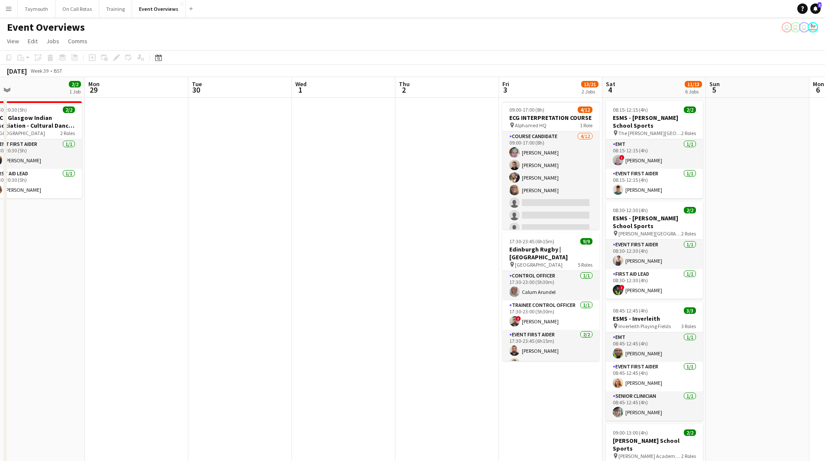
drag, startPoint x: 275, startPoint y: 315, endPoint x: 504, endPoint y: 318, distance: 229.0
click at [547, 294] on app-calendar-viewport "Fri 26 Sat 27 7/7 3 Jobs Sun 28 2/2 1 Job Mon 29 Tue 30 Wed 1 Thu 2 Fri 3 13/21…" at bounding box center [412, 410] width 825 height 666
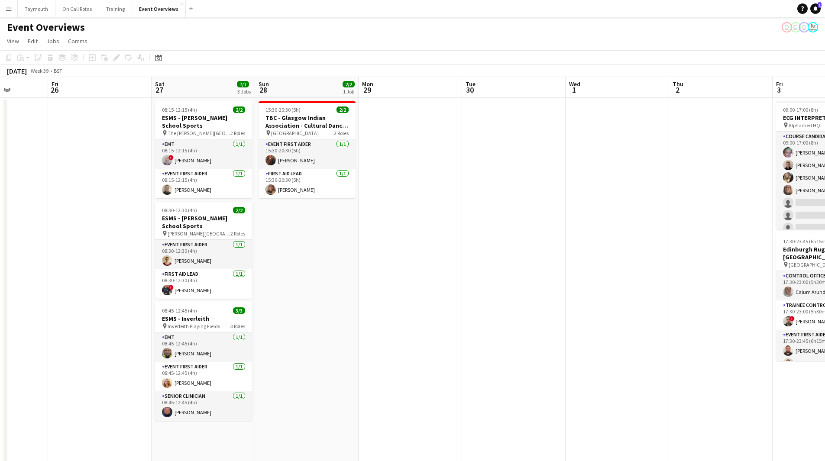
drag, startPoint x: 387, startPoint y: 329, endPoint x: 446, endPoint y: 329, distance: 58.4
click at [446, 294] on app-calendar-viewport "Tue 23 9/9 1 Job Wed 24 2/2 1 Job Thu 25 Fri 26 Sat 27 7/7 3 Jobs Sun 28 2/2 1 …" at bounding box center [412, 410] width 825 height 666
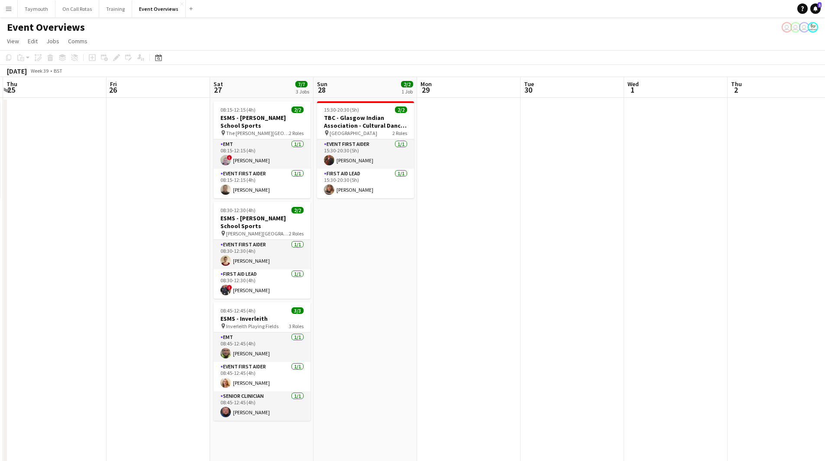
drag, startPoint x: 342, startPoint y: 335, endPoint x: 488, endPoint y: 334, distance: 145.9
click at [479, 294] on app-calendar-viewport "Tue 23 9/9 1 Job Wed 24 2/2 1 Job Thu 25 Fri 26 Sat 27 7/7 3 Jobs Sun 28 2/2 1 …" at bounding box center [412, 410] width 825 height 666
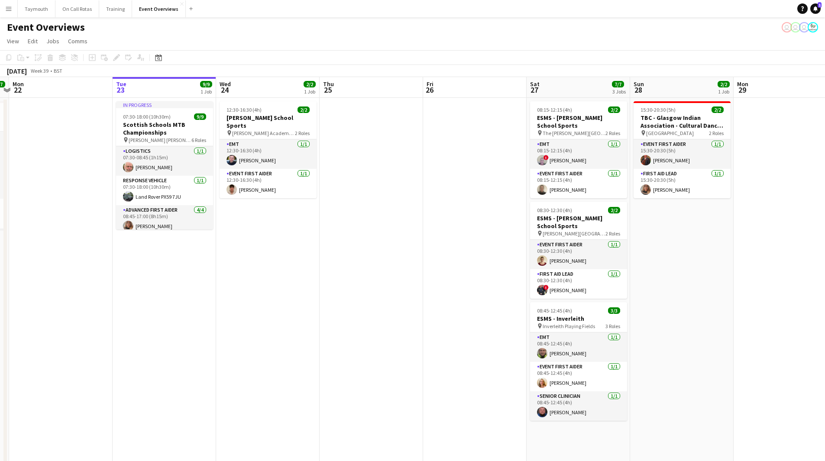
scroll to position [0, 223]
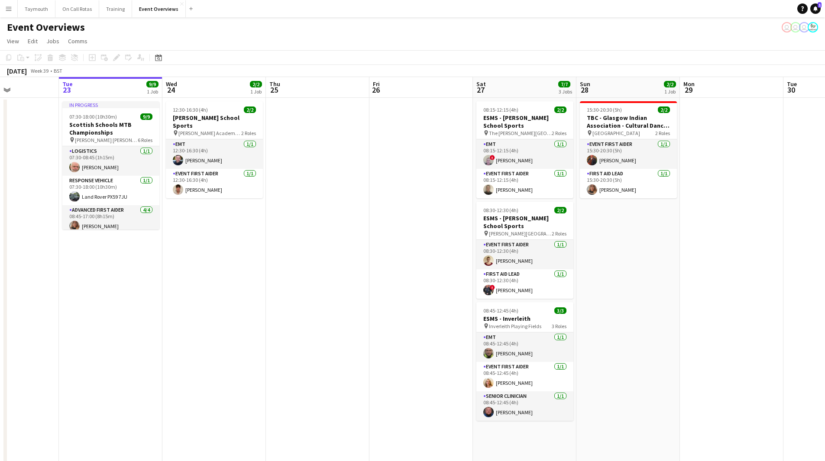
drag, startPoint x: 267, startPoint y: 350, endPoint x: 428, endPoint y: 346, distance: 161.1
click at [427, 294] on app-calendar-viewport "Sat 20 30/30 4 Jobs Sun 21 17/17 1 Job Mon 22 Tue 23 9/9 1 Job Wed 24 2/2 1 Job…" at bounding box center [412, 410] width 825 height 666
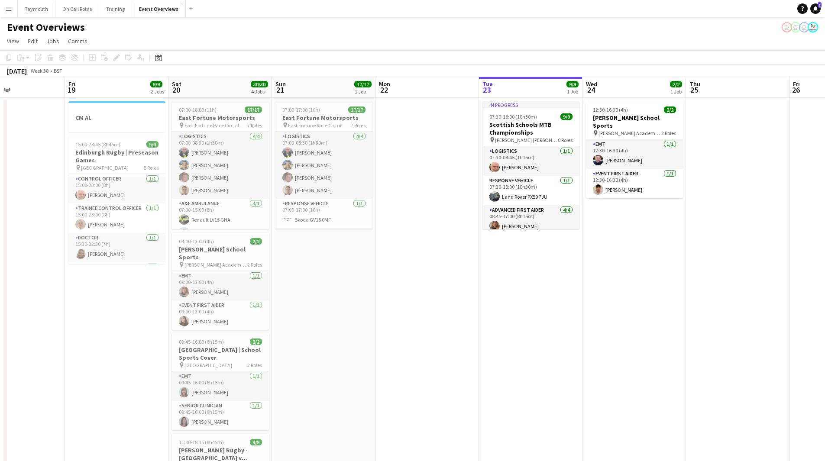
drag, startPoint x: 292, startPoint y: 285, endPoint x: 569, endPoint y: 281, distance: 277.1
click at [547, 281] on app-calendar-viewport "Tue 16 Wed 17 Thu 18 Fri 19 9/9 2 Jobs Sat 20 30/30 4 Jobs Sun 21 17/17 1 Job M…" at bounding box center [412, 410] width 825 height 666
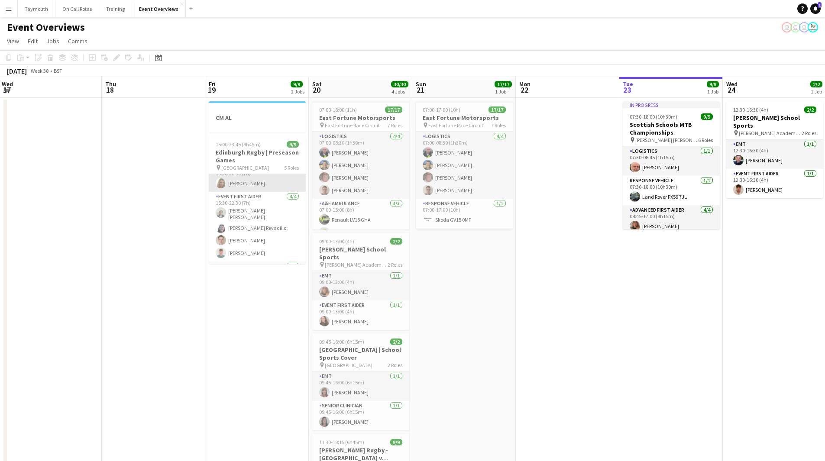
scroll to position [107, 0]
